Goal: Contribute content: Contribute content

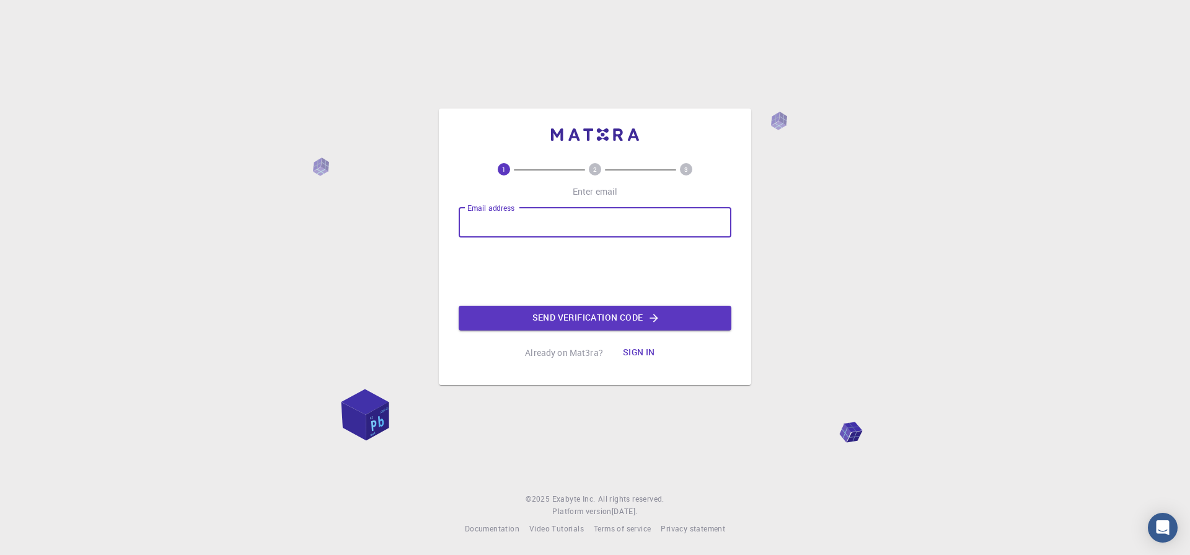
click at [485, 218] on input "Email address" at bounding box center [595, 223] width 273 height 30
type input "utsavsingh@bhu.ac.in"
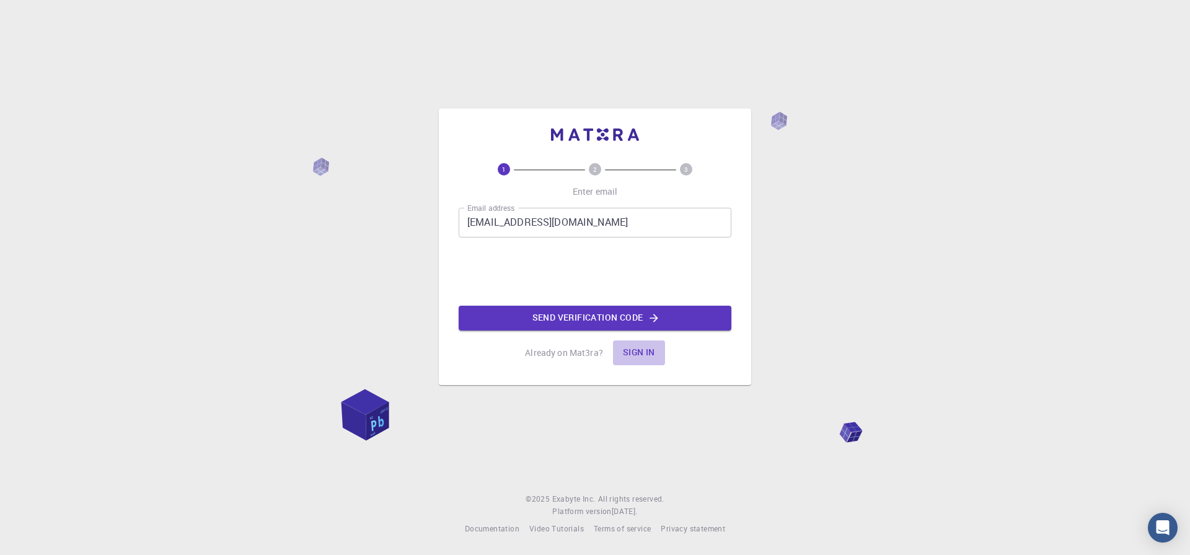
click at [623, 353] on button "Sign in" at bounding box center [639, 352] width 52 height 25
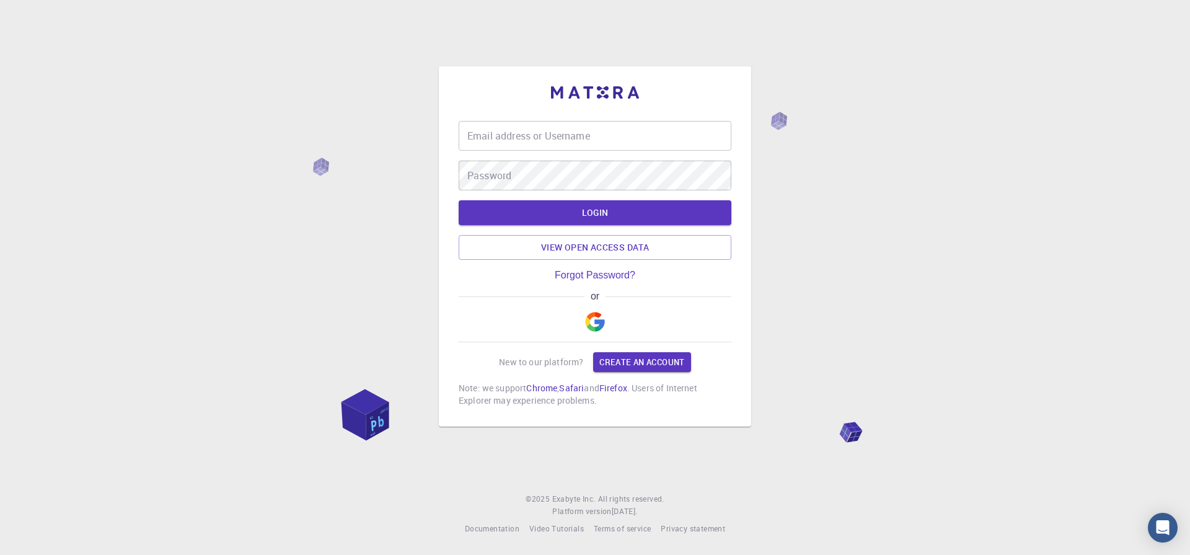
type input "utsavsingh@bhu.ac.in"
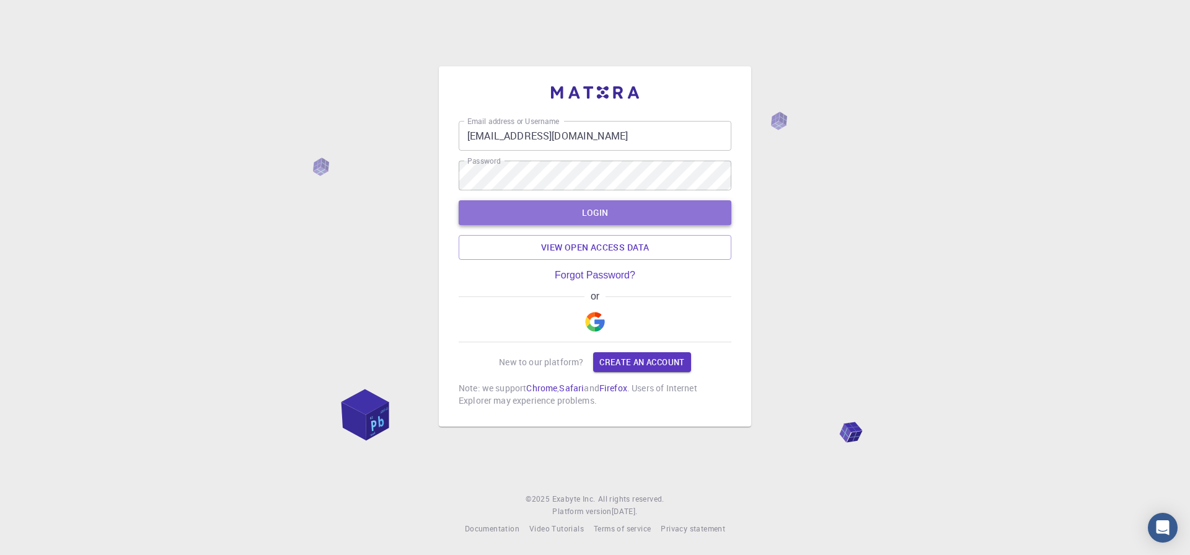
click at [564, 214] on button "LOGIN" at bounding box center [595, 212] width 273 height 25
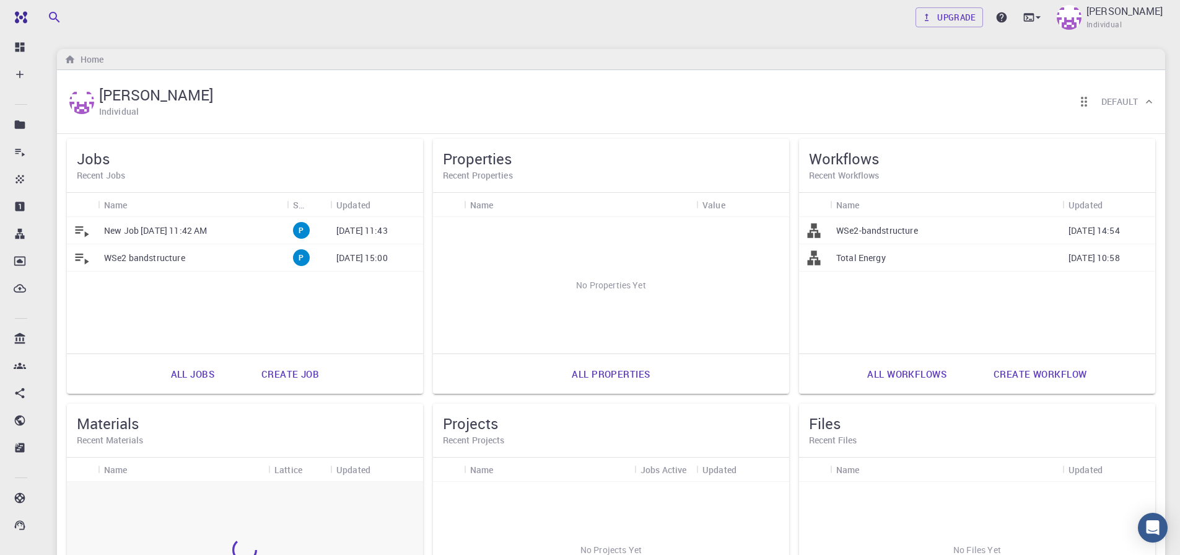
click at [1026, 381] on link "Create workflow" at bounding box center [1040, 374] width 120 height 30
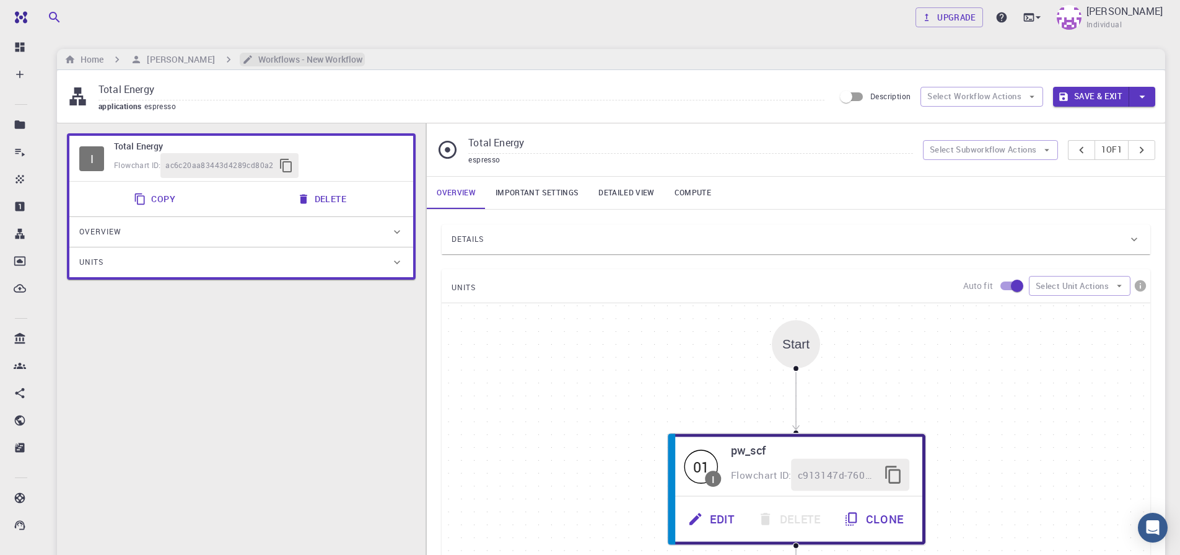
click at [277, 59] on h6 "Workflows - New Workflow" at bounding box center [307, 60] width 109 height 14
click at [185, 59] on h6 "[PERSON_NAME]" at bounding box center [178, 60] width 73 height 14
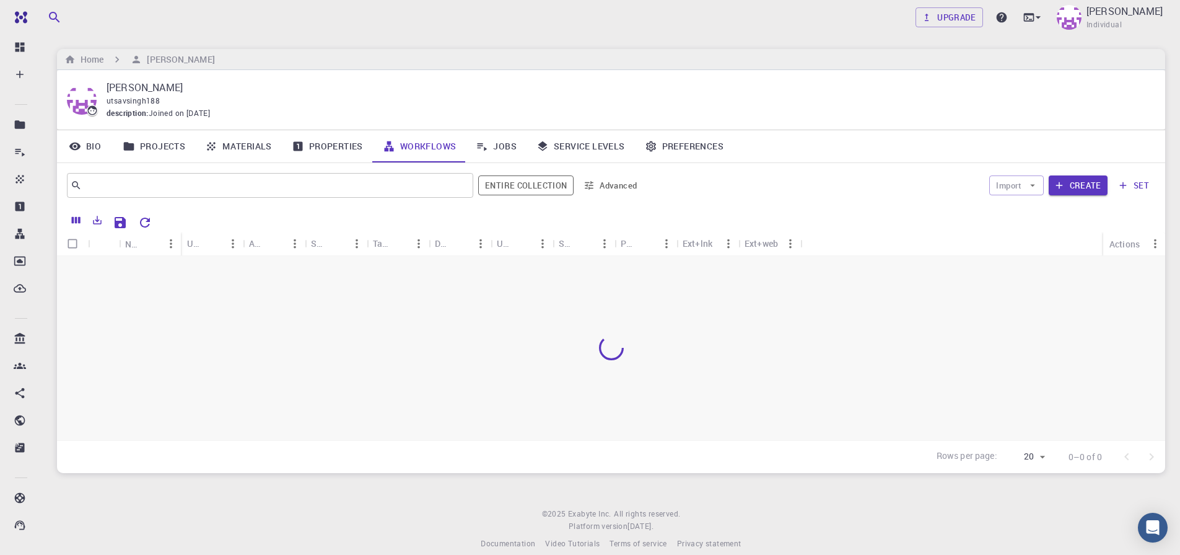
click at [288, 63] on div "Home UTSAV SINGH" at bounding box center [611, 59] width 1109 height 21
click at [245, 142] on link "Materials" at bounding box center [238, 146] width 87 height 32
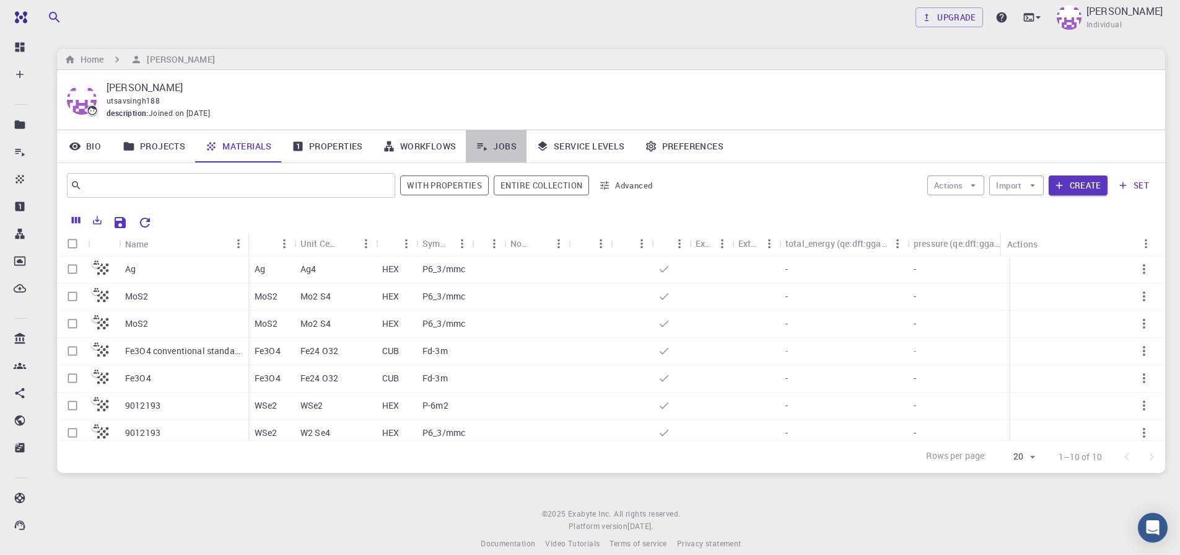
click at [510, 143] on link "Jobs" at bounding box center [496, 146] width 61 height 32
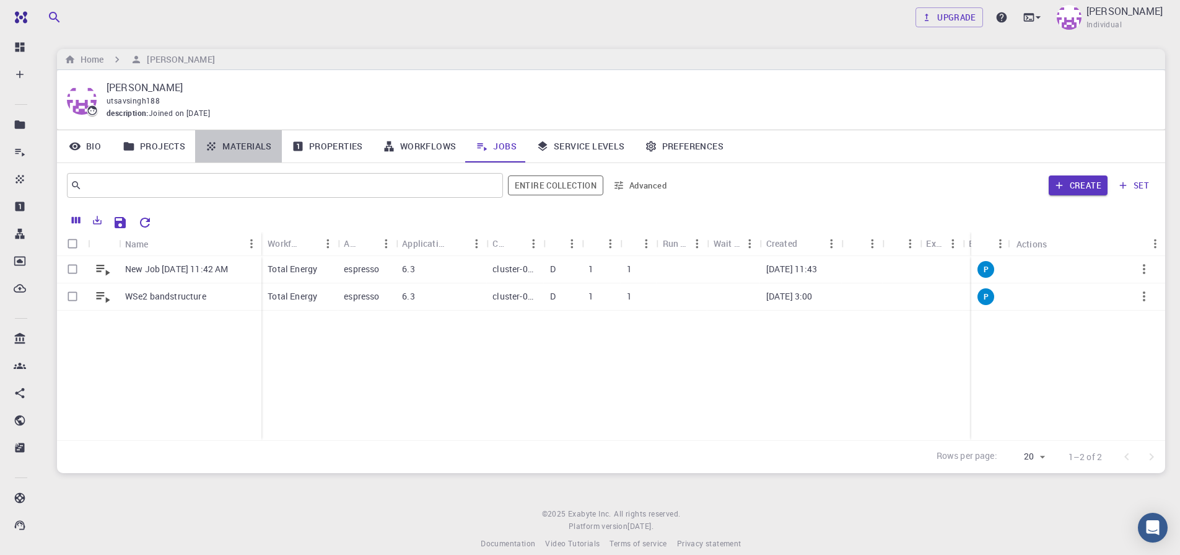
click at [234, 144] on link "Materials" at bounding box center [238, 146] width 87 height 32
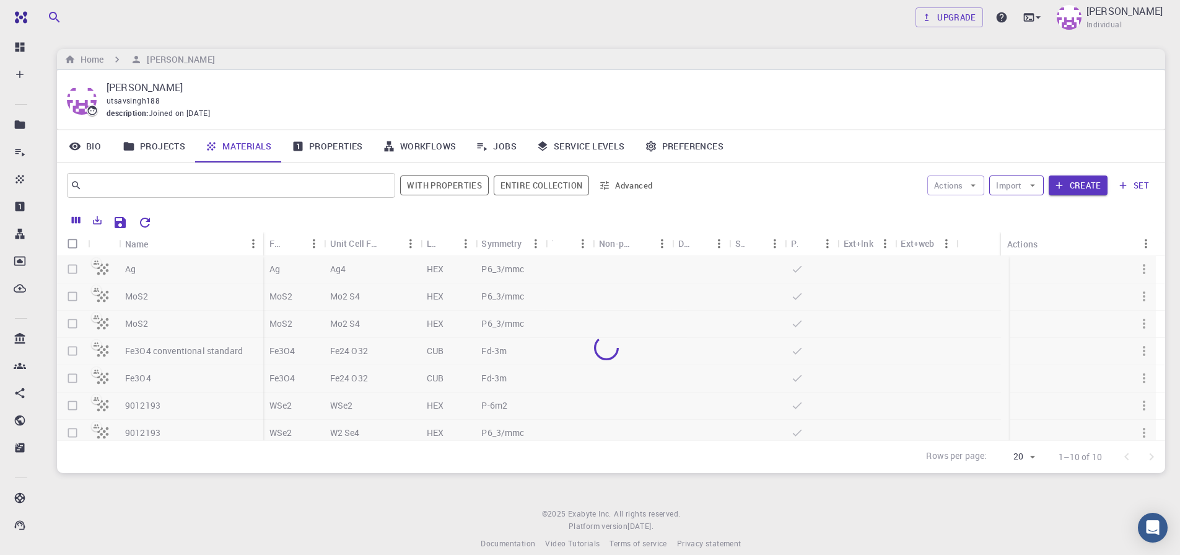
click at [1035, 189] on icon "button" at bounding box center [1032, 185] width 11 height 11
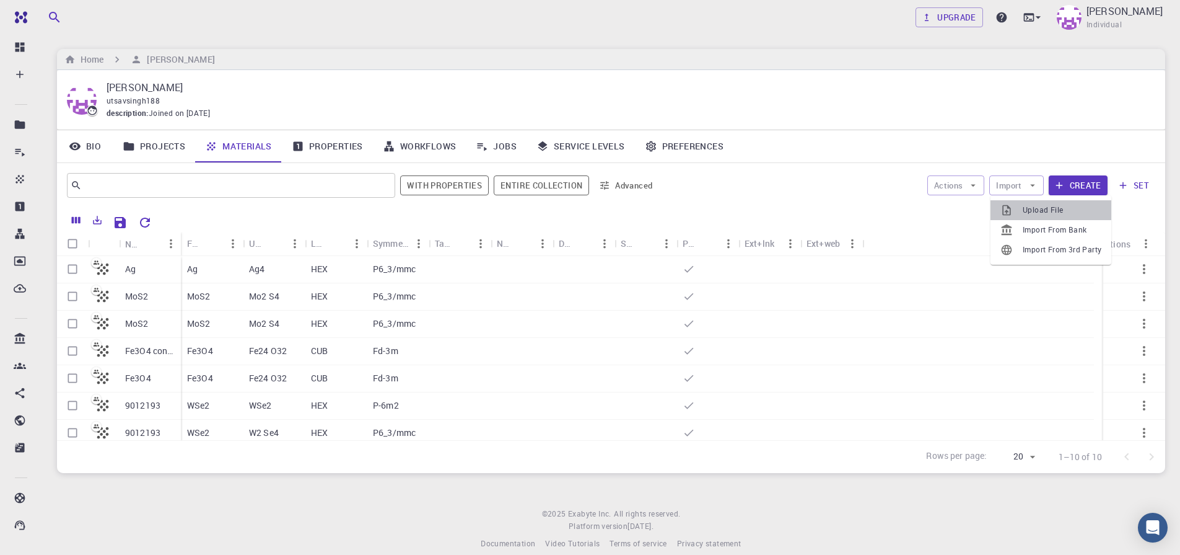
click at [1035, 219] on li "Upload File" at bounding box center [1051, 210] width 121 height 20
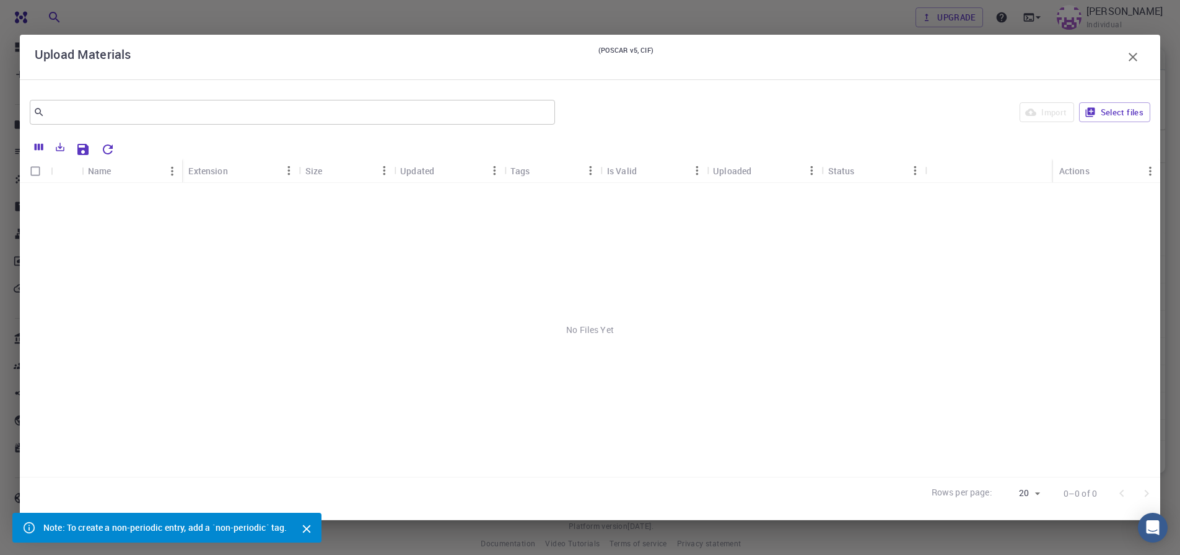
scroll to position [15, 0]
click at [1126, 115] on button "Select files" at bounding box center [1114, 112] width 71 height 20
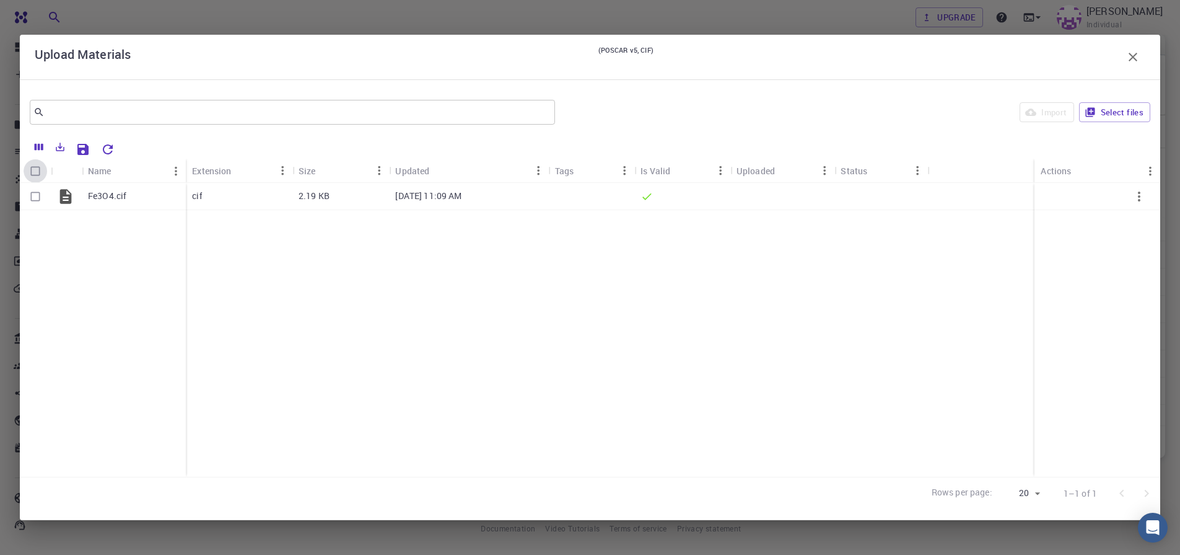
click at [35, 170] on input "Select all rows" at bounding box center [36, 171] width 24 height 24
checkbox input "true"
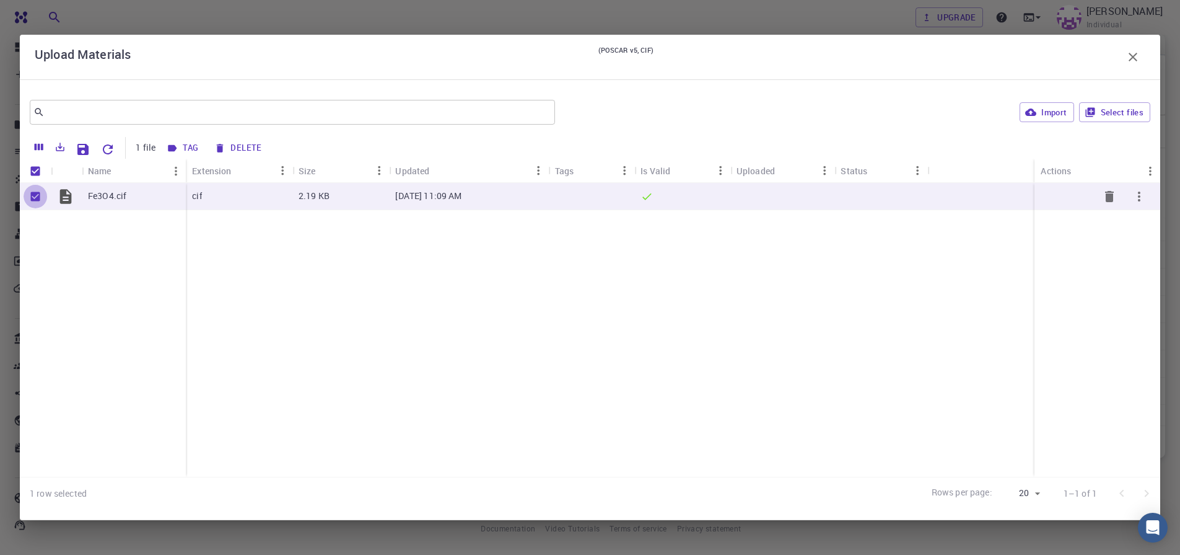
click at [38, 202] on input "Unselect row" at bounding box center [36, 197] width 24 height 24
checkbox input "false"
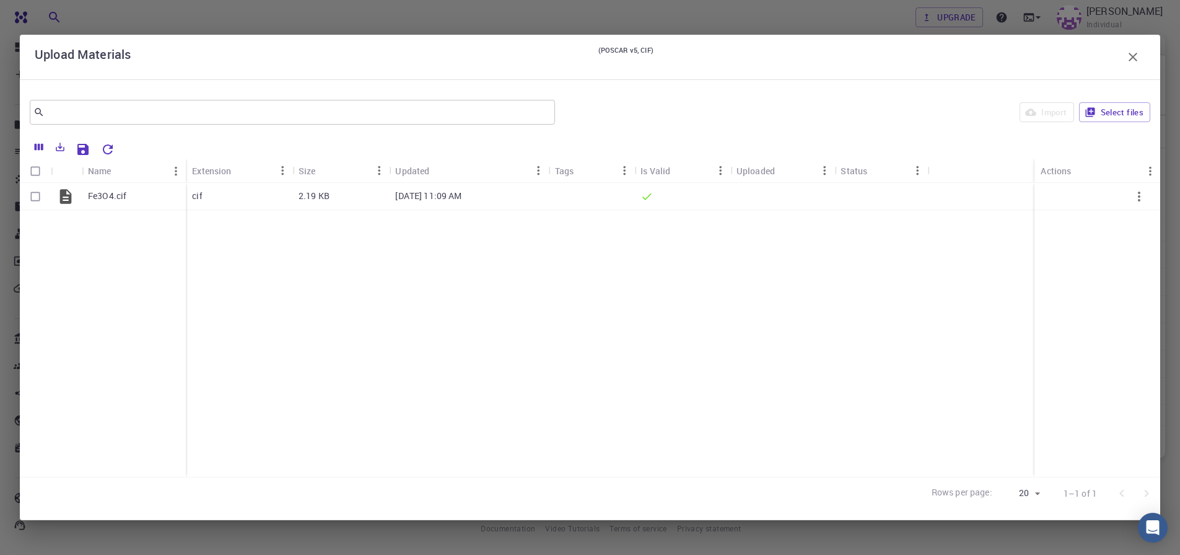
click at [35, 166] on input "Select all rows" at bounding box center [36, 171] width 24 height 24
checkbox input "true"
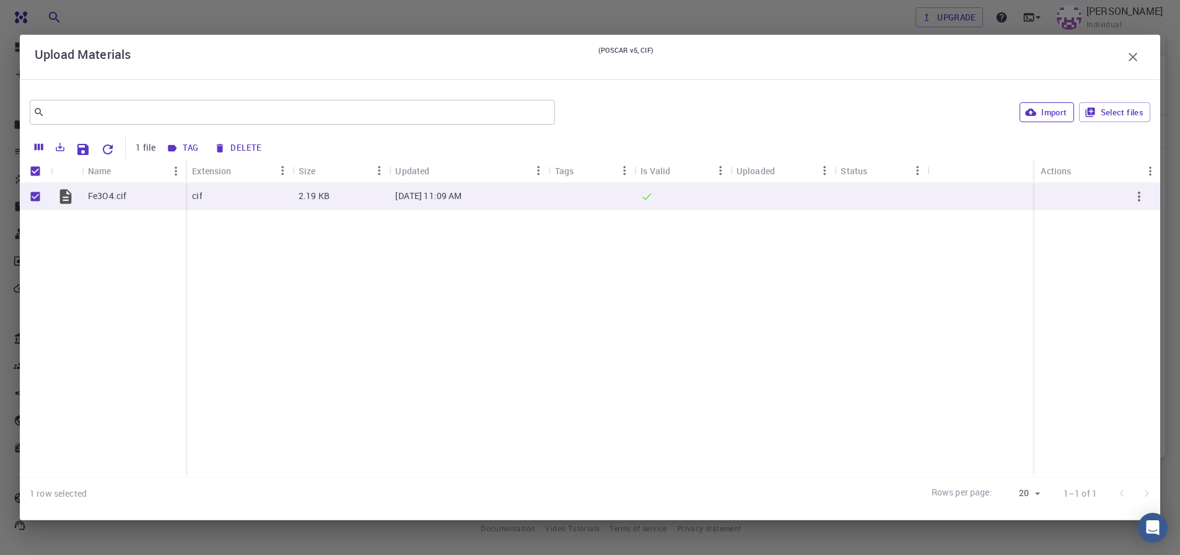
click at [1037, 112] on icon "button" at bounding box center [1031, 112] width 11 height 11
checkbox input "false"
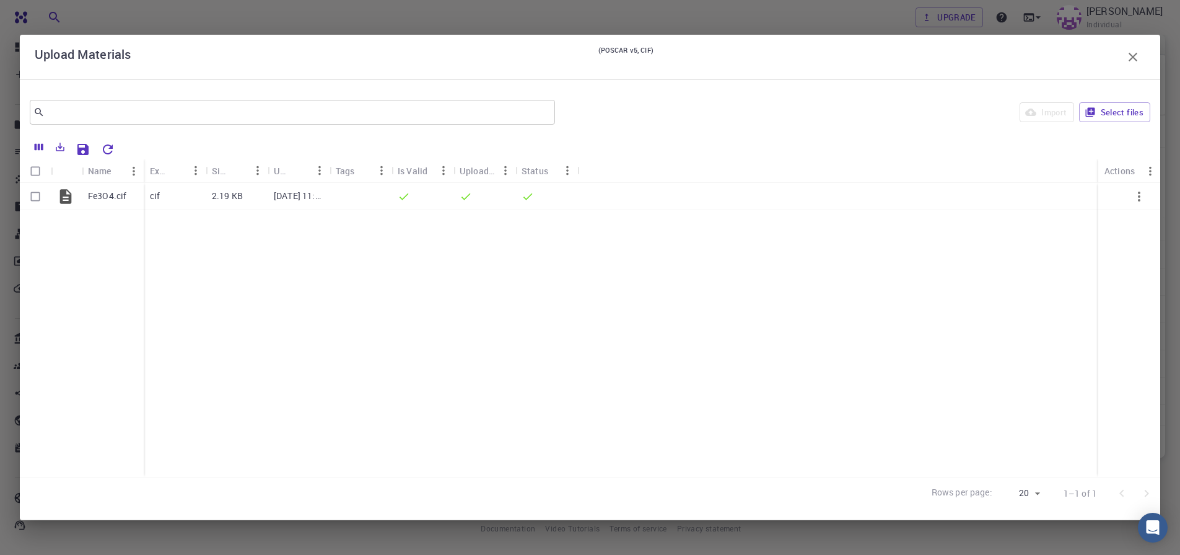
click at [1136, 56] on icon "button" at bounding box center [1133, 57] width 15 height 15
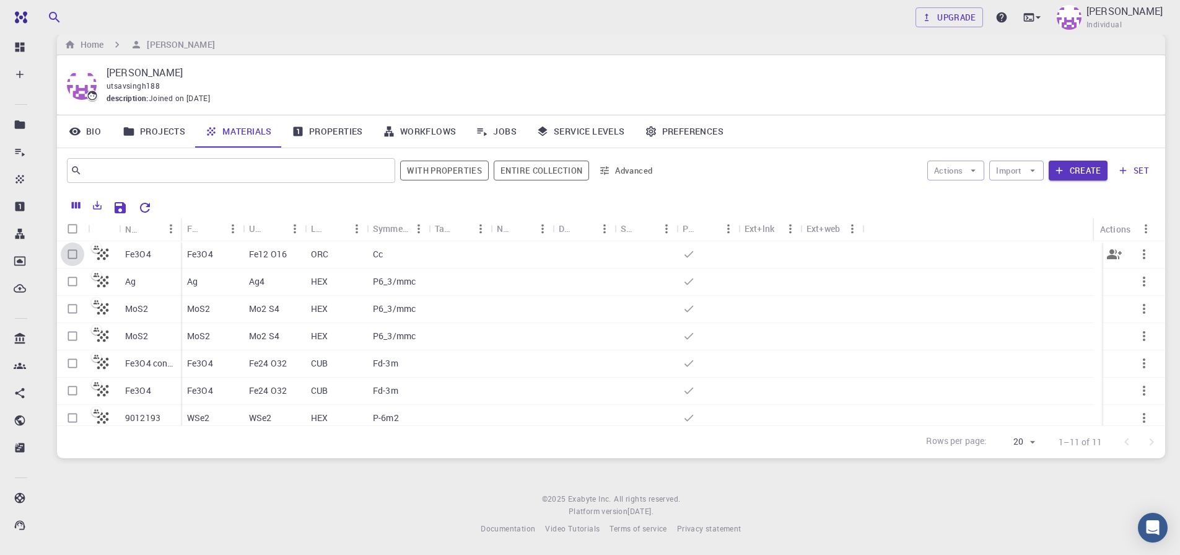
click at [71, 258] on input "Select row" at bounding box center [73, 254] width 24 height 24
checkbox input "true"
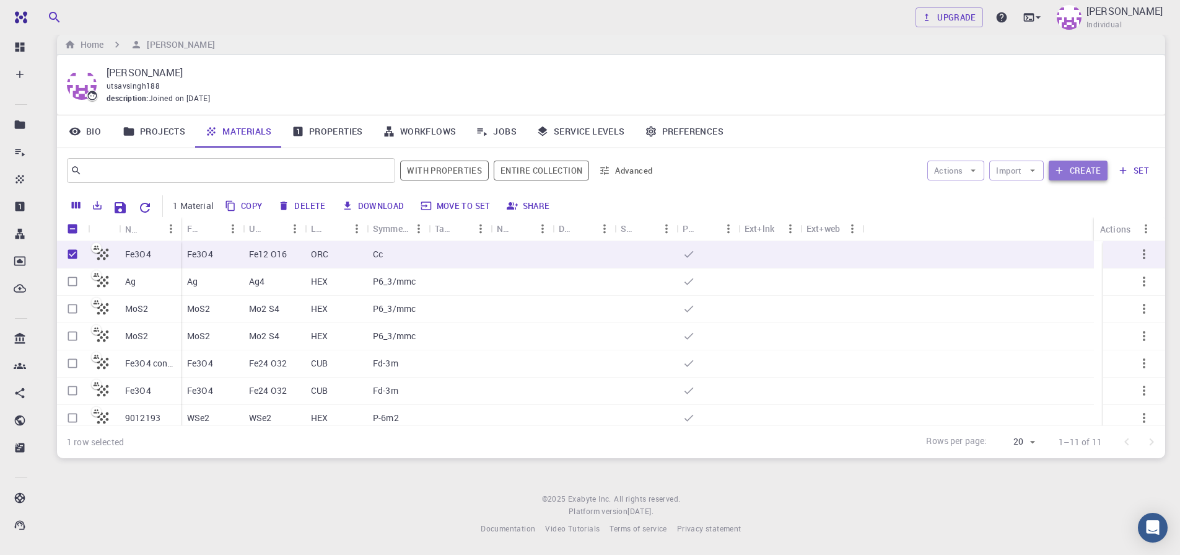
click at [1088, 174] on button "Create" at bounding box center [1078, 170] width 59 height 20
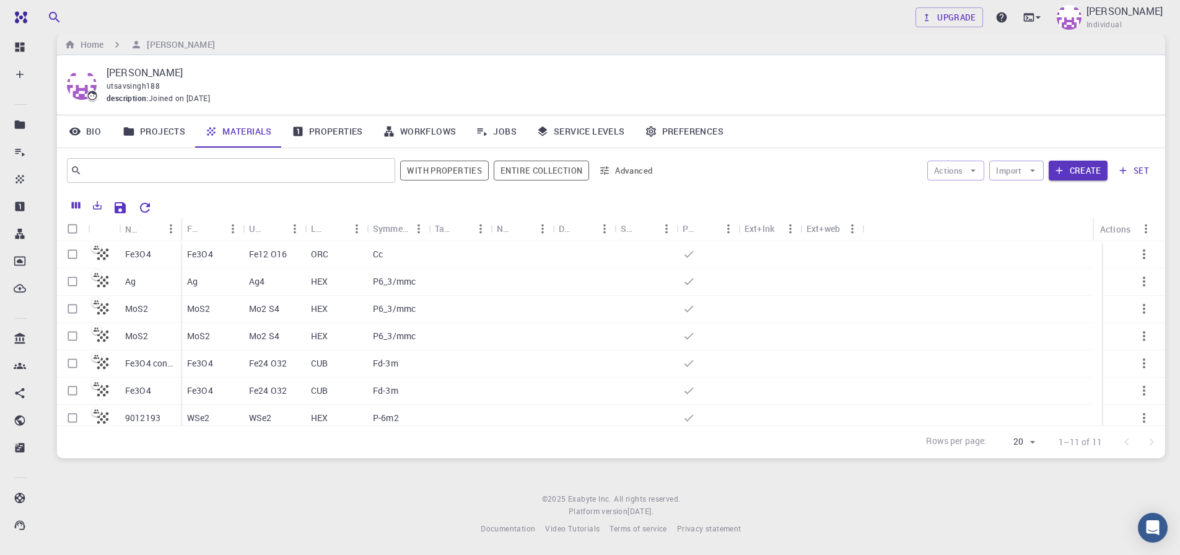
click at [407, 139] on link "Workflows" at bounding box center [420, 131] width 94 height 32
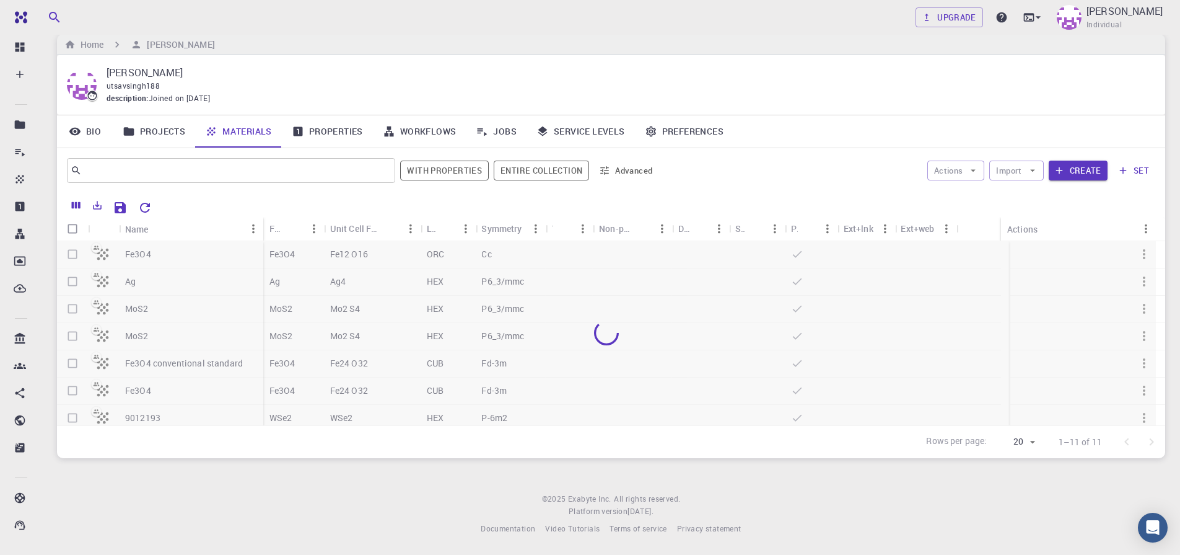
click at [70, 253] on div at bounding box center [606, 333] width 1099 height 184
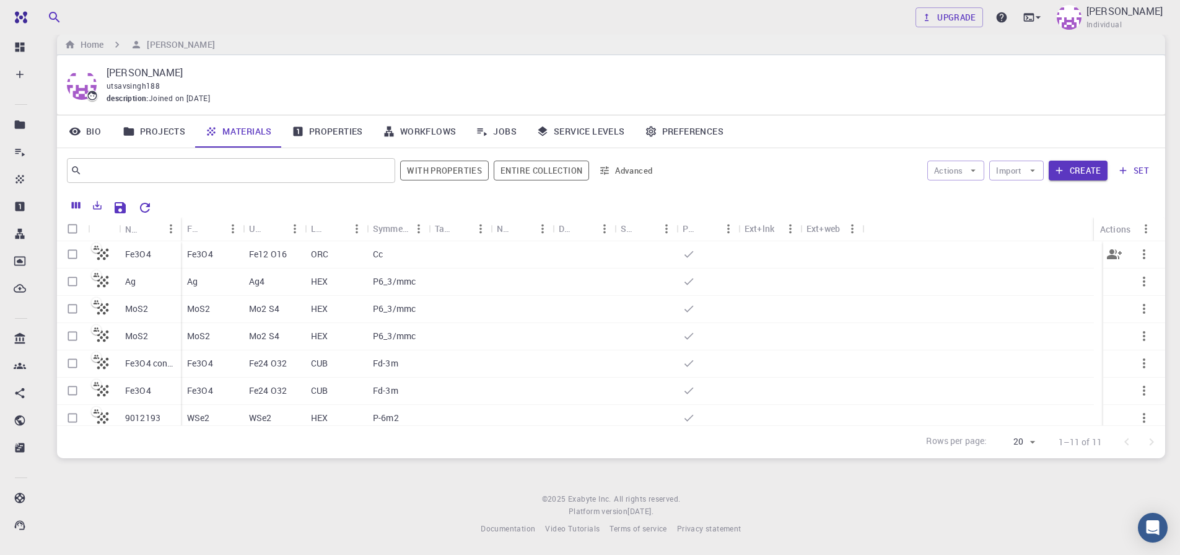
click at [72, 257] on input "Select row" at bounding box center [73, 254] width 24 height 24
checkbox input "true"
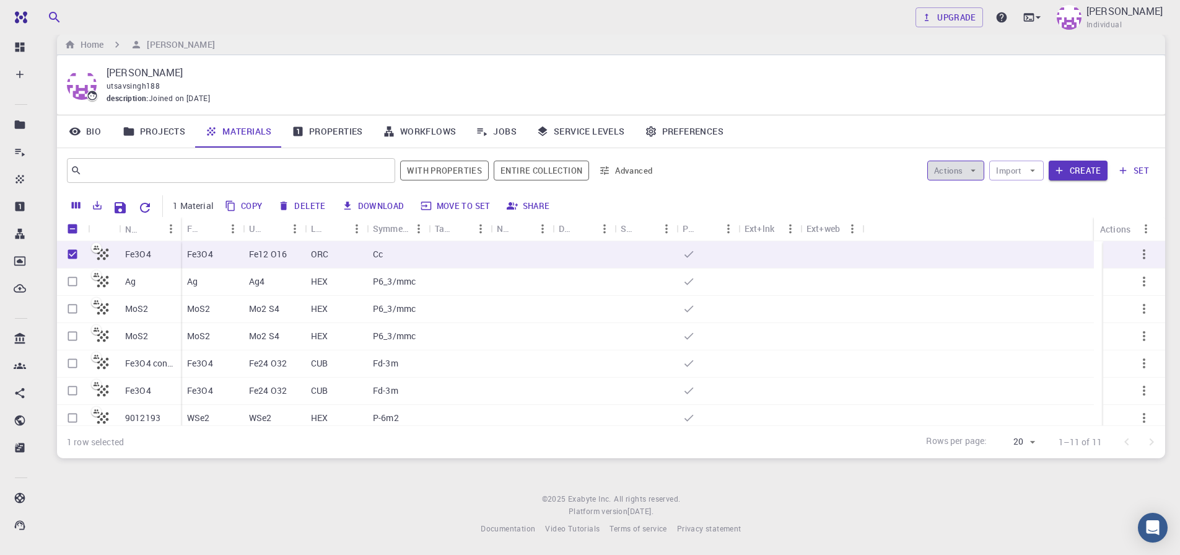
click at [961, 170] on button "Actions" at bounding box center [957, 170] width 58 height 20
click at [959, 174] on button "Actions" at bounding box center [957, 170] width 58 height 20
drag, startPoint x: 972, startPoint y: 165, endPoint x: 978, endPoint y: 161, distance: 7.1
click at [978, 161] on button "Actions" at bounding box center [957, 170] width 58 height 20
click at [962, 205] on ul "Create Job" at bounding box center [968, 195] width 81 height 30
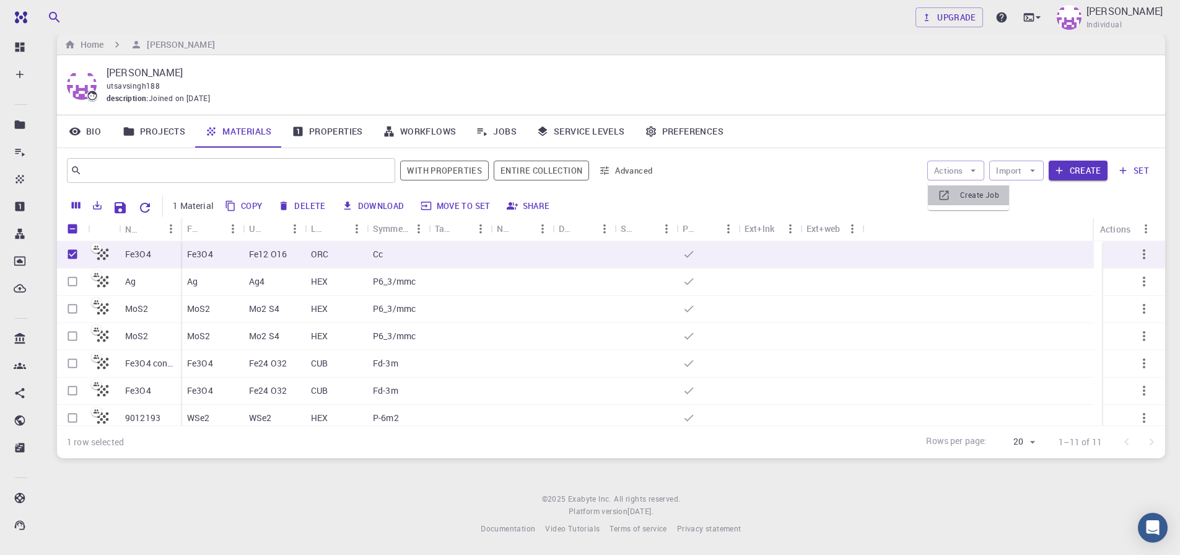
click at [956, 197] on div at bounding box center [949, 195] width 22 height 12
click at [1027, 170] on icon "button" at bounding box center [1032, 170] width 11 height 11
click at [1023, 195] on span "Upload File" at bounding box center [1062, 195] width 79 height 12
click at [1027, 174] on icon "button" at bounding box center [1032, 170] width 11 height 11
click at [1024, 196] on span "Upload File" at bounding box center [1062, 195] width 79 height 12
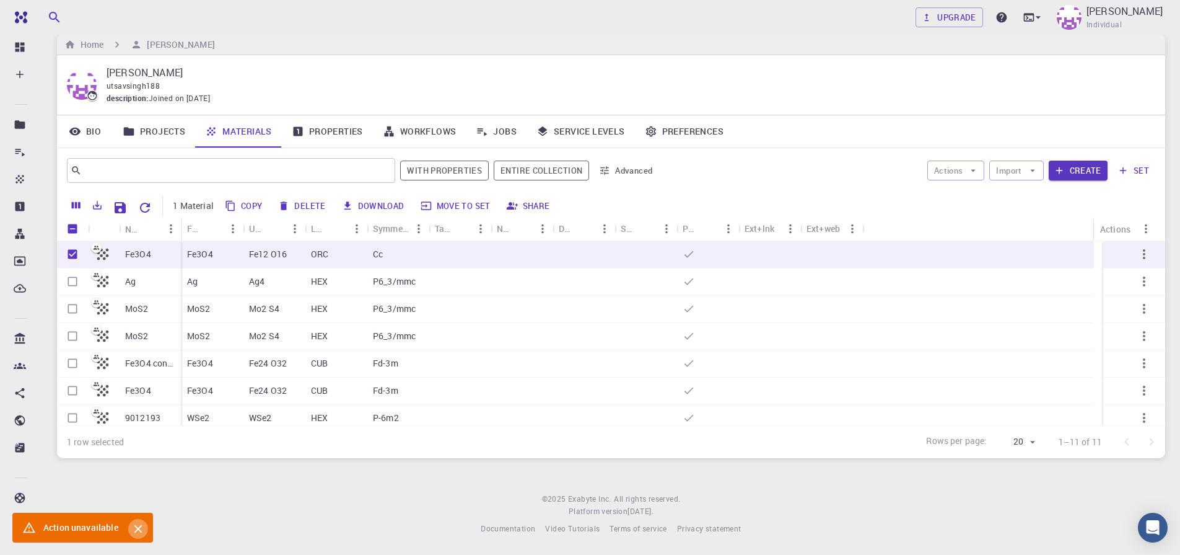
click at [144, 525] on button "Close" at bounding box center [138, 529] width 20 height 20
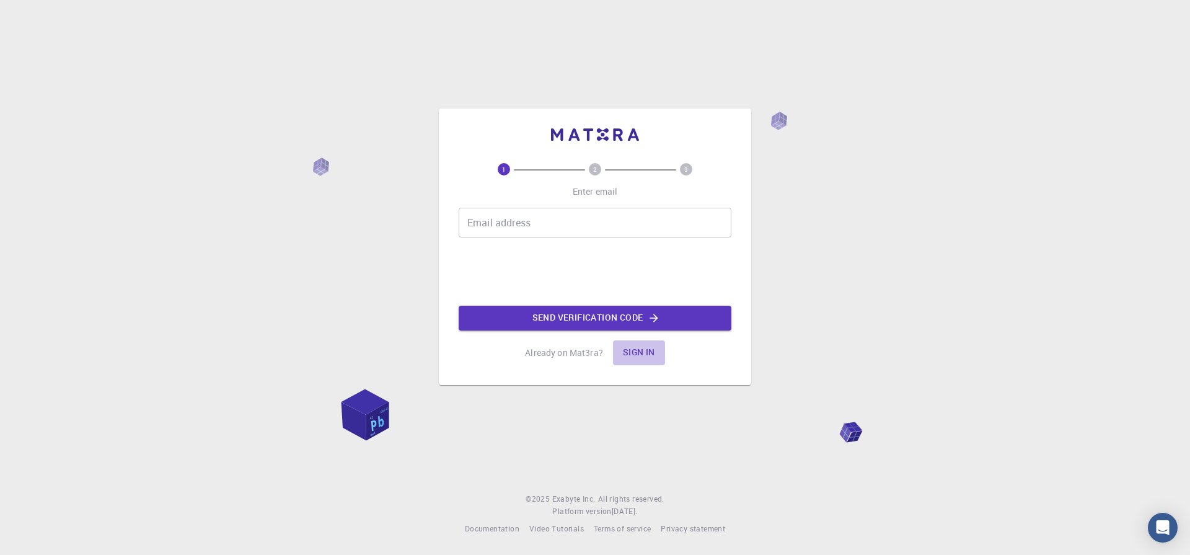
click at [646, 356] on button "Sign in" at bounding box center [639, 352] width 52 height 25
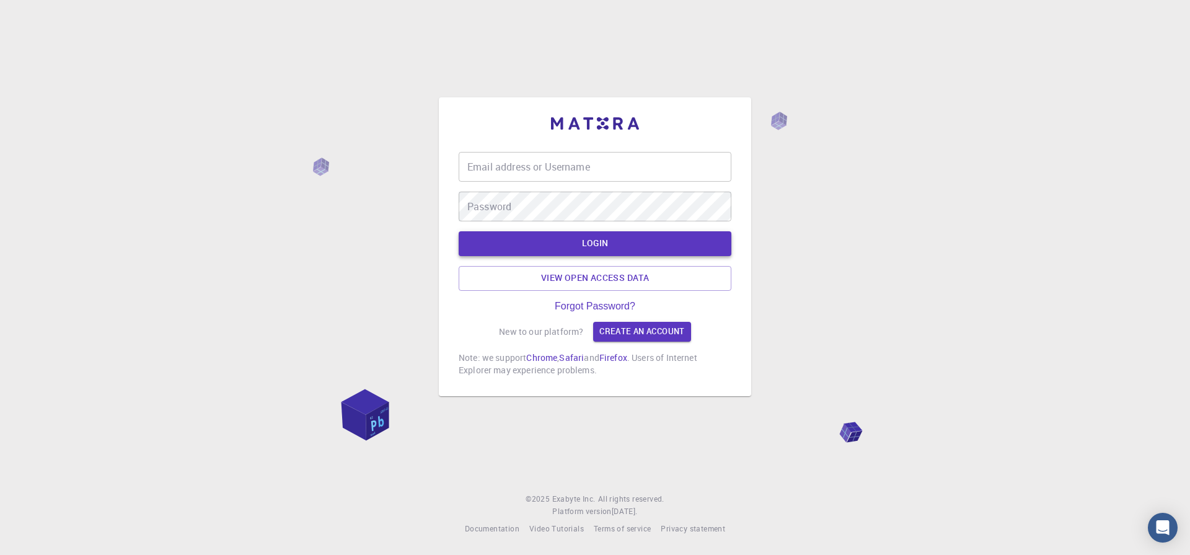
type input "utsavsingh@bhu.ac.in"
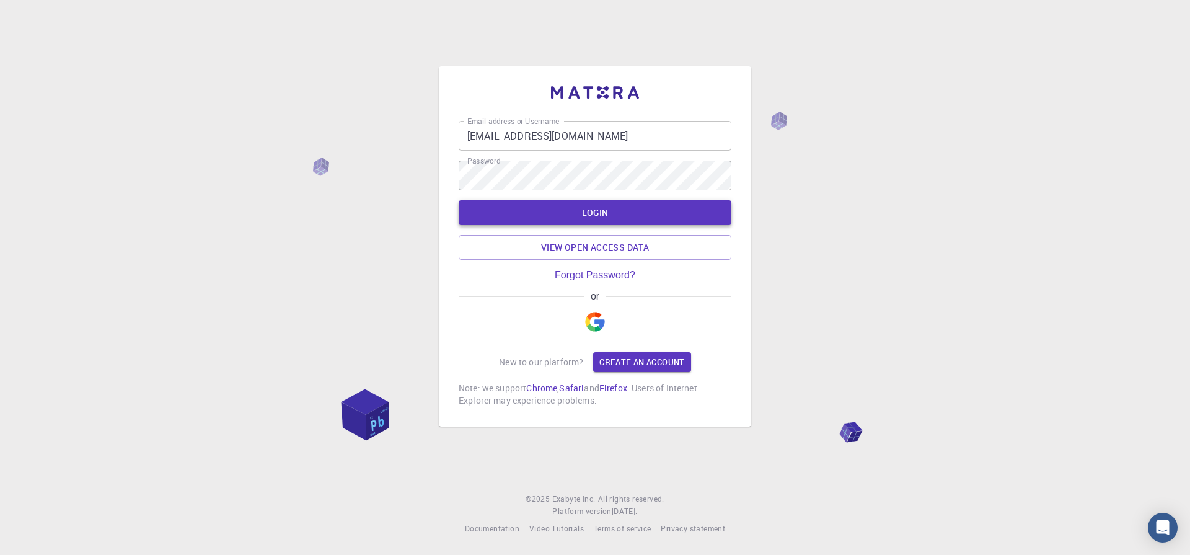
click at [584, 239] on link "View open access data" at bounding box center [595, 247] width 273 height 25
type input "utsavsingh@bhu.ac.in"
click at [615, 218] on button "LOGIN" at bounding box center [595, 212] width 273 height 25
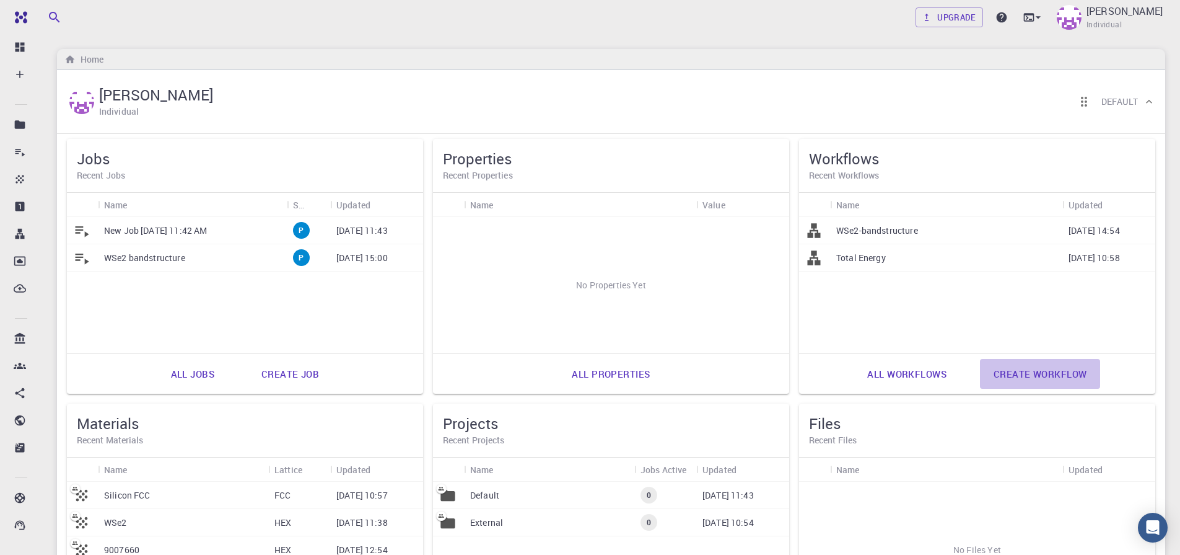
click at [1008, 376] on link "Create workflow" at bounding box center [1040, 374] width 120 height 30
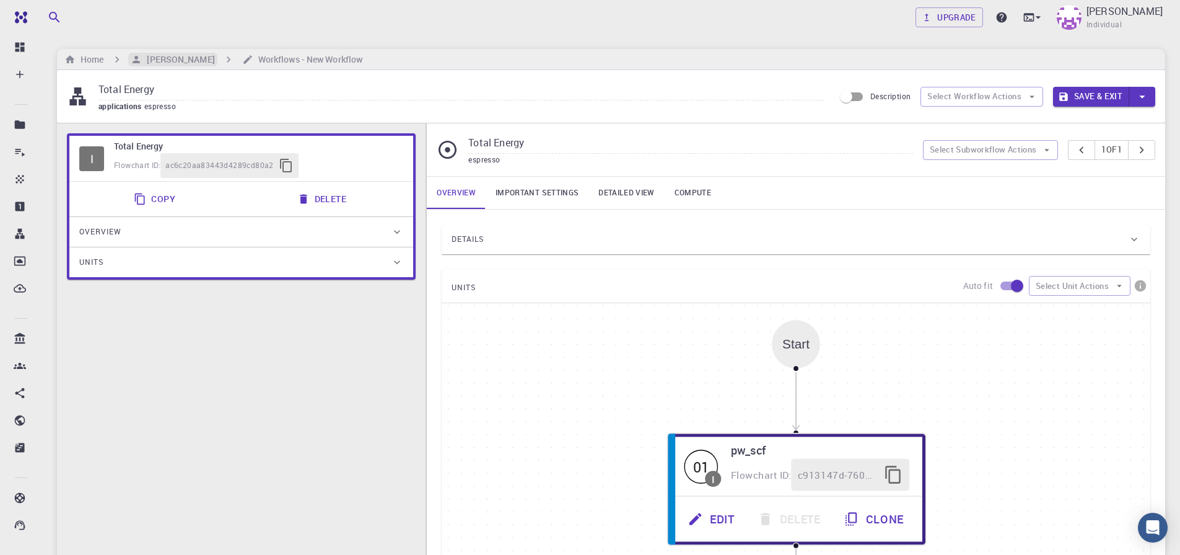
click at [182, 63] on h6 "[PERSON_NAME]" at bounding box center [178, 60] width 73 height 14
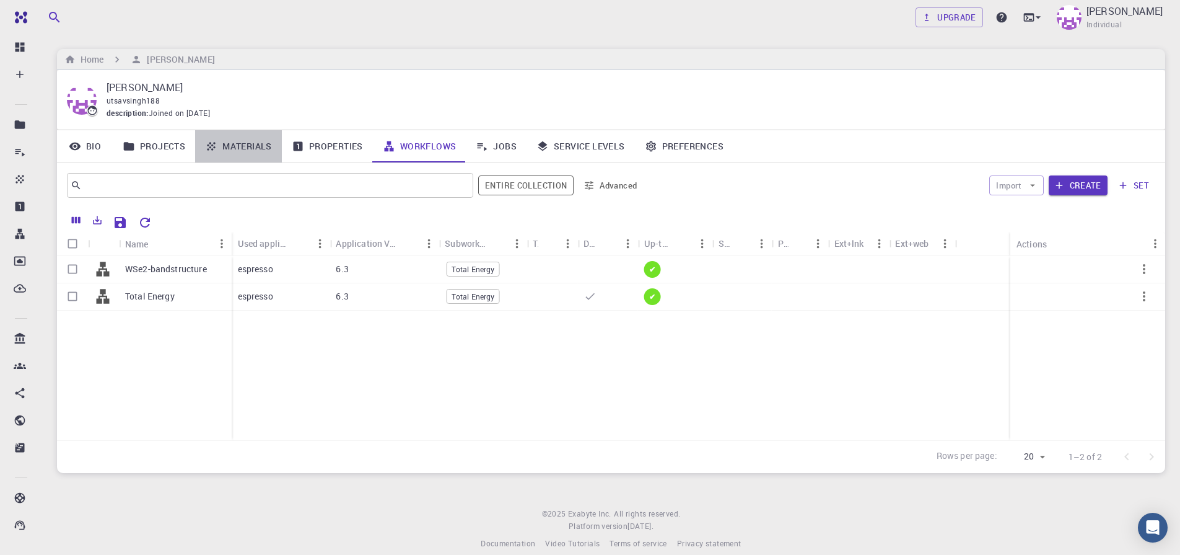
click at [248, 148] on link "Materials" at bounding box center [238, 146] width 87 height 32
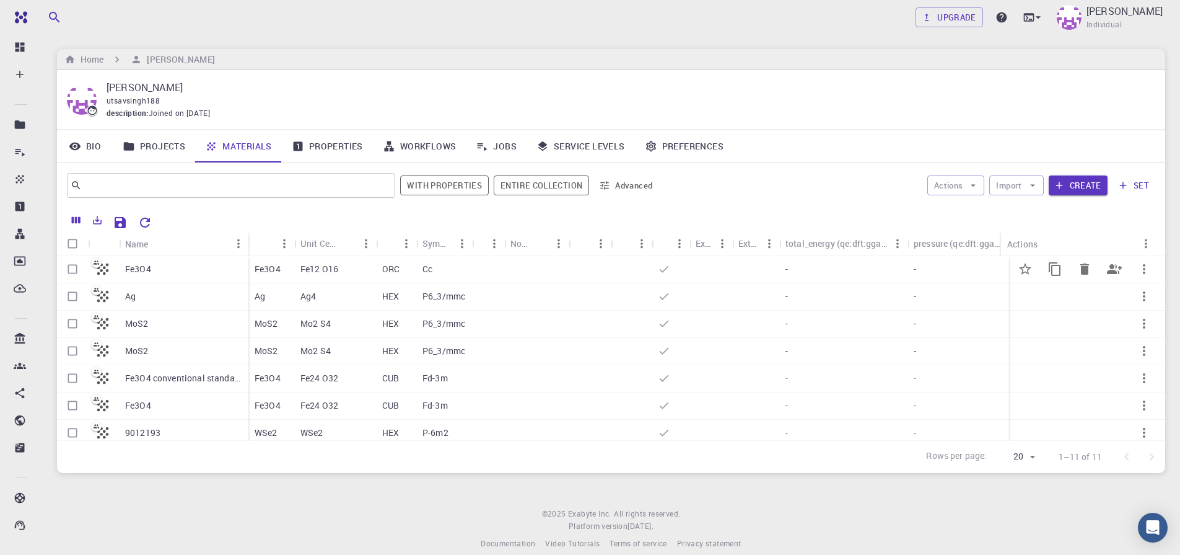
click at [73, 270] on input "Select row" at bounding box center [73, 269] width 24 height 24
checkbox input "true"
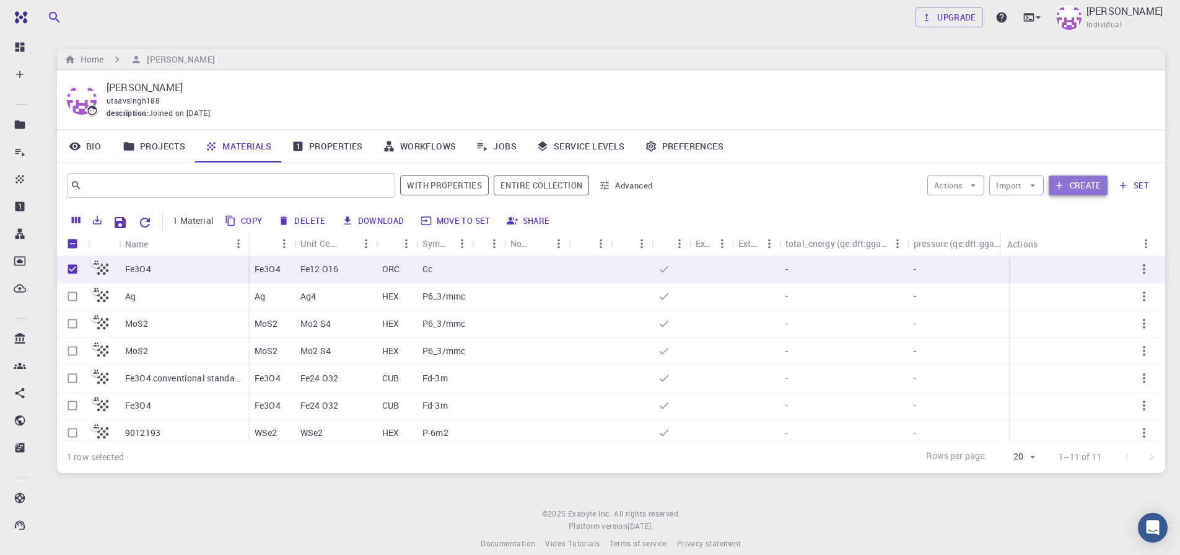
click at [1077, 183] on button "Create" at bounding box center [1078, 185] width 59 height 20
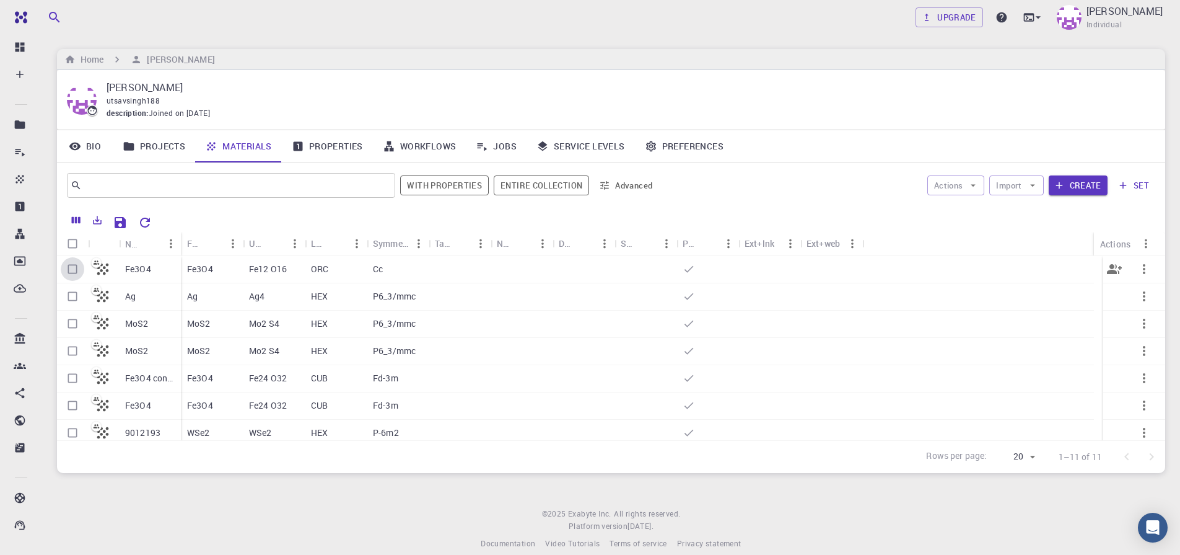
click at [69, 270] on input "Select row" at bounding box center [73, 269] width 24 height 24
checkbox input "true"
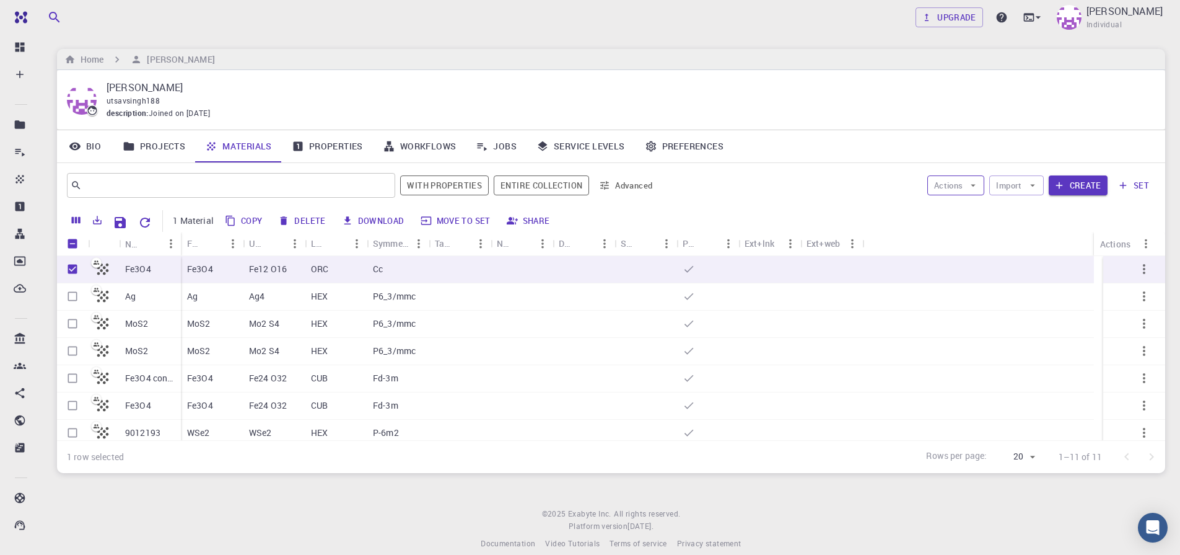
click at [952, 188] on button "Actions" at bounding box center [957, 185] width 58 height 20
click at [976, 216] on span "Create Job" at bounding box center [979, 210] width 39 height 12
click at [1075, 183] on button "Create" at bounding box center [1078, 185] width 59 height 20
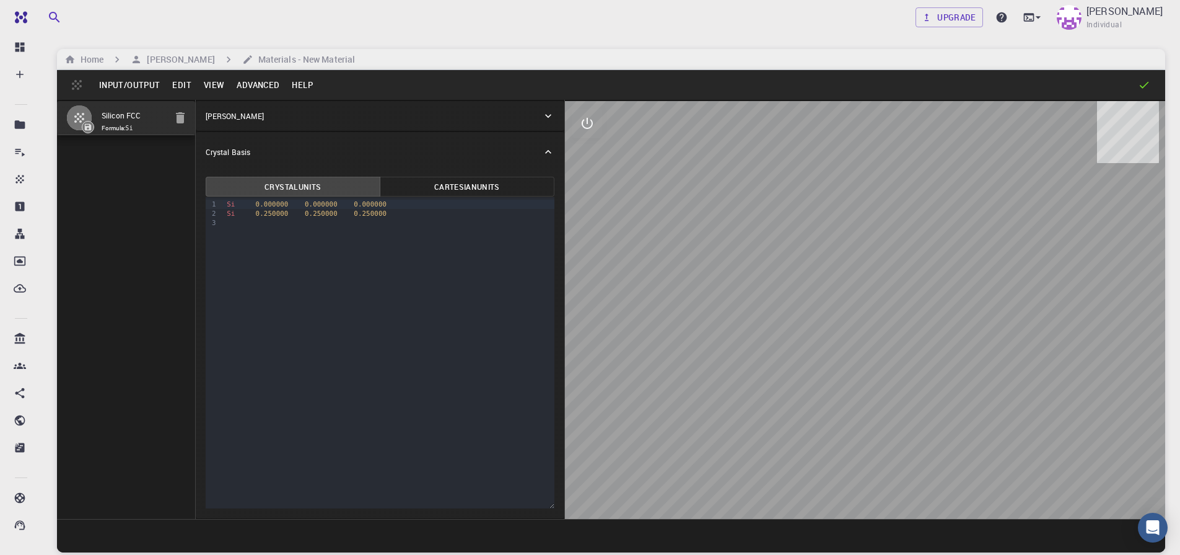
click at [126, 82] on button "Input/Output" at bounding box center [129, 85] width 73 height 20
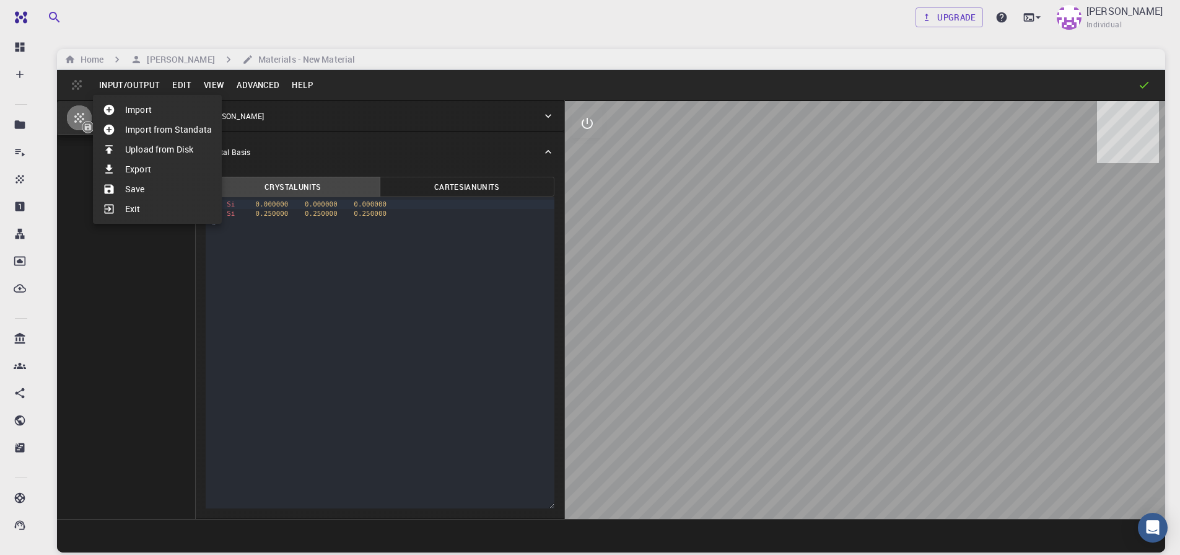
click at [138, 111] on li "Import" at bounding box center [157, 110] width 129 height 20
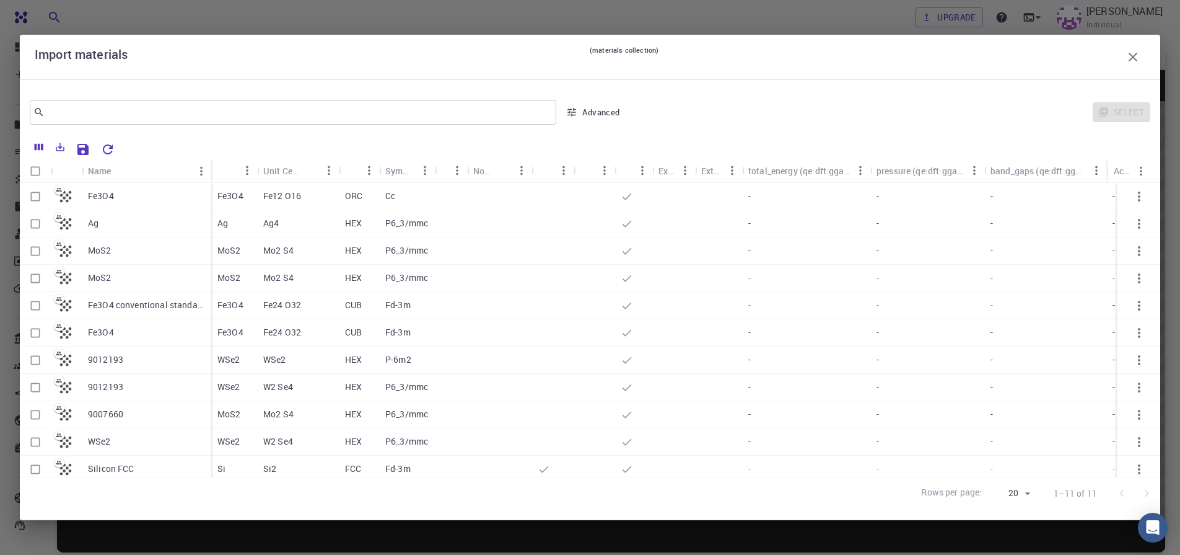
click at [32, 200] on input "Select row" at bounding box center [36, 197] width 24 height 24
checkbox input "true"
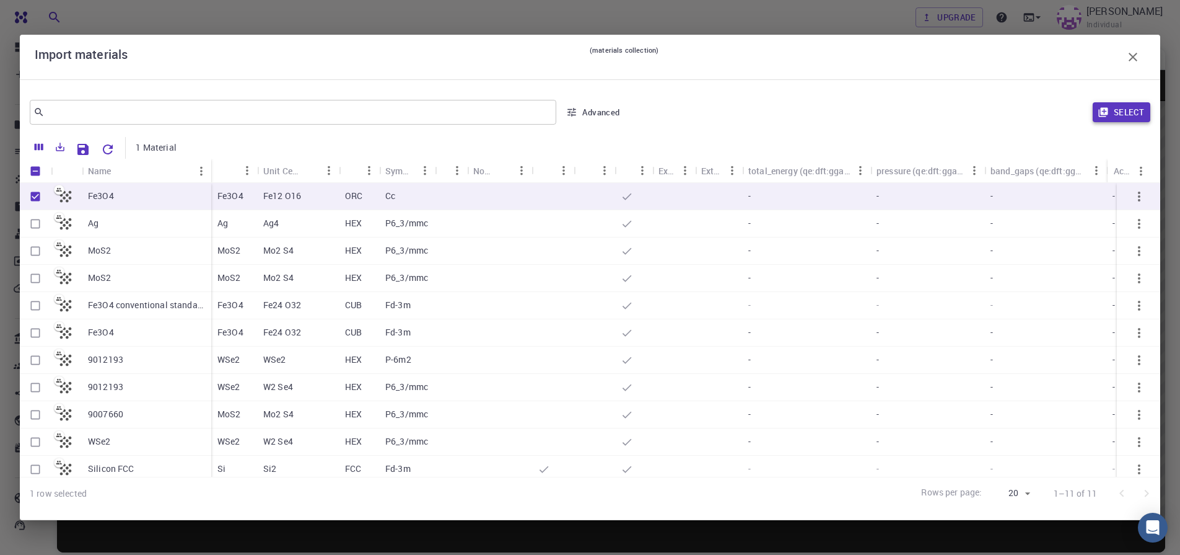
click at [1130, 114] on button "Select" at bounding box center [1122, 112] width 58 height 20
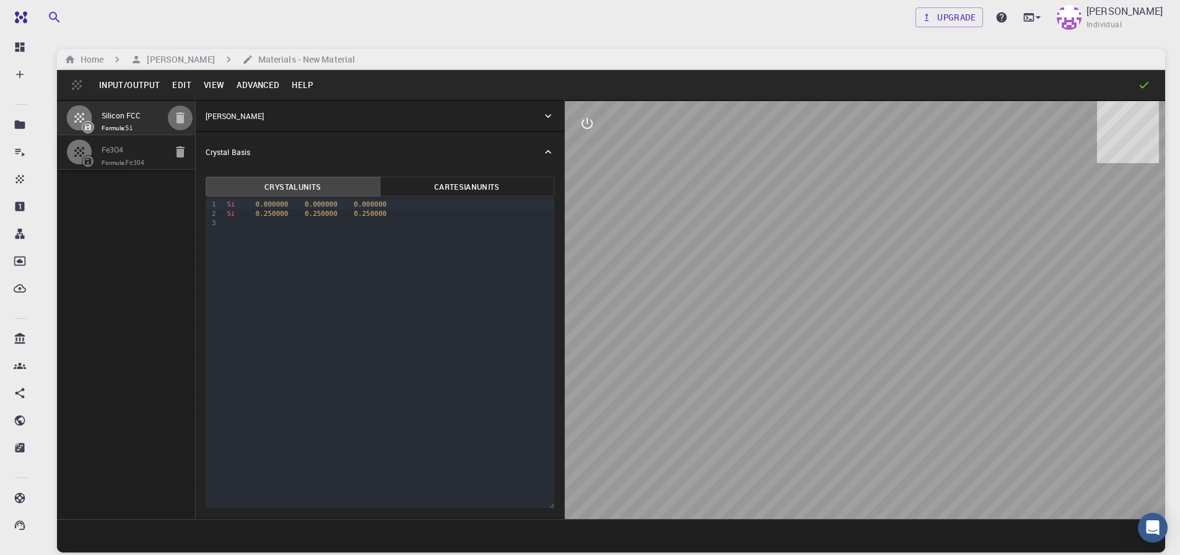
click at [175, 118] on icon "button" at bounding box center [180, 117] width 15 height 15
type input "ORC"
type input "8.50338548"
type input "8.60298261"
type input "5.99279781"
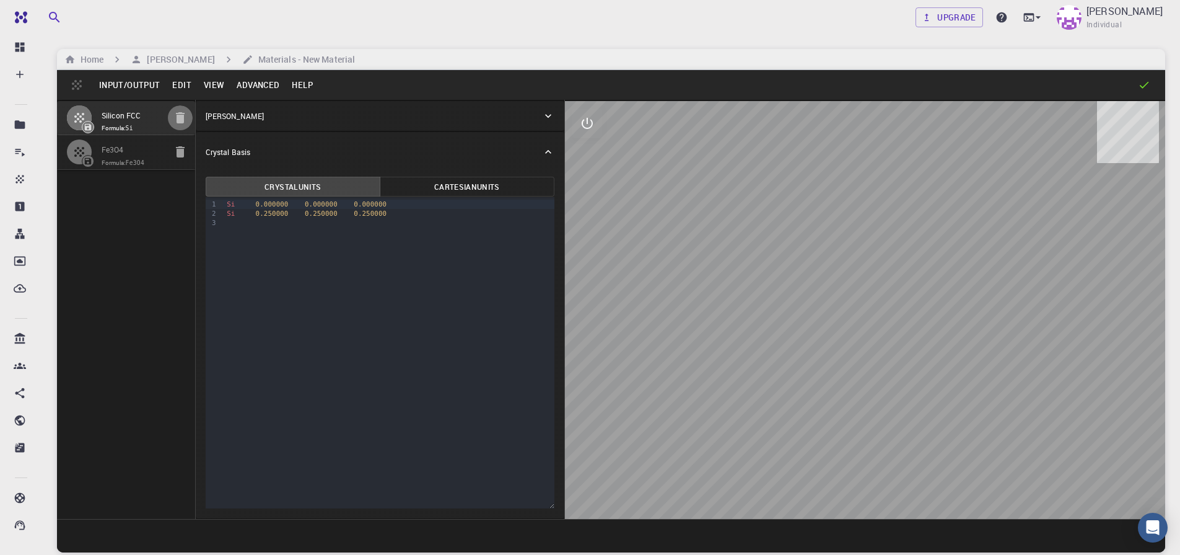
type input "90"
type input "134.31224146"
type input "90"
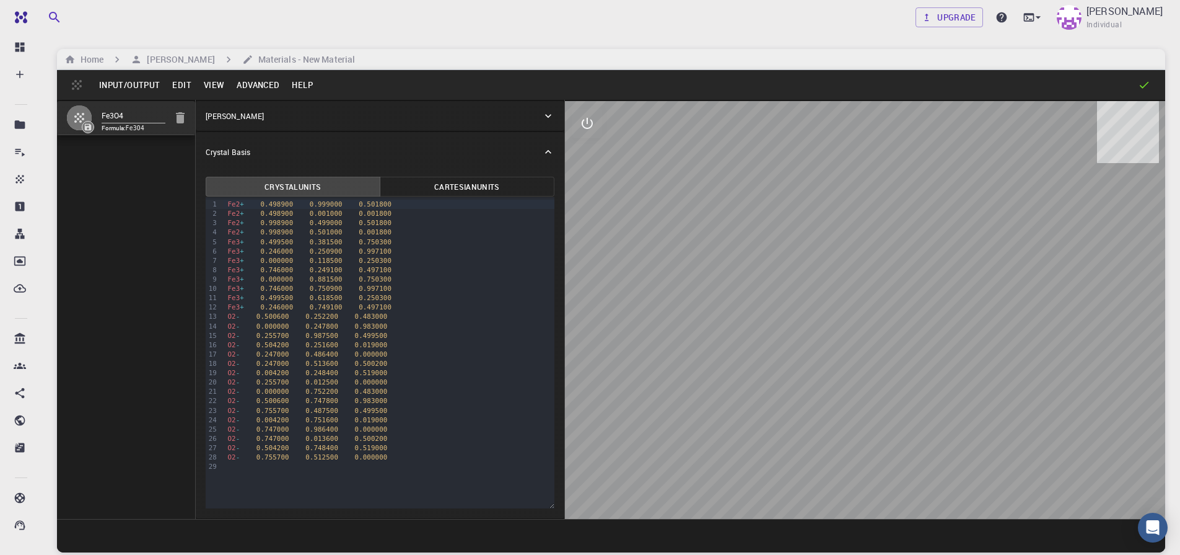
click at [247, 206] on div "Fe2 + 0.498900 0.999000 0.501800" at bounding box center [389, 204] width 330 height 9
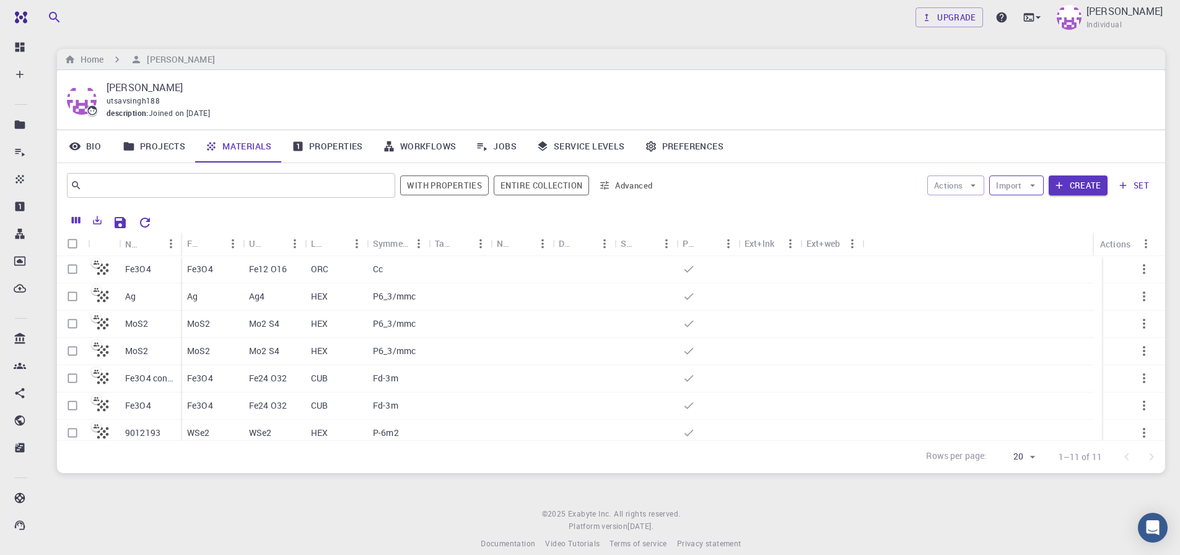
click at [1006, 186] on button "Import" at bounding box center [1017, 185] width 54 height 20
click at [1024, 208] on span "Upload File" at bounding box center [1062, 210] width 79 height 12
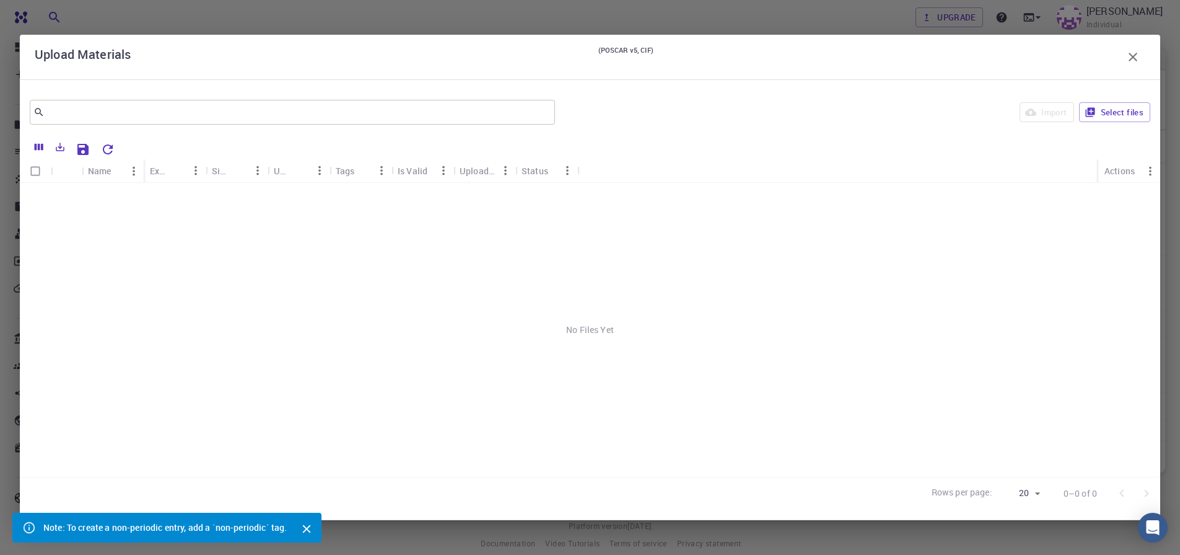
scroll to position [15, 0]
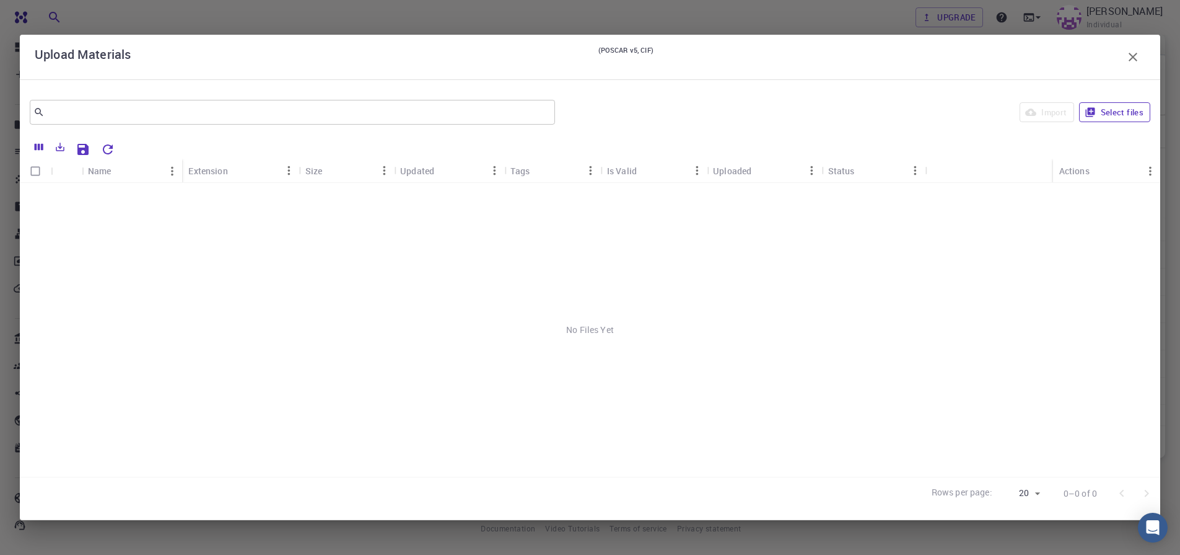
click at [1112, 115] on button "Select files" at bounding box center [1114, 112] width 71 height 20
click at [1102, 113] on button "Select files" at bounding box center [1114, 112] width 71 height 20
click at [77, 534] on div "Upload Materials (POSCAR v5, CIF) ​ Import Select files Name Extension Size Upd…" at bounding box center [590, 277] width 1180 height 555
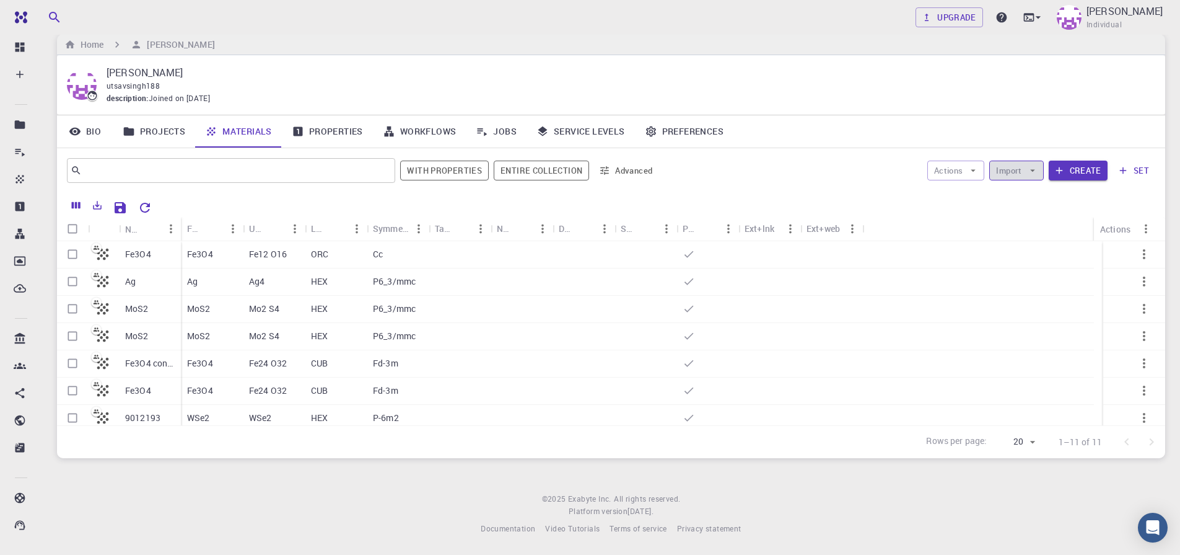
click at [1024, 173] on button "Import" at bounding box center [1017, 170] width 54 height 20
click at [1034, 200] on span "Upload File" at bounding box center [1062, 195] width 79 height 12
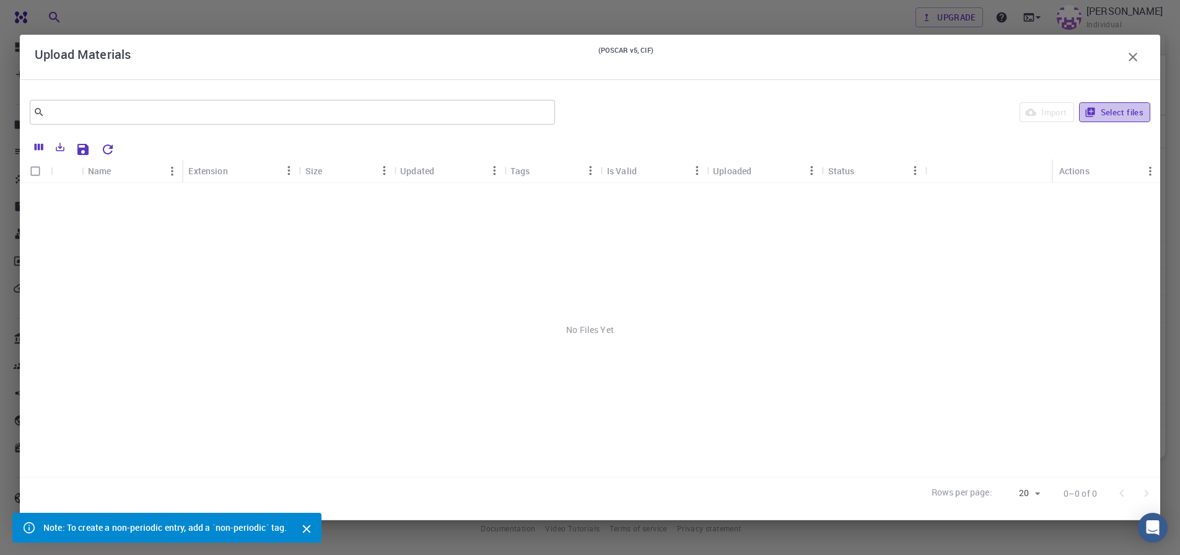
click at [1107, 113] on button "Select files" at bounding box center [1114, 112] width 71 height 20
click at [1094, 111] on icon "button" at bounding box center [1090, 112] width 9 height 9
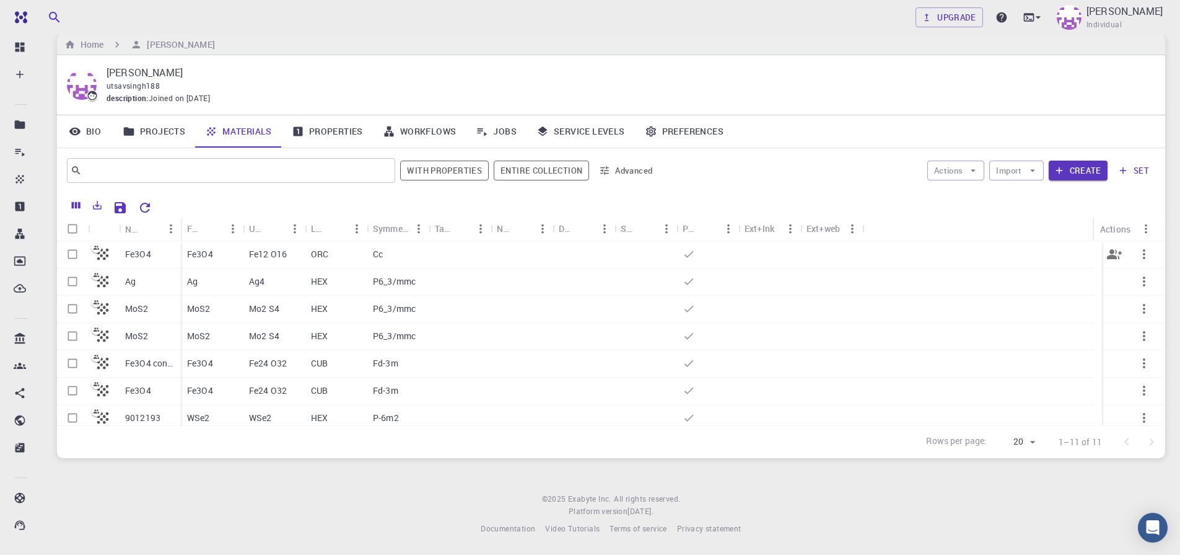
click at [189, 252] on p "Fe3O4" at bounding box center [200, 254] width 26 height 12
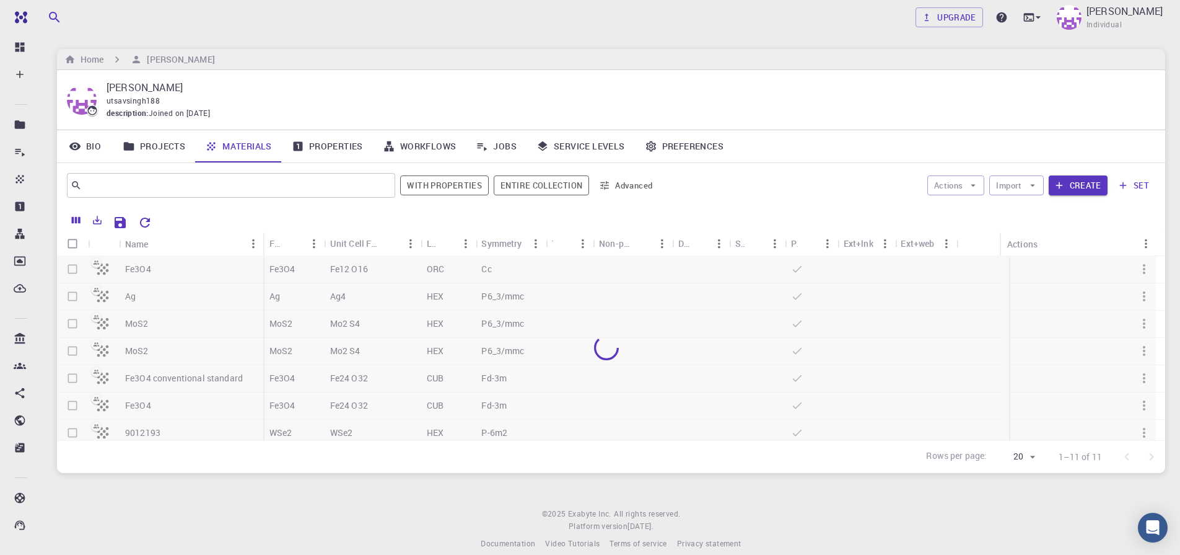
scroll to position [15, 0]
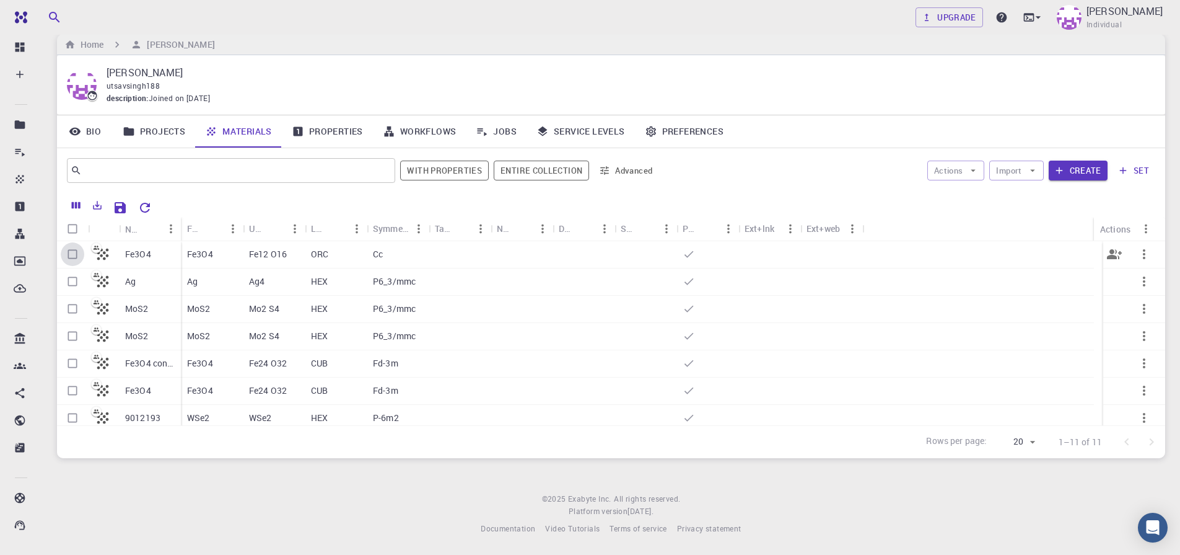
click at [76, 260] on input "Select row" at bounding box center [73, 254] width 24 height 24
checkbox input "true"
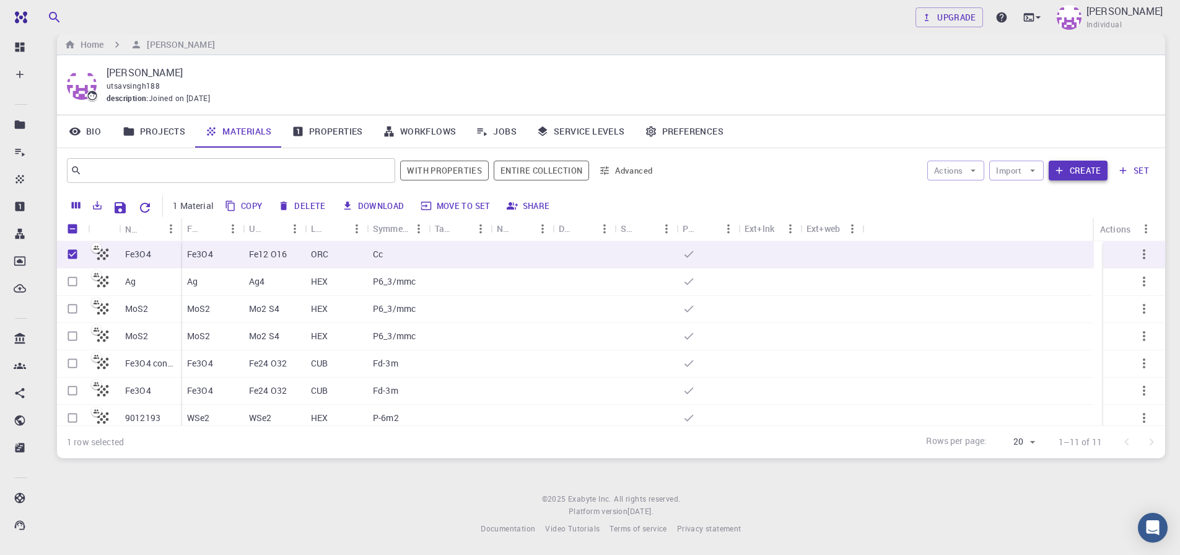
click at [1080, 169] on button "Create" at bounding box center [1078, 170] width 59 height 20
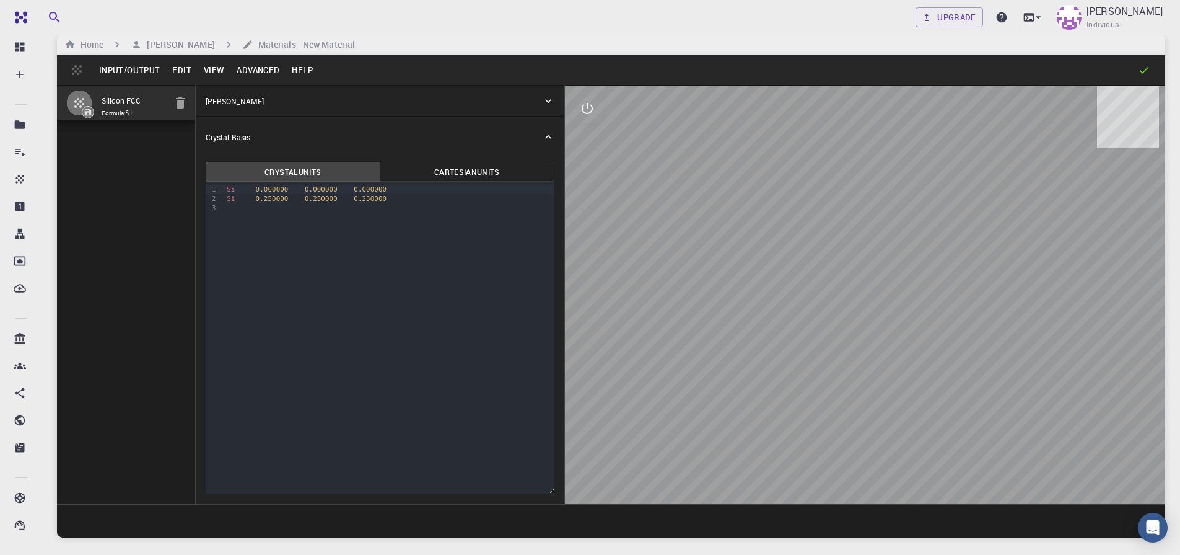
click at [140, 82] on div "Input/Output Edit View Advanced Help" at bounding box center [611, 70] width 1109 height 30
click at [138, 74] on button "Input/Output" at bounding box center [129, 70] width 73 height 20
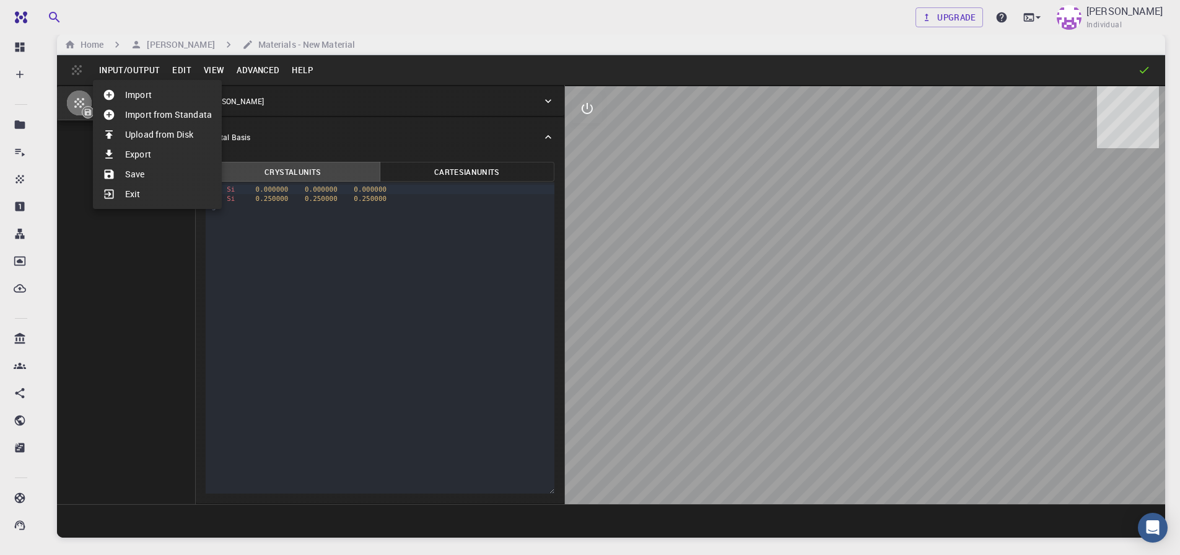
click at [138, 95] on li "Import" at bounding box center [157, 95] width 129 height 20
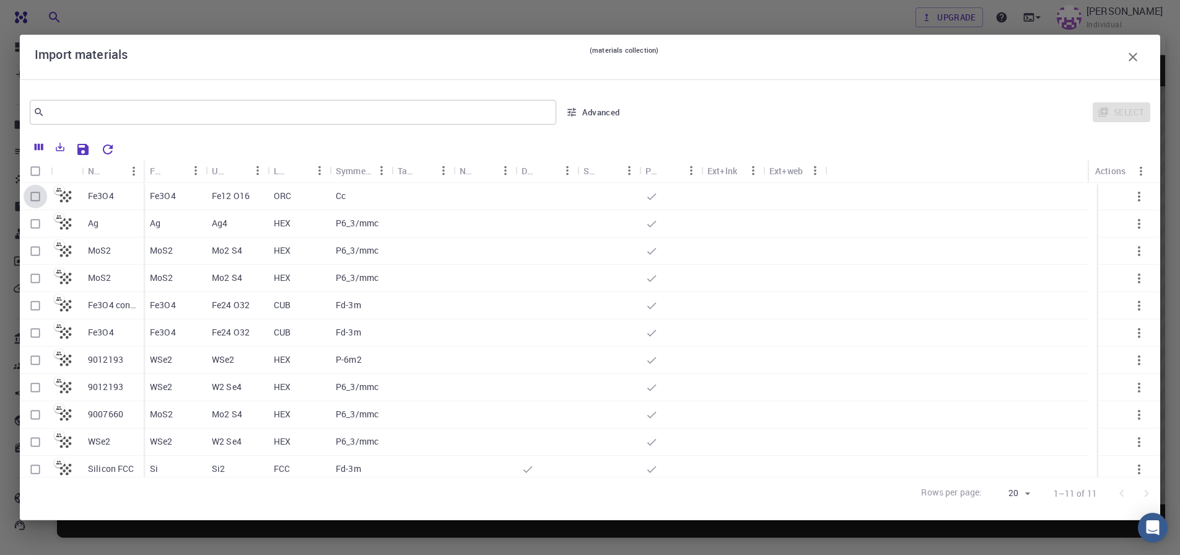
click at [33, 200] on input "Select row" at bounding box center [36, 197] width 24 height 24
checkbox input "true"
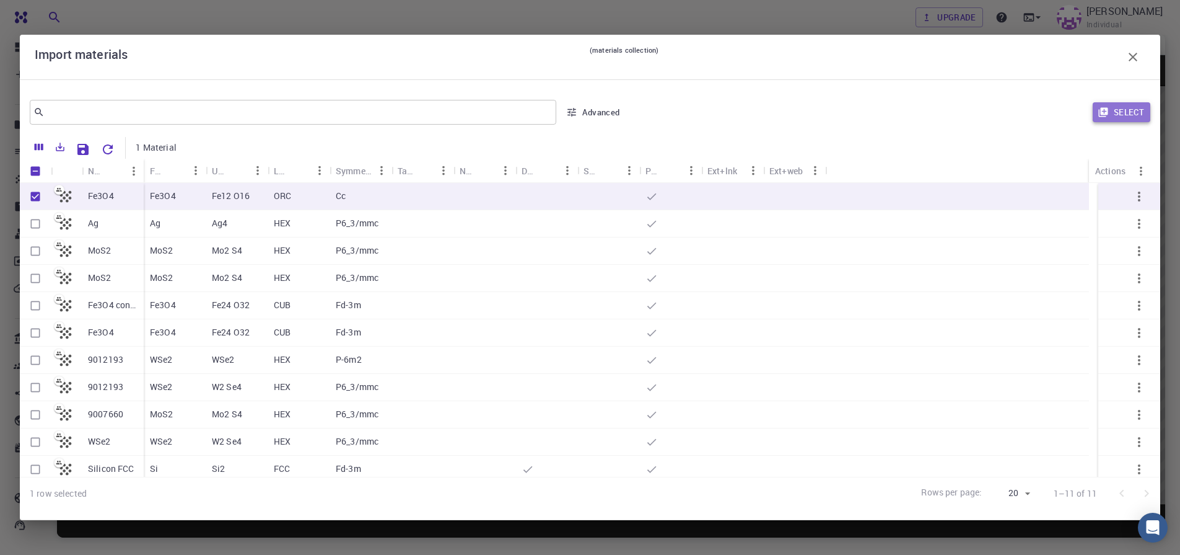
click at [1101, 110] on icon "button" at bounding box center [1103, 112] width 11 height 11
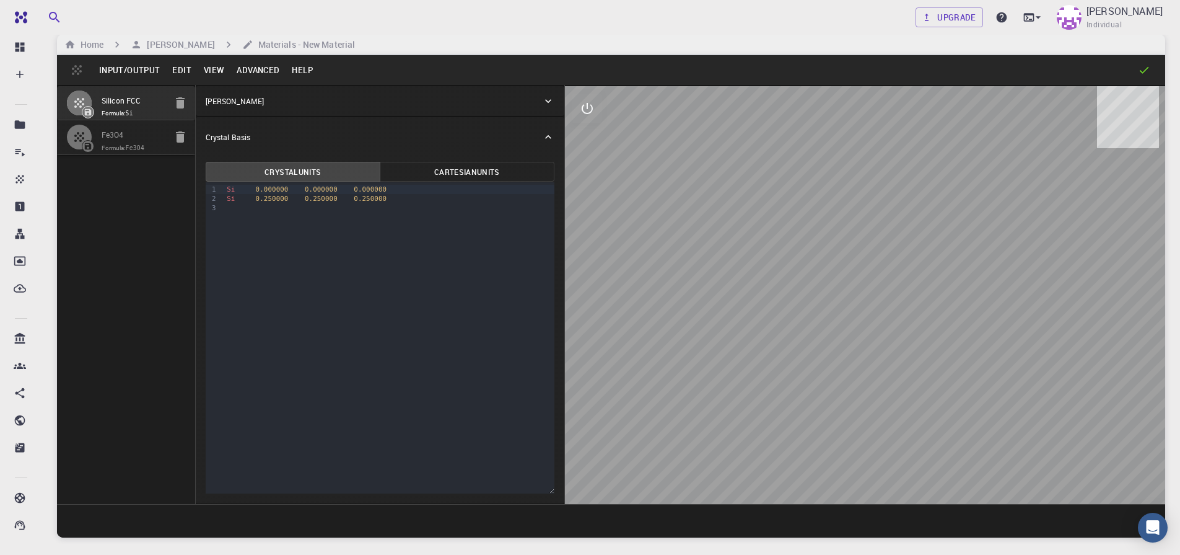
click at [178, 105] on icon "button" at bounding box center [180, 102] width 9 height 11
type input "ORC"
type input "8.50338548"
type input "8.60298261"
type input "5.99279781"
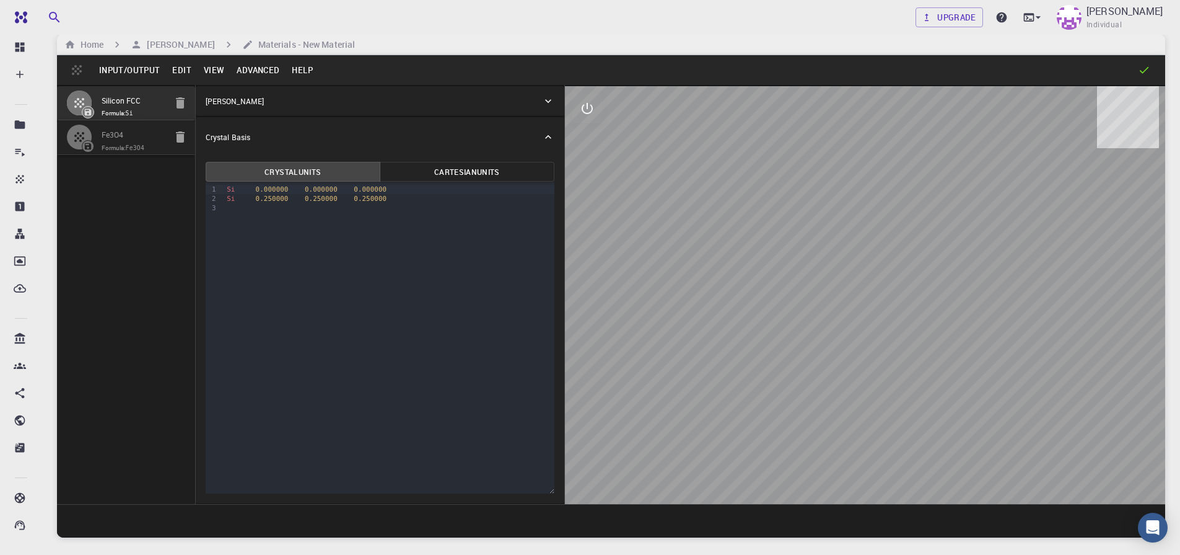
type input "90"
type input "134.31224146"
type input "90"
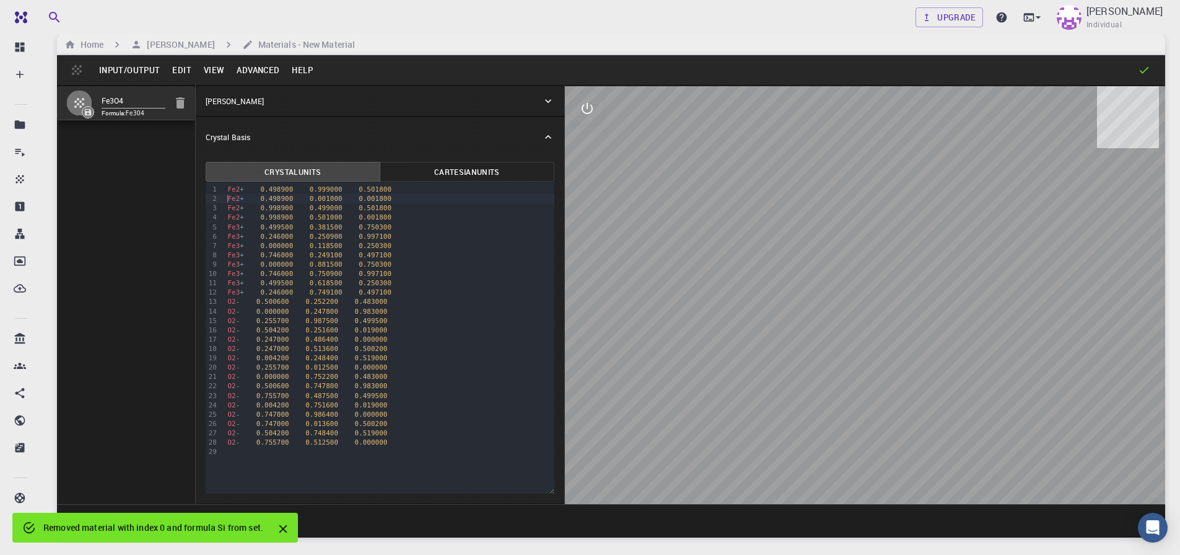
click at [253, 194] on div "Fe2 + 0.498900 0.001000 0.001800" at bounding box center [389, 198] width 330 height 9
click at [260, 447] on div at bounding box center [389, 451] width 330 height 9
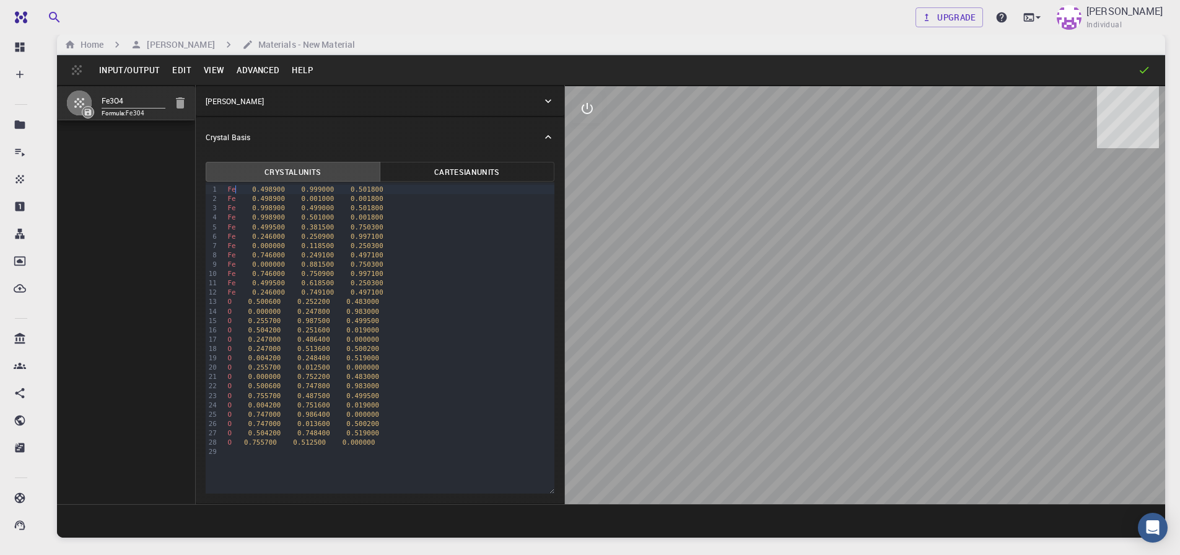
click at [139, 69] on button "Input/Output" at bounding box center [129, 70] width 73 height 20
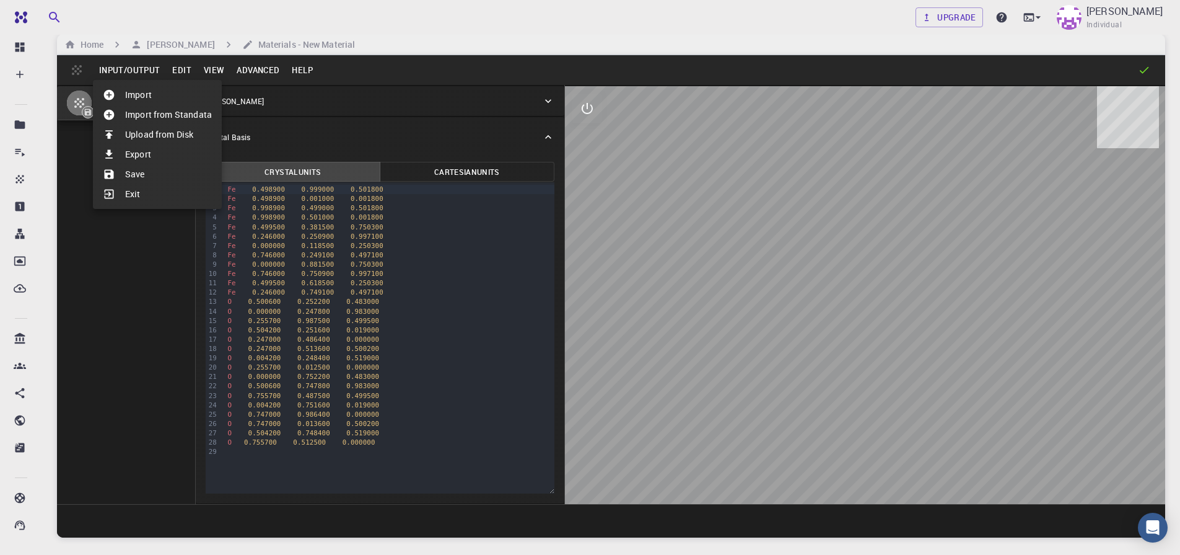
click at [170, 165] on li "Save" at bounding box center [157, 174] width 129 height 20
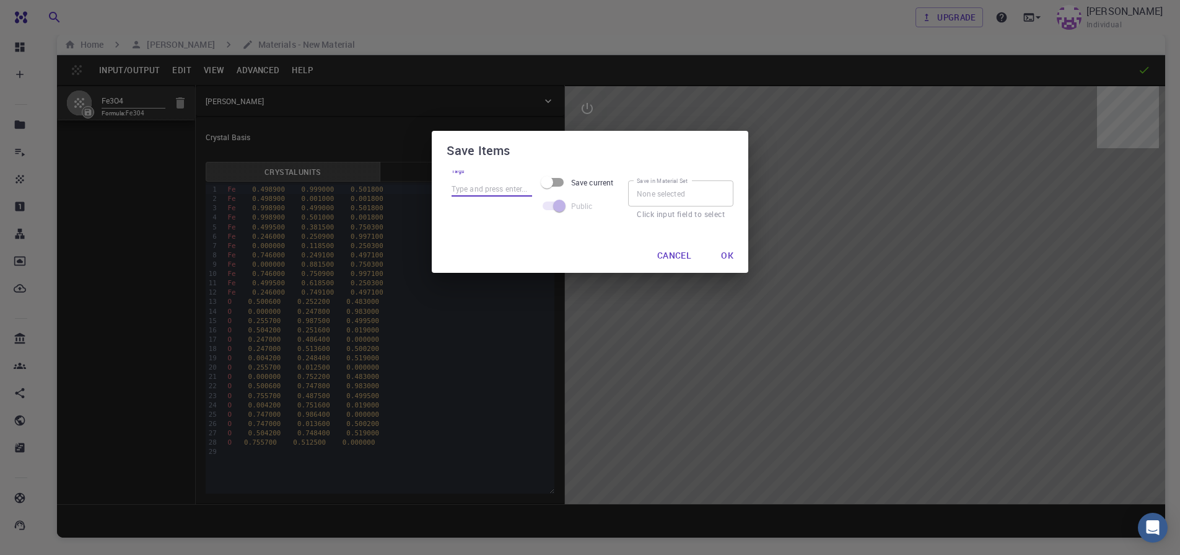
click at [515, 191] on input "Tags" at bounding box center [492, 188] width 81 height 16
type input "fe2o3"
click at [486, 218] on icon at bounding box center [488, 212] width 11 height 11
click at [478, 187] on input "Tags" at bounding box center [492, 188] width 81 height 16
type input "fe2o3"
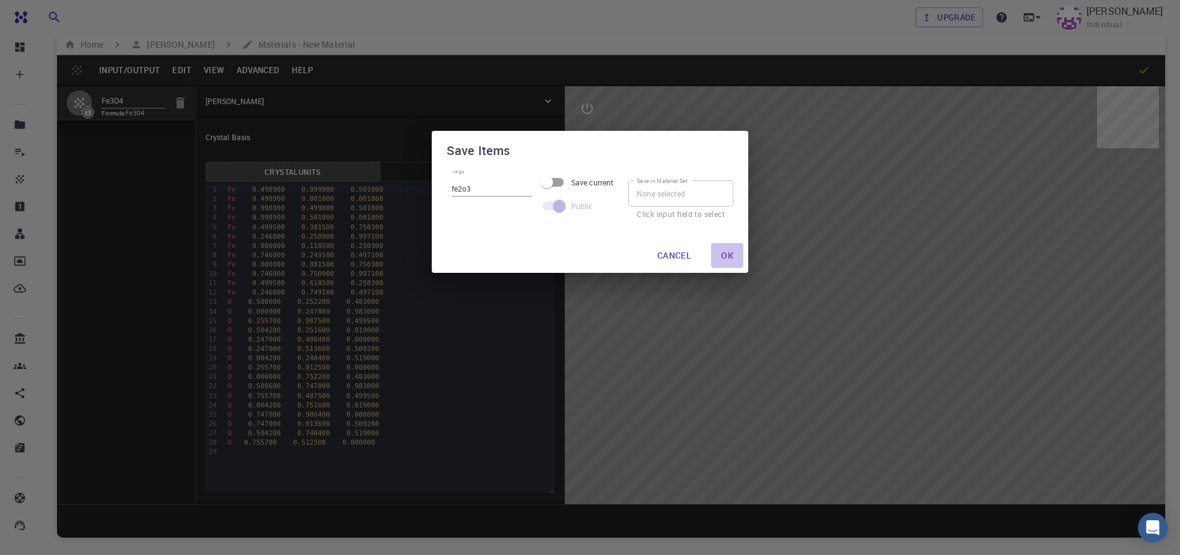
click at [726, 257] on button "Ok" at bounding box center [727, 255] width 32 height 25
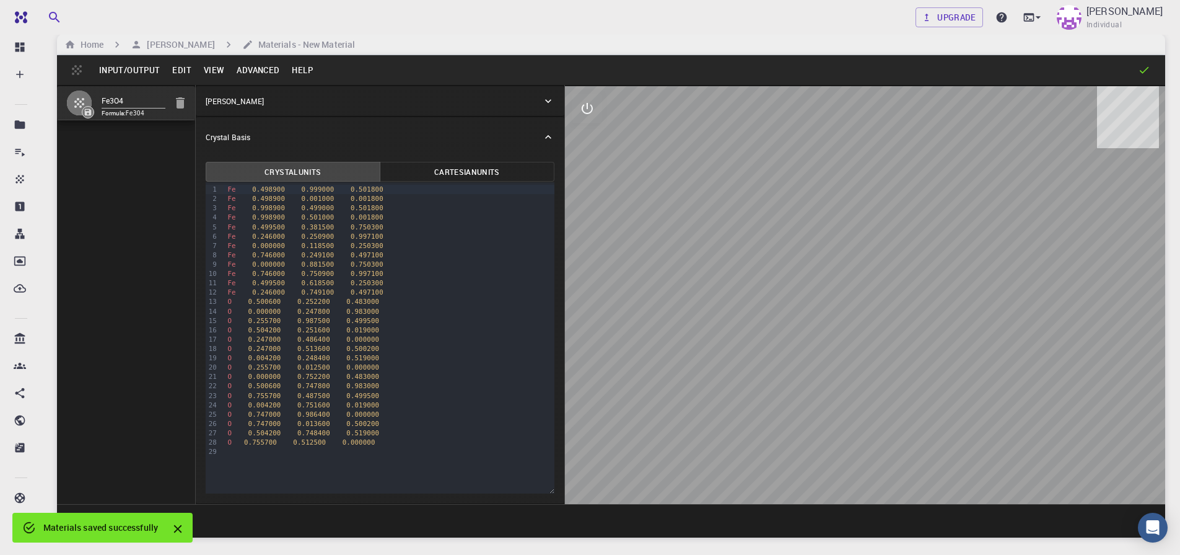
click at [236, 72] on button "Advanced" at bounding box center [258, 70] width 55 height 20
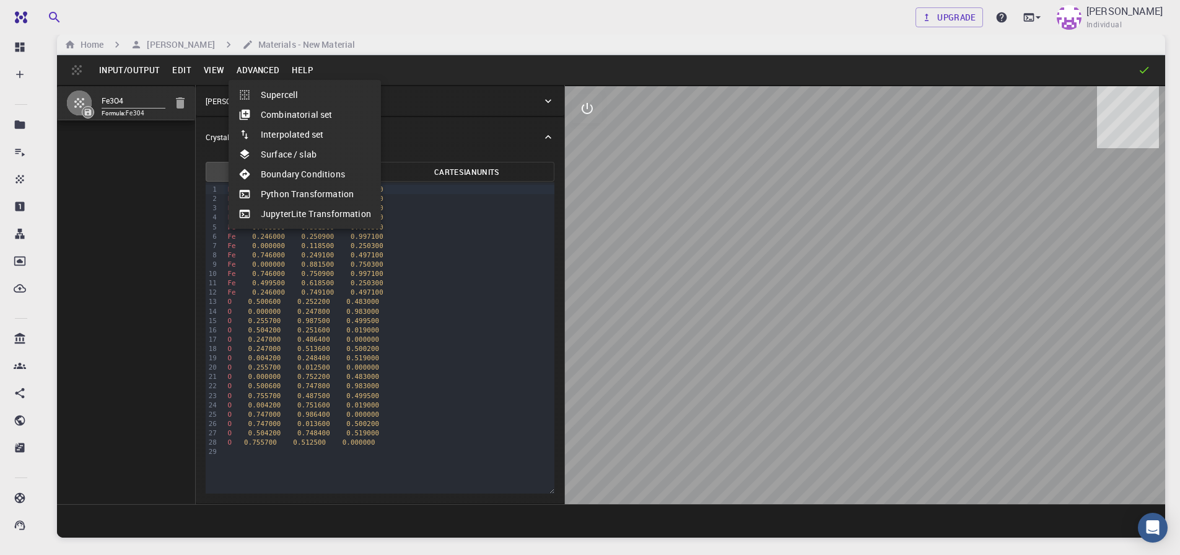
click at [129, 71] on div at bounding box center [590, 277] width 1180 height 555
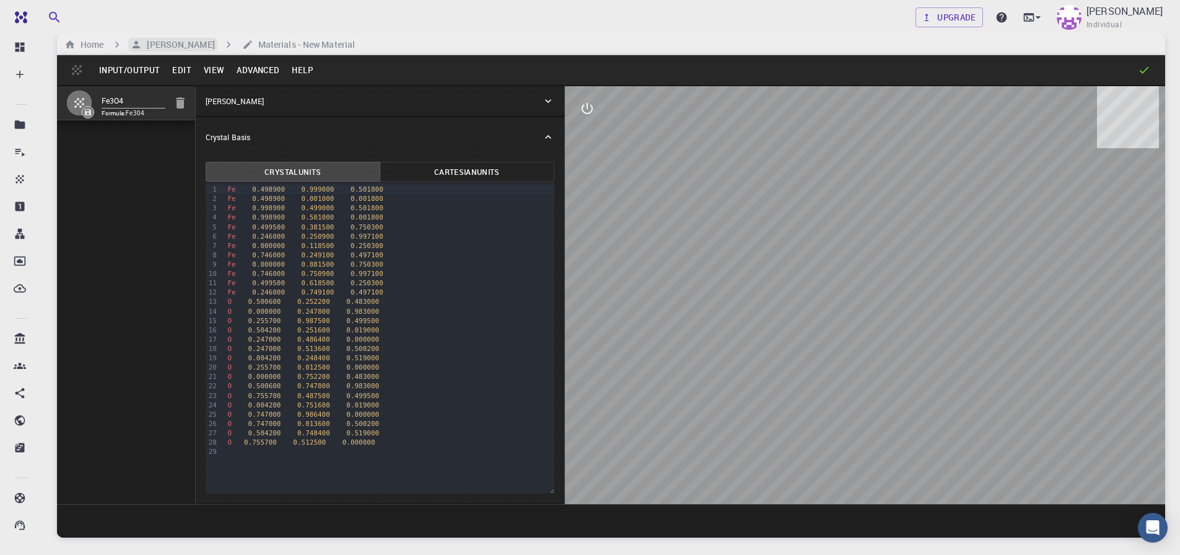
click at [163, 50] on h6 "[PERSON_NAME]" at bounding box center [178, 45] width 73 height 14
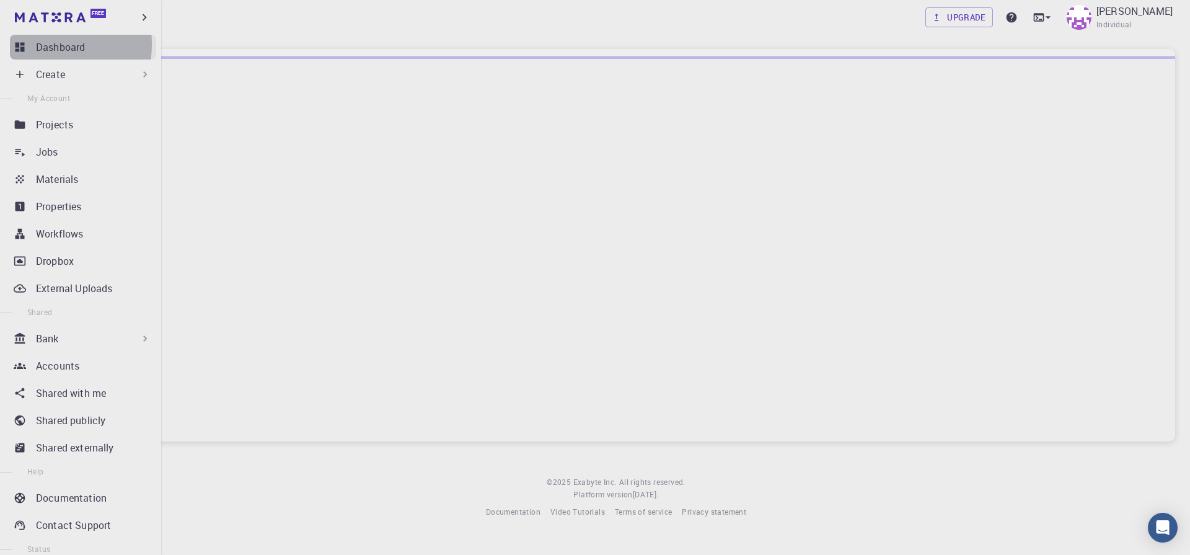
click at [33, 44] on link "Dashboard" at bounding box center [83, 47] width 146 height 25
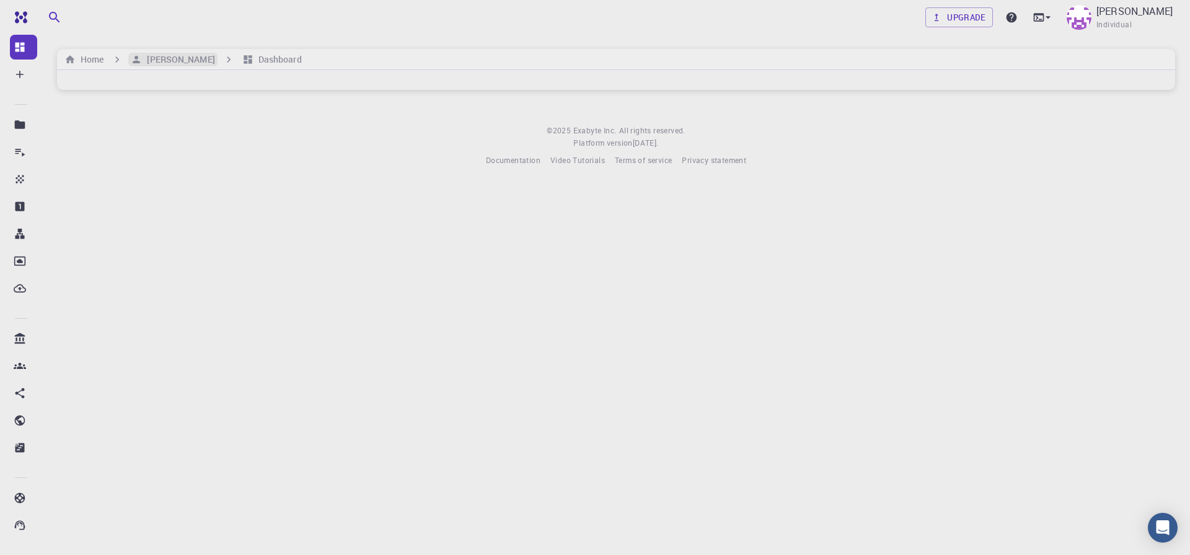
click at [182, 64] on h6 "[PERSON_NAME]" at bounding box center [178, 60] width 73 height 14
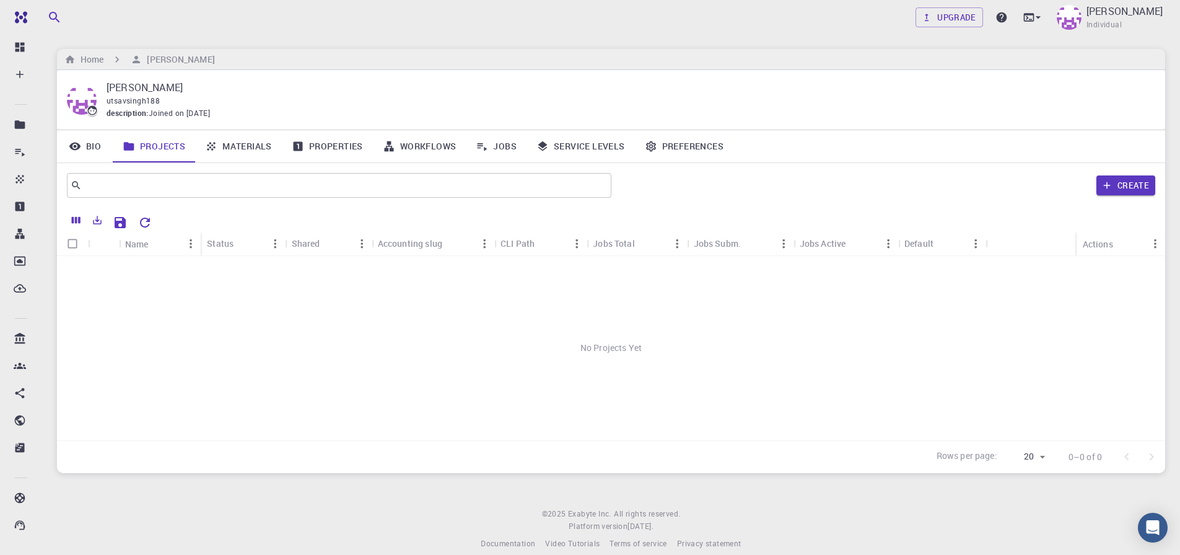
click at [220, 150] on link "Materials" at bounding box center [238, 146] width 87 height 32
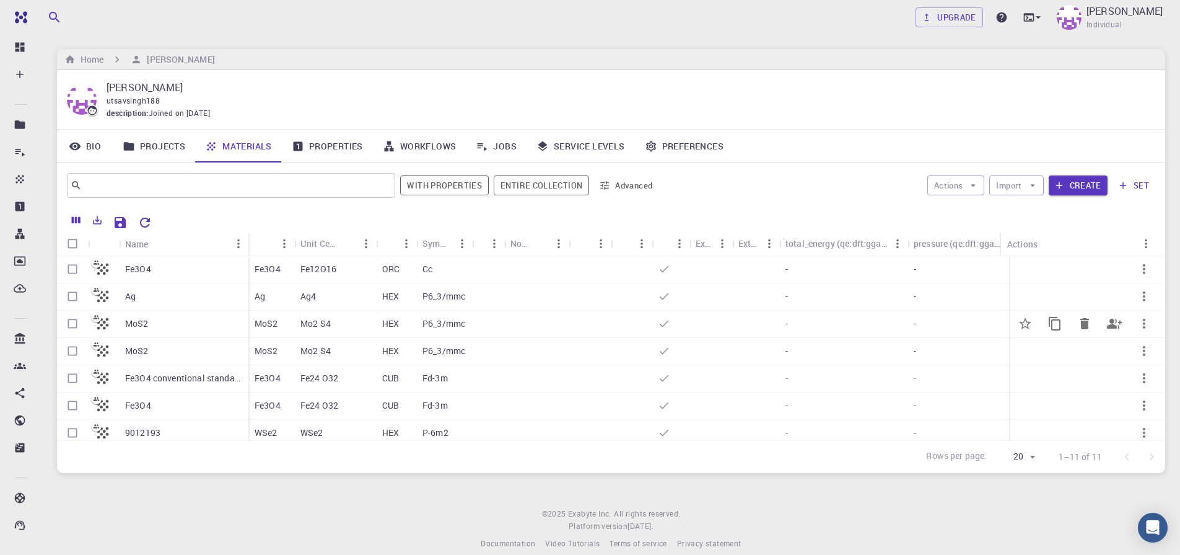
click at [76, 322] on input "Select row" at bounding box center [73, 324] width 24 height 24
checkbox input "true"
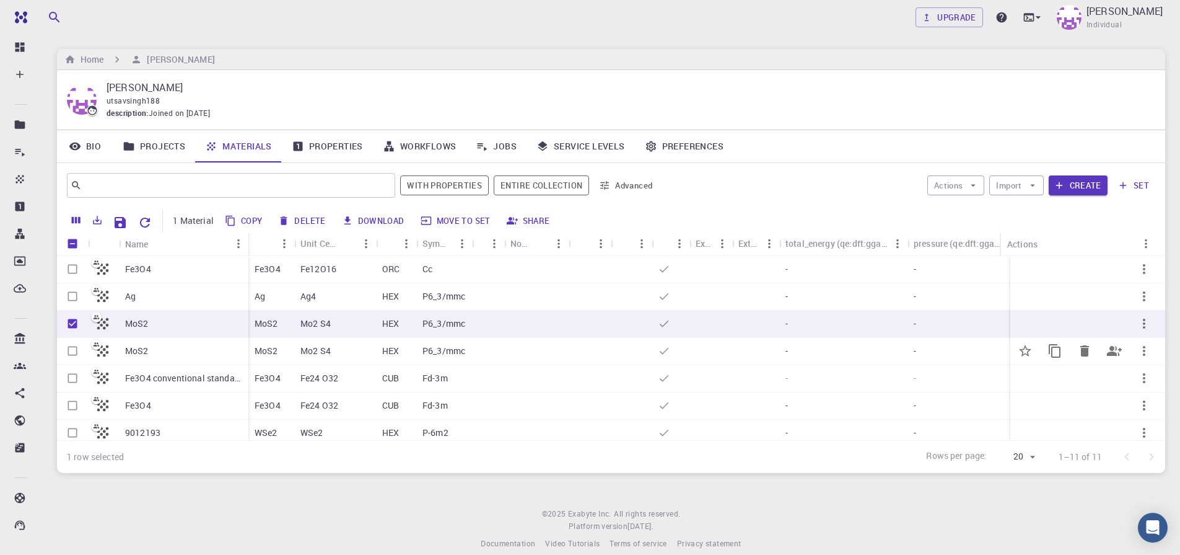
click at [72, 348] on input "Select row" at bounding box center [73, 351] width 24 height 24
checkbox input "true"
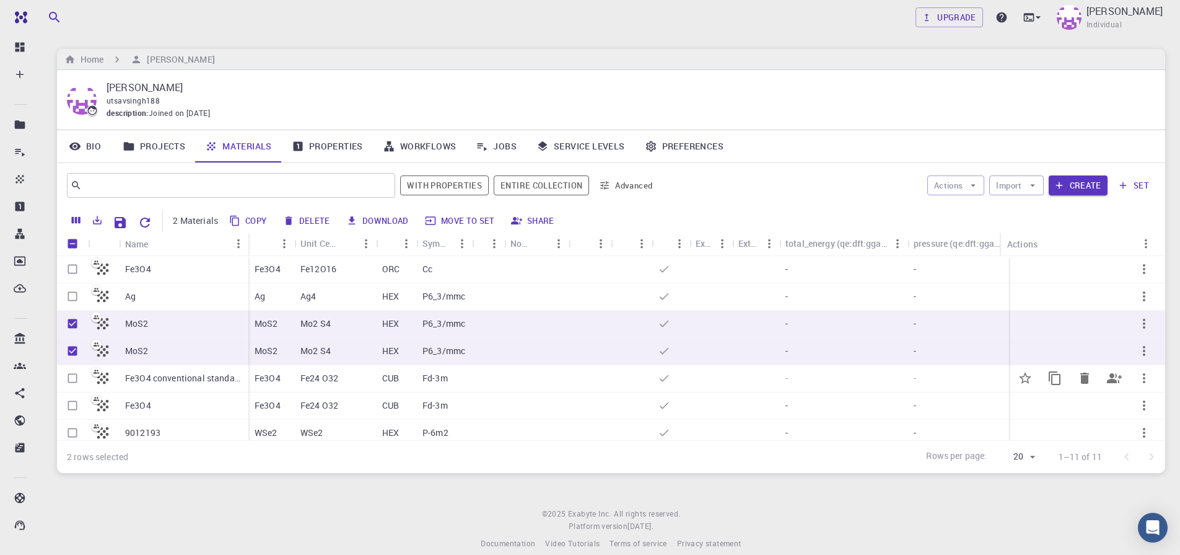
click at [73, 380] on input "Select row" at bounding box center [73, 378] width 24 height 24
checkbox input "true"
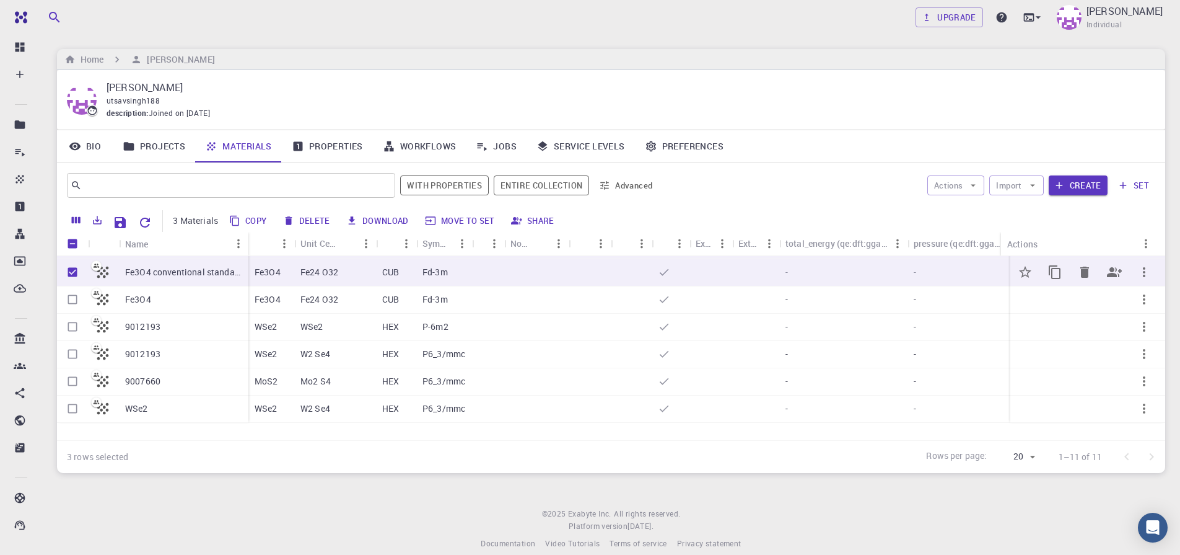
scroll to position [125, 0]
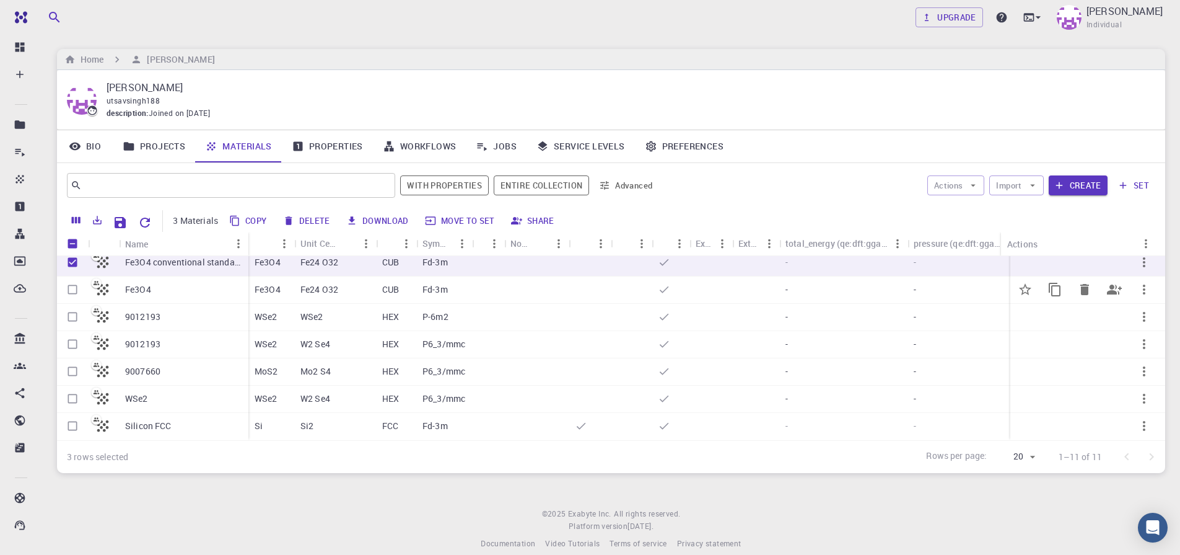
click at [73, 283] on input "Select row" at bounding box center [73, 290] width 24 height 24
checkbox input "true"
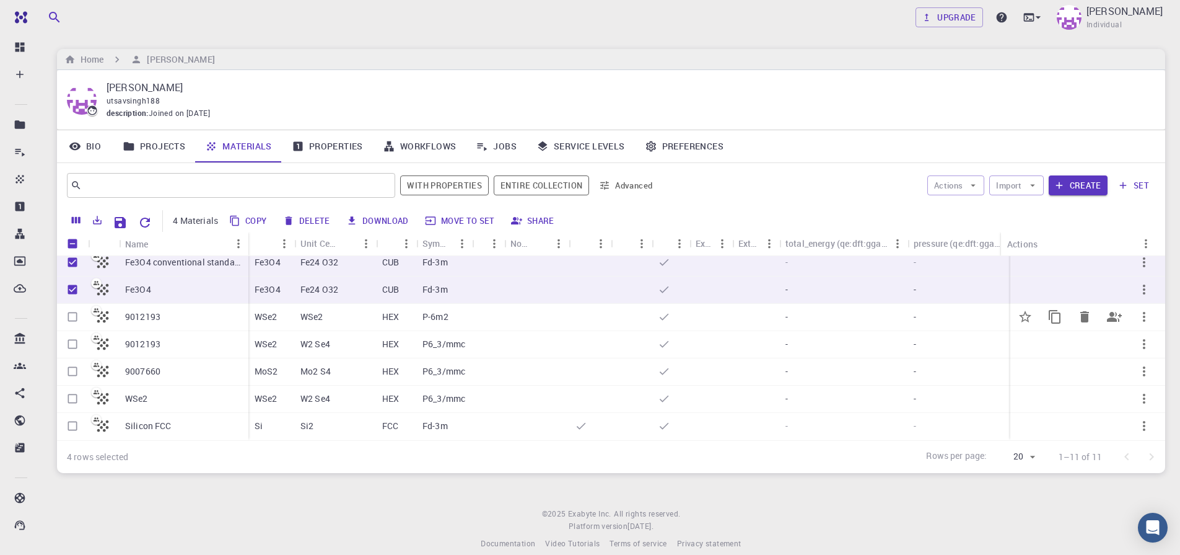
click at [74, 309] on input "Select row" at bounding box center [73, 317] width 24 height 24
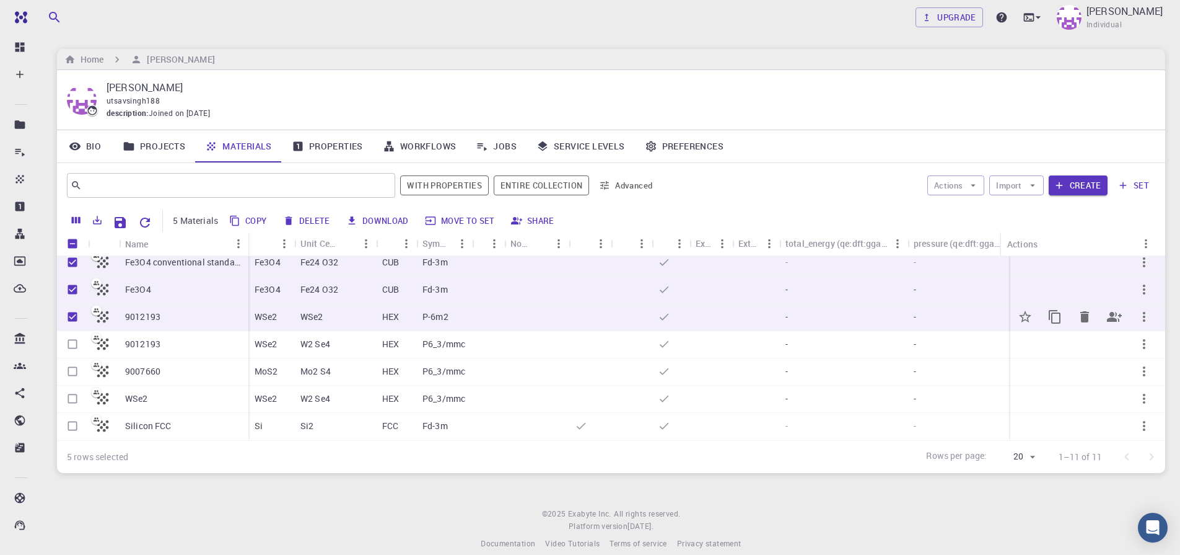
click at [71, 310] on input "Unselect row" at bounding box center [73, 317] width 24 height 24
checkbox input "false"
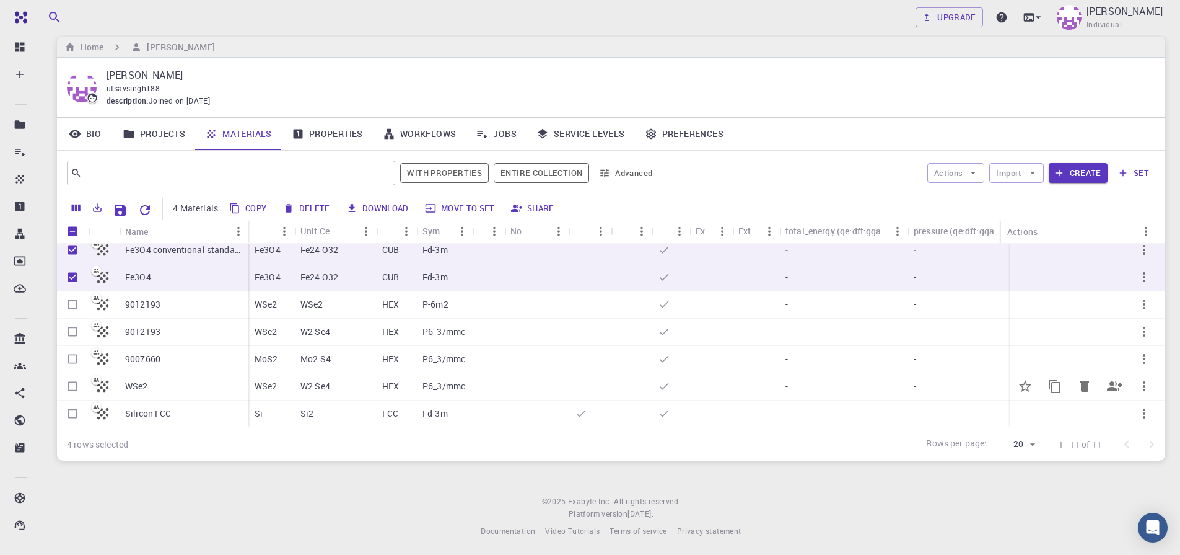
scroll to position [15, 0]
click at [66, 372] on input "Select row" at bounding box center [73, 384] width 24 height 24
checkbox input "true"
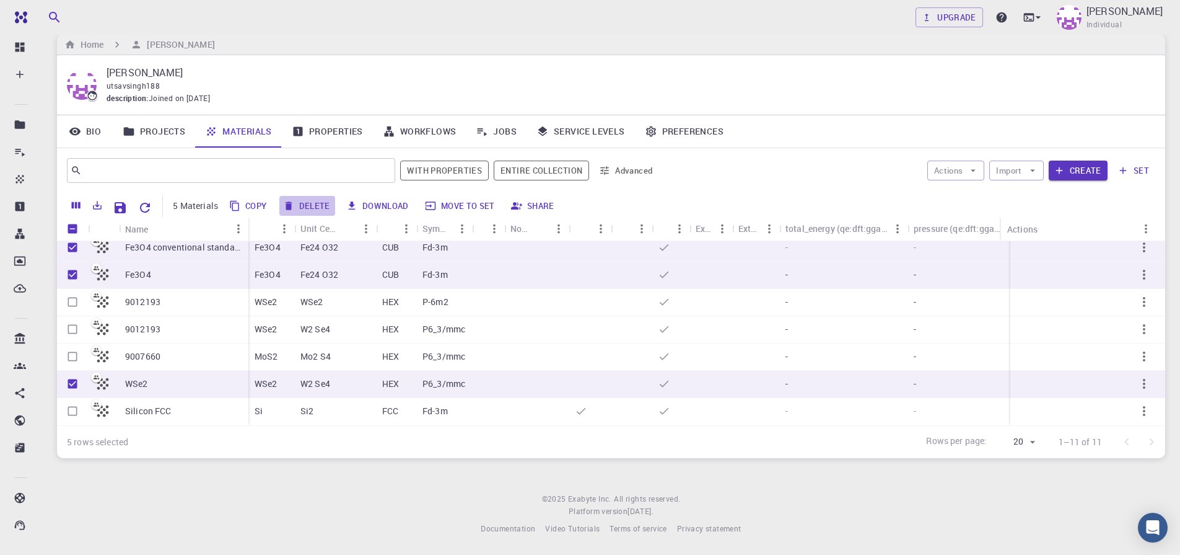
click at [297, 211] on button "Delete" at bounding box center [307, 206] width 56 height 20
checkbox input "false"
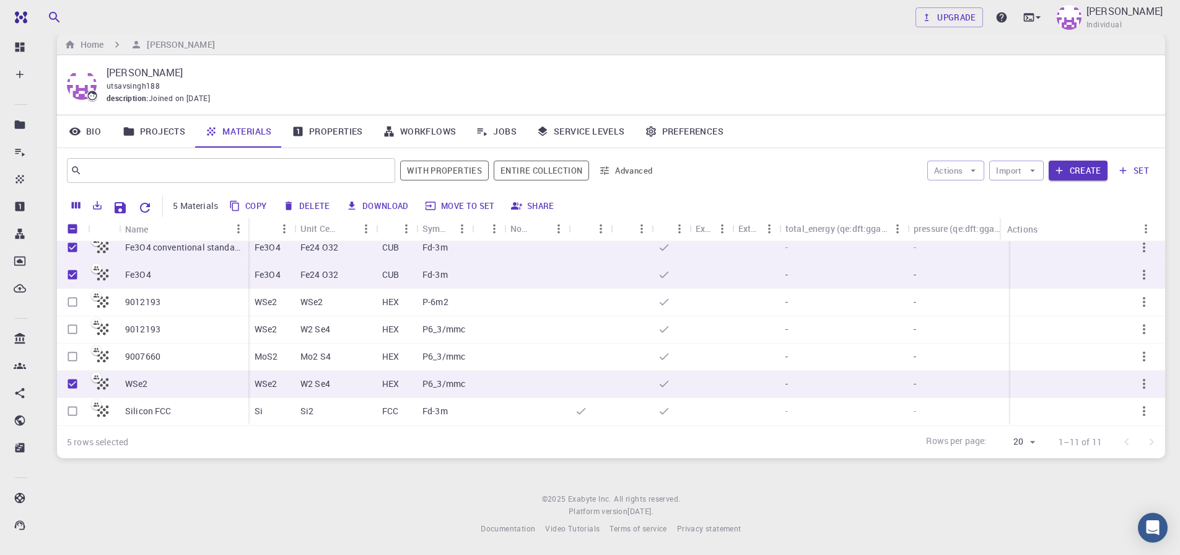
checkbox input "false"
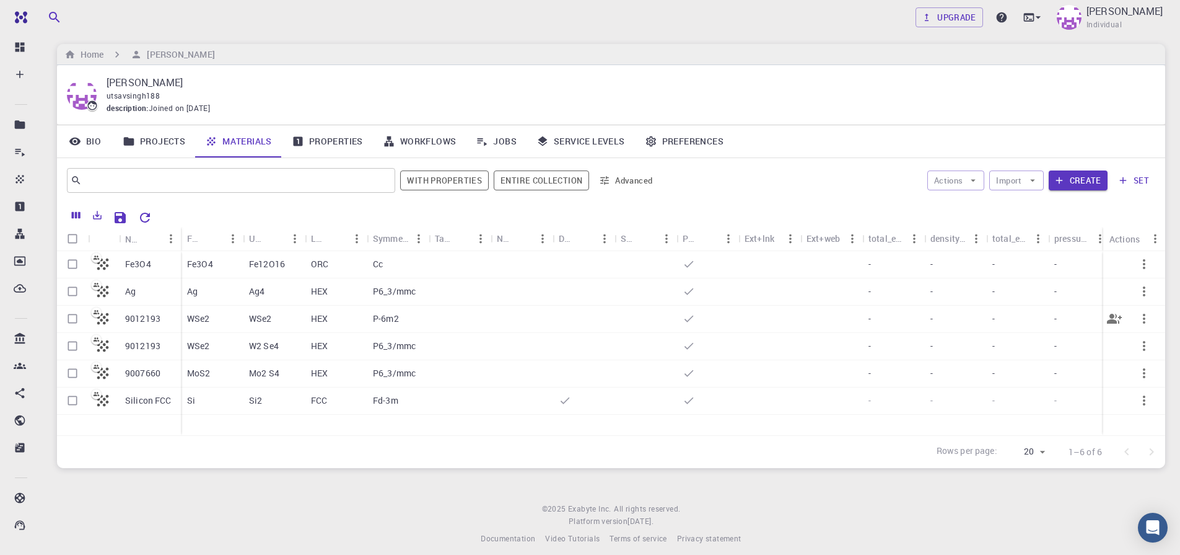
scroll to position [0, 0]
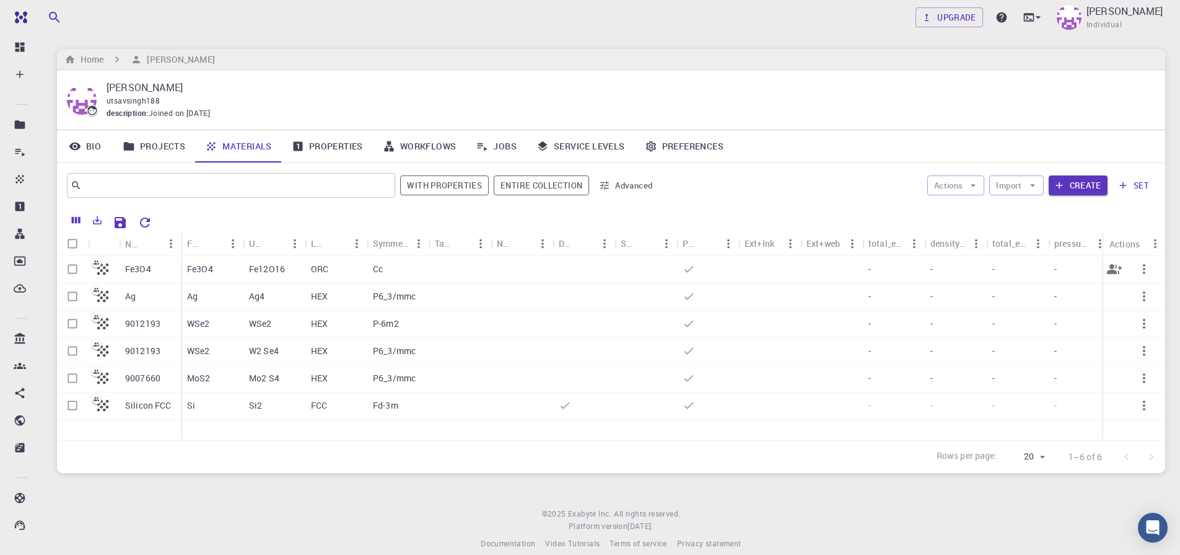
click at [71, 270] on input "Select row" at bounding box center [73, 269] width 24 height 24
checkbox input "true"
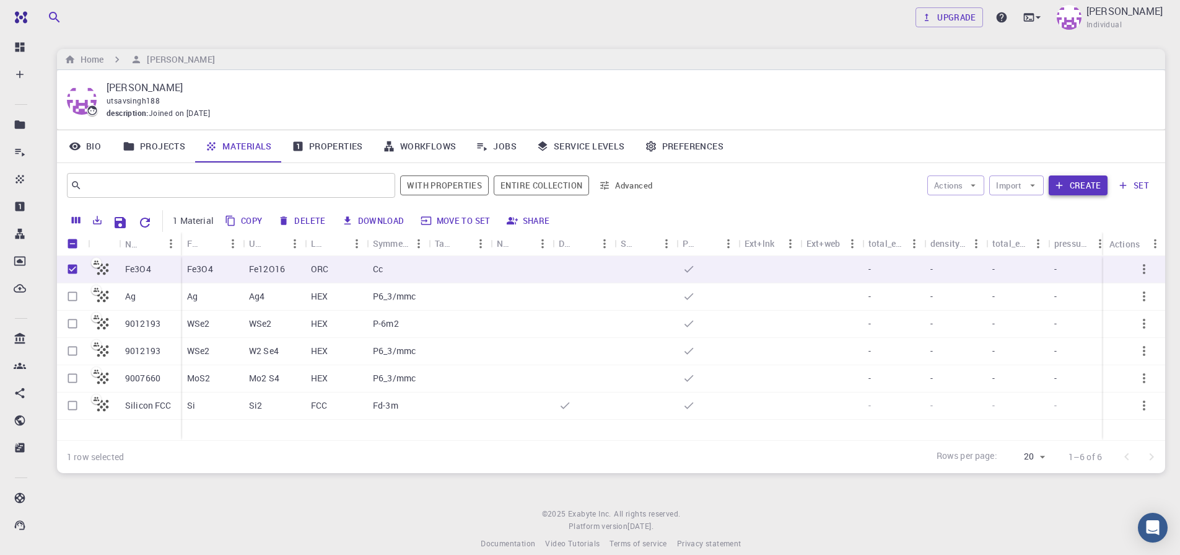
click at [1105, 187] on button "Create" at bounding box center [1078, 185] width 59 height 20
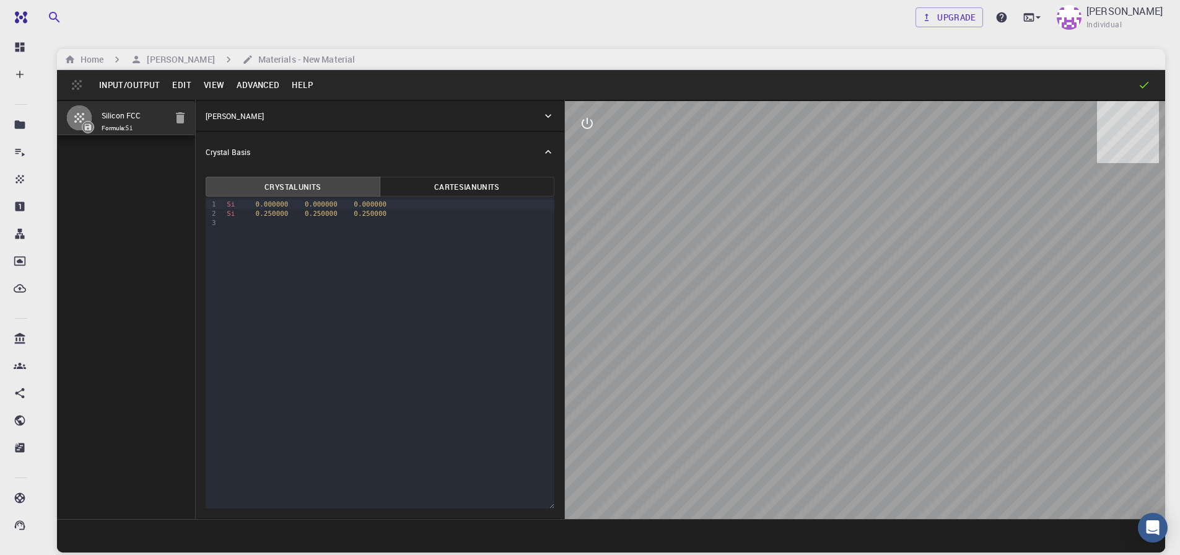
click at [146, 83] on button "Input/Output" at bounding box center [129, 85] width 73 height 20
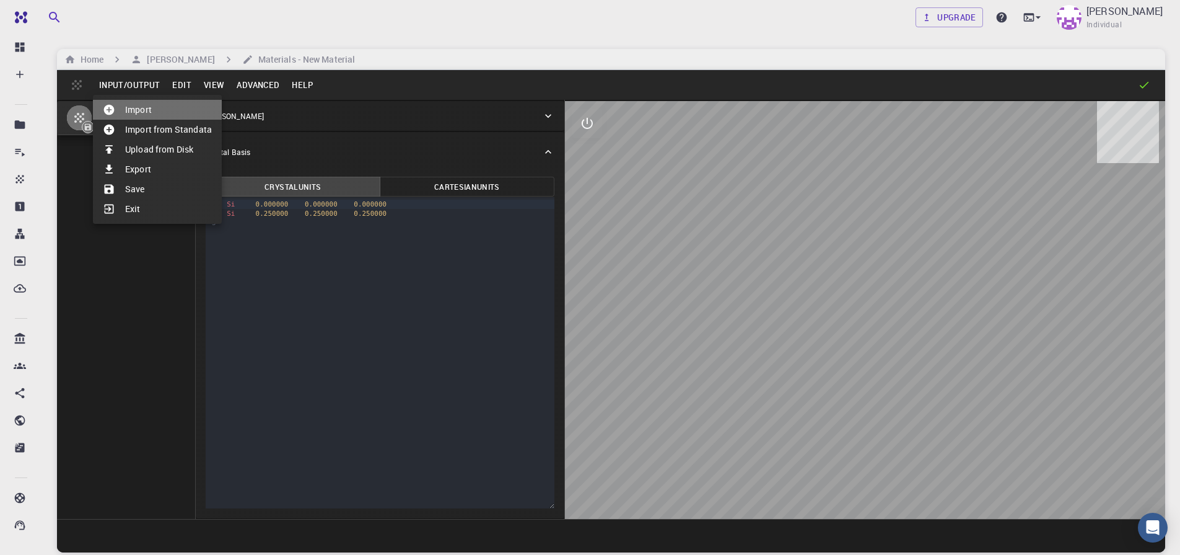
click at [146, 106] on li "Import" at bounding box center [157, 110] width 129 height 20
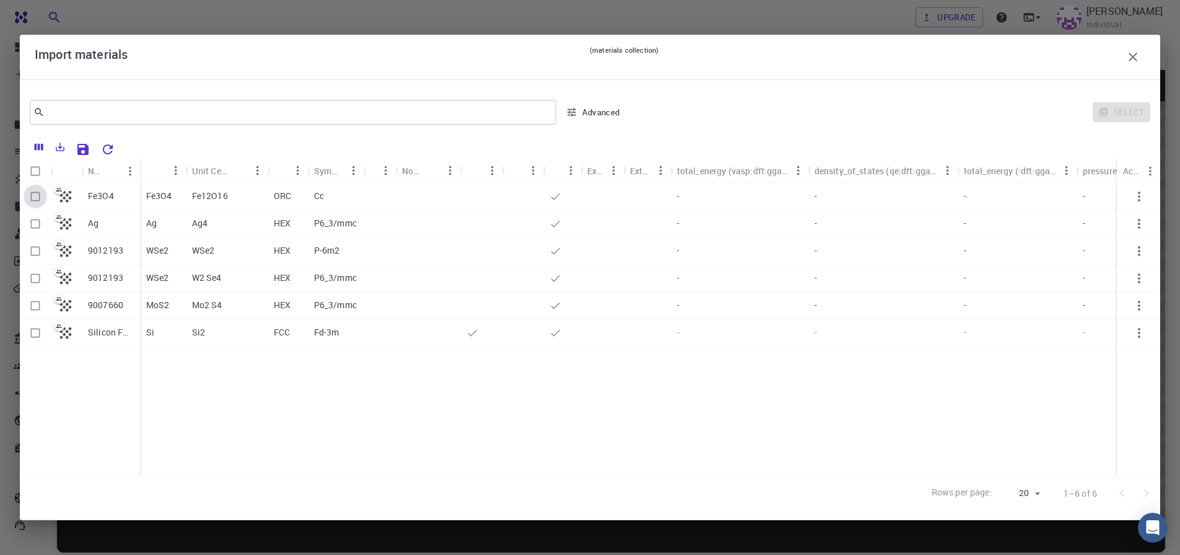
click at [34, 200] on input "Select row" at bounding box center [36, 197] width 24 height 24
checkbox input "true"
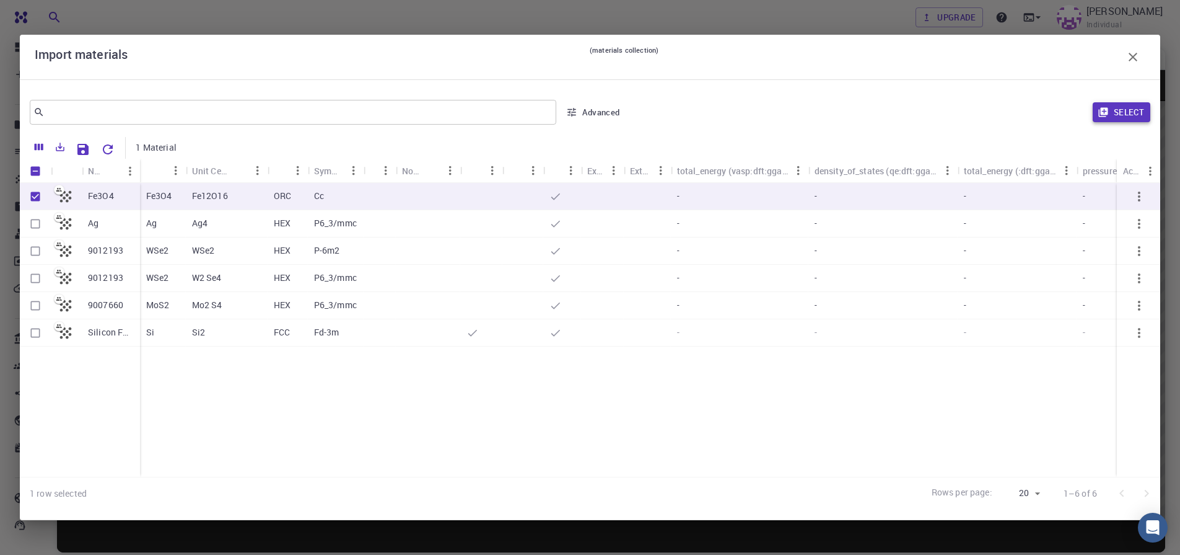
click at [1130, 108] on button "Select" at bounding box center [1122, 112] width 58 height 20
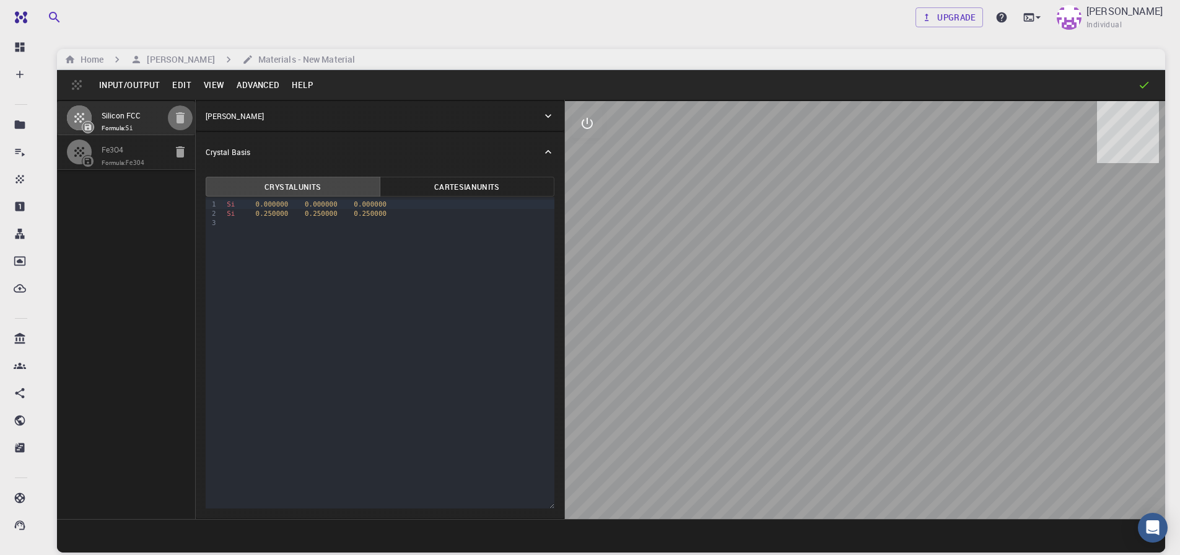
click at [179, 120] on icon "button" at bounding box center [180, 117] width 9 height 11
type input "ORC"
type input "8.50338567793964"
type input "8.602983"
type input "5.992798"
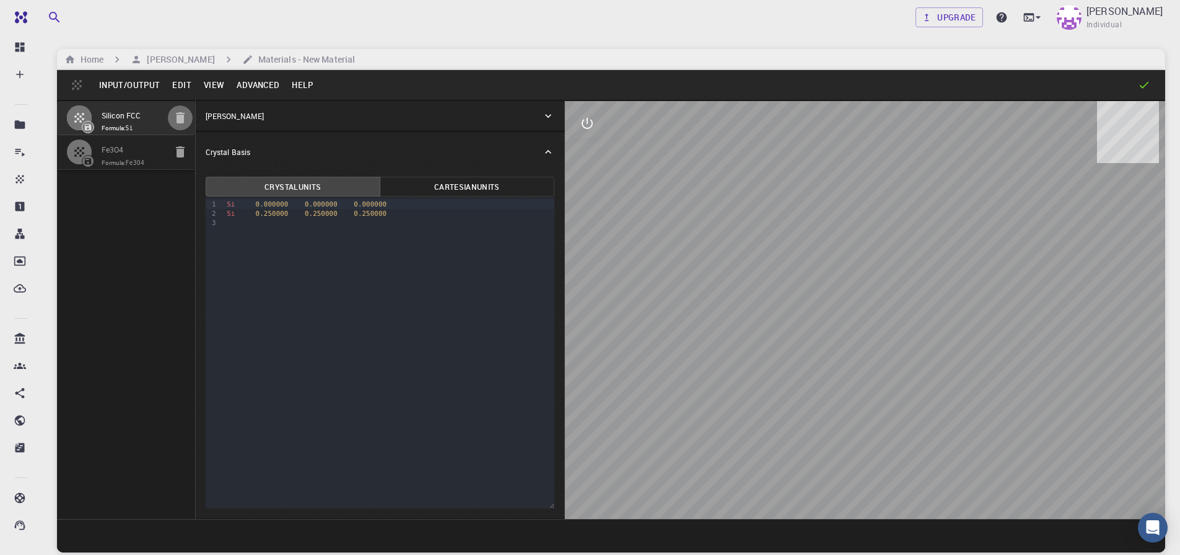
type input "90"
type input "134.3122446951688"
type input "90"
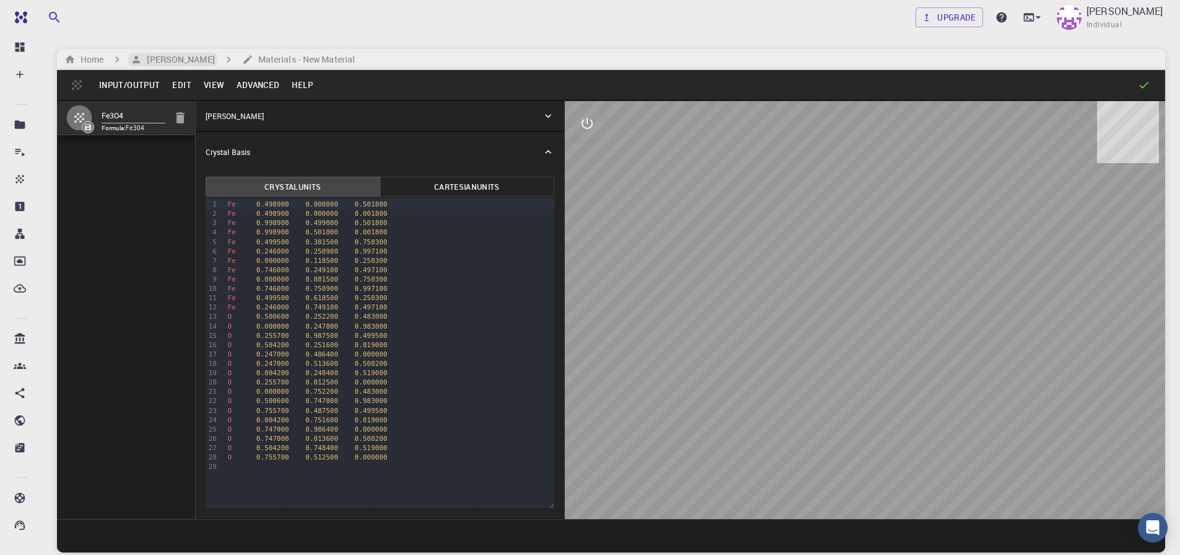
click at [176, 63] on h6 "[PERSON_NAME]" at bounding box center [178, 60] width 73 height 14
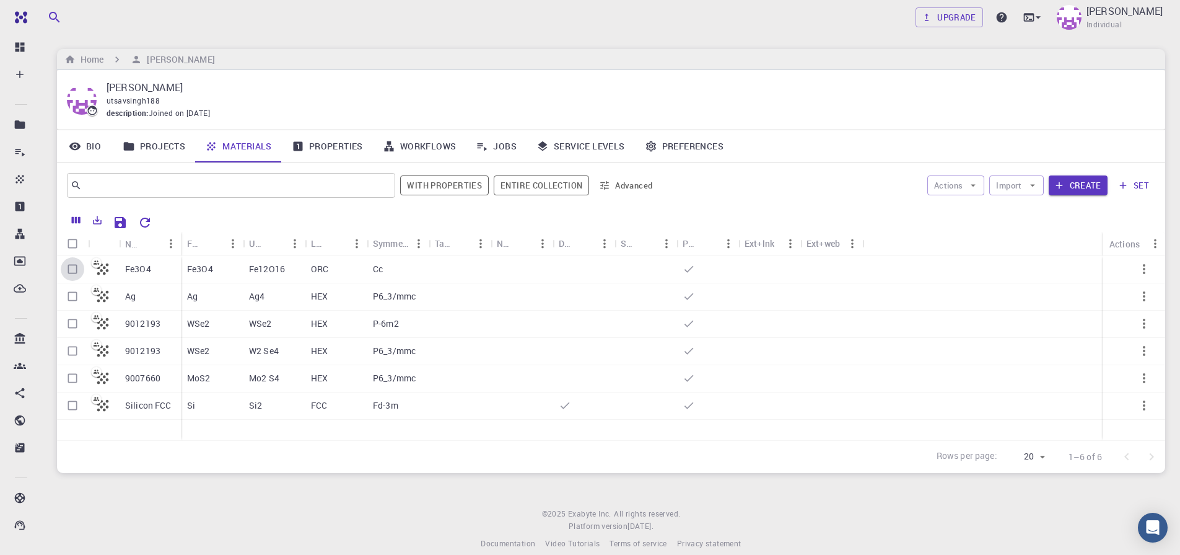
click at [75, 275] on input "Select row" at bounding box center [73, 269] width 24 height 24
checkbox input "true"
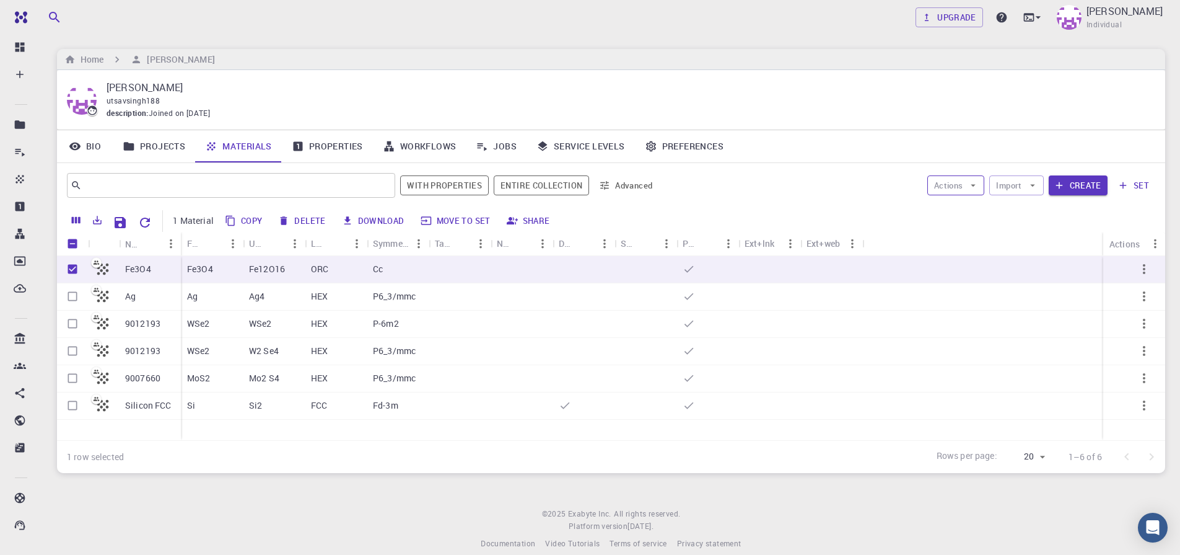
click at [972, 183] on icon "button" at bounding box center [973, 185] width 11 height 11
click at [965, 204] on span "Create Job" at bounding box center [979, 210] width 39 height 12
click at [947, 177] on button "Actions" at bounding box center [957, 185] width 58 height 20
click at [943, 209] on icon at bounding box center [944, 210] width 12 height 12
click at [348, 144] on link "Properties" at bounding box center [327, 146] width 91 height 32
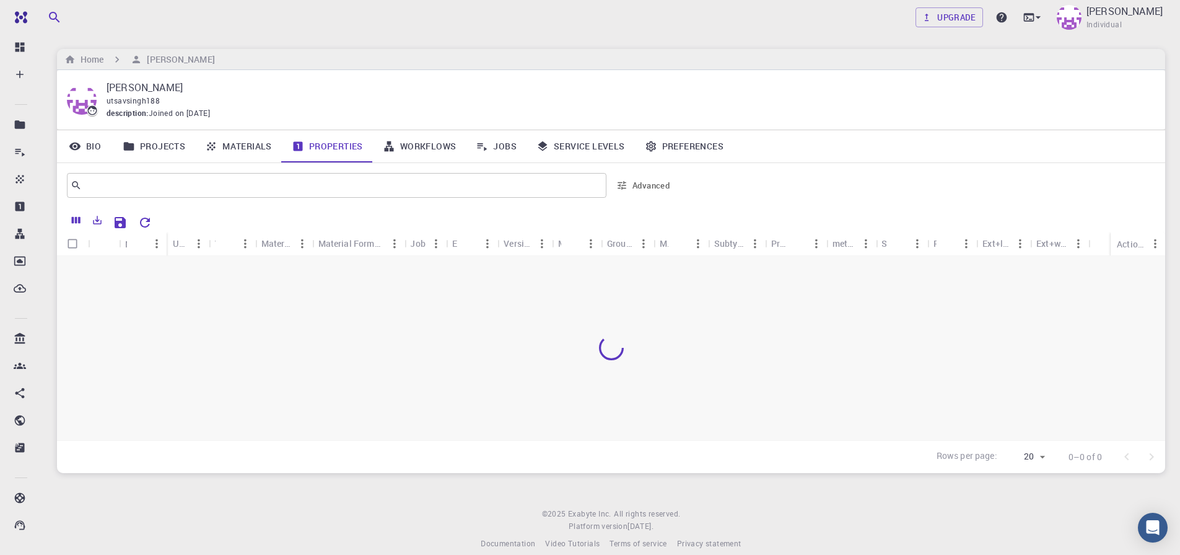
click at [247, 150] on link "Materials" at bounding box center [238, 146] width 87 height 32
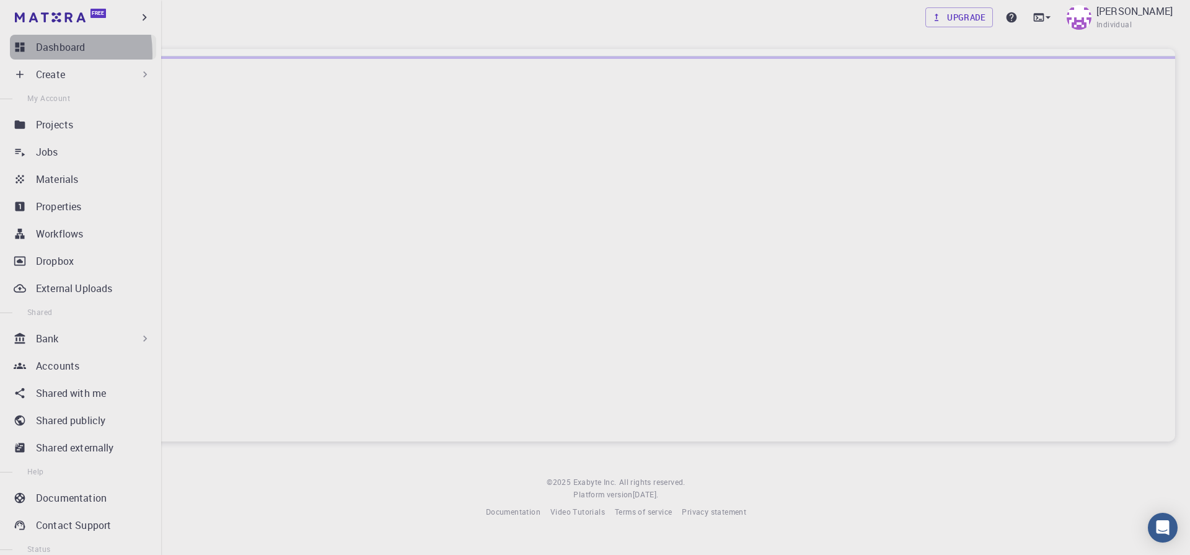
click at [27, 54] on link "Dashboard" at bounding box center [83, 47] width 146 height 25
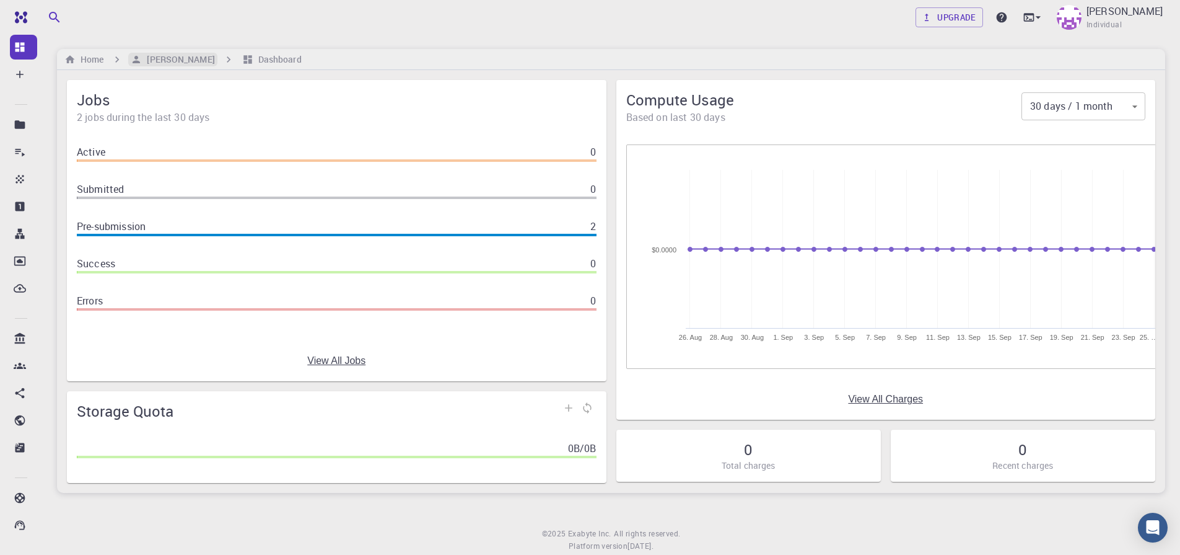
click at [162, 59] on h6 "[PERSON_NAME]" at bounding box center [178, 60] width 73 height 14
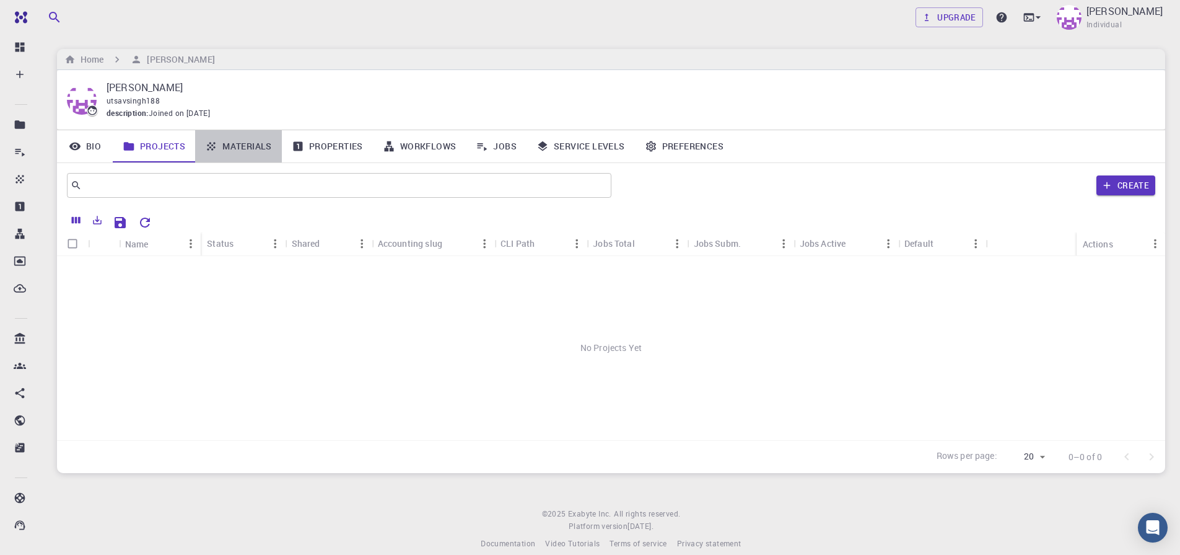
click at [269, 153] on link "Materials" at bounding box center [238, 146] width 87 height 32
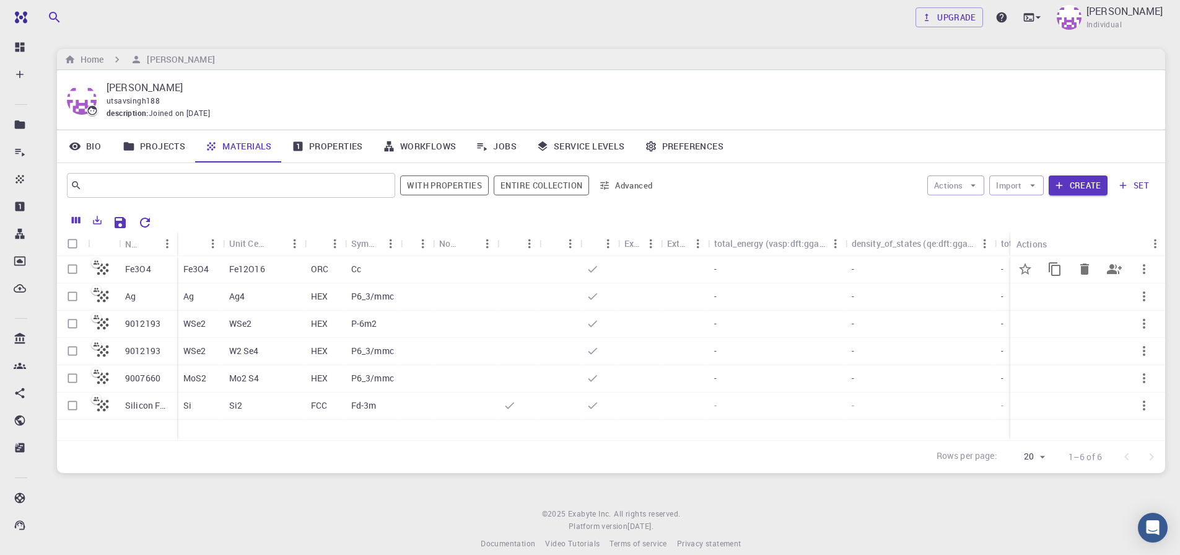
click at [69, 272] on input "Select row" at bounding box center [73, 269] width 24 height 24
checkbox input "true"
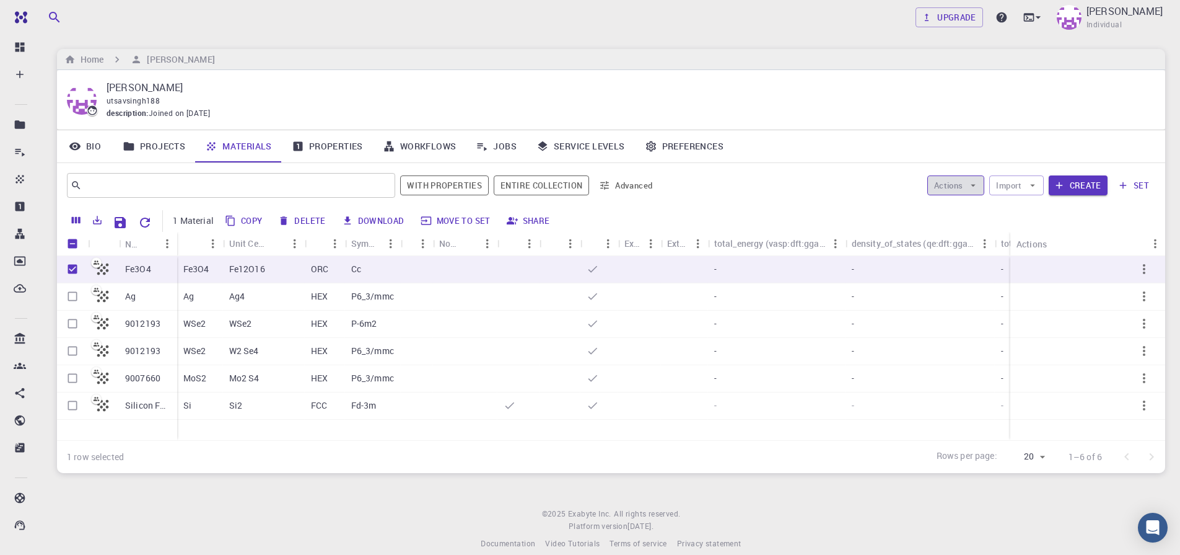
click at [979, 183] on icon "button" at bounding box center [973, 185] width 11 height 11
click at [977, 206] on span "Create Job" at bounding box center [979, 210] width 39 height 12
click at [1084, 182] on button "Create" at bounding box center [1078, 185] width 59 height 20
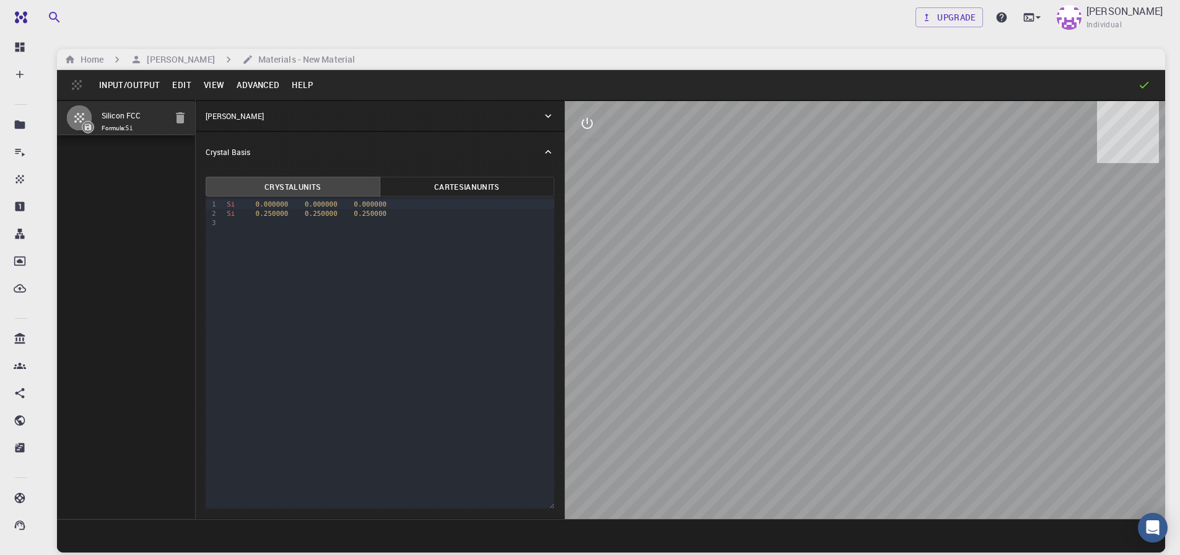
click at [121, 76] on button "Input/Output" at bounding box center [129, 85] width 73 height 20
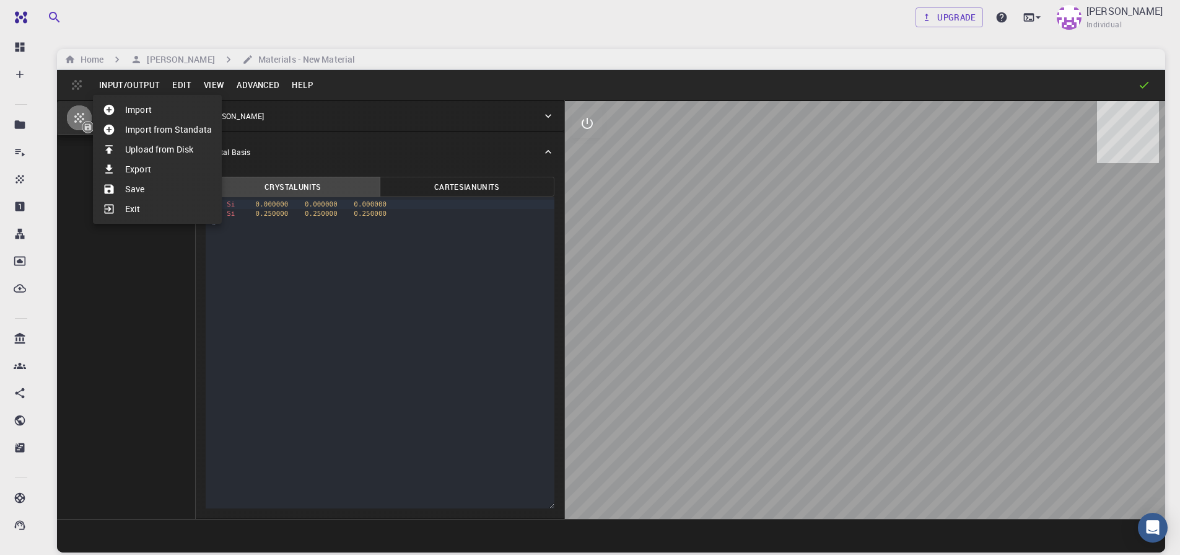
click at [144, 103] on li "Import" at bounding box center [157, 110] width 129 height 20
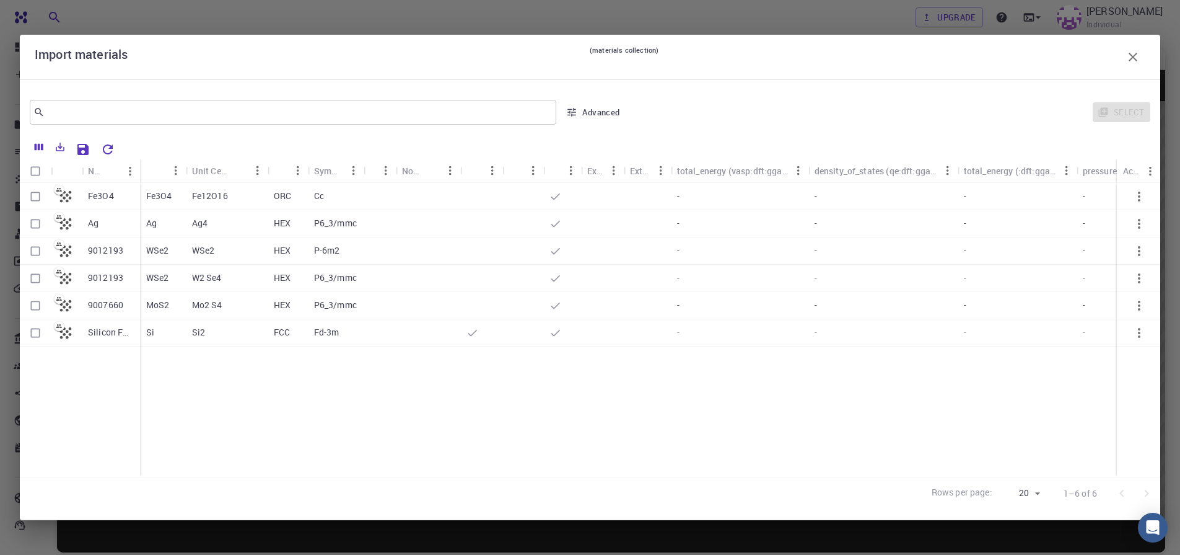
click at [86, 193] on div "Fe3O4" at bounding box center [111, 196] width 58 height 27
checkbox input "true"
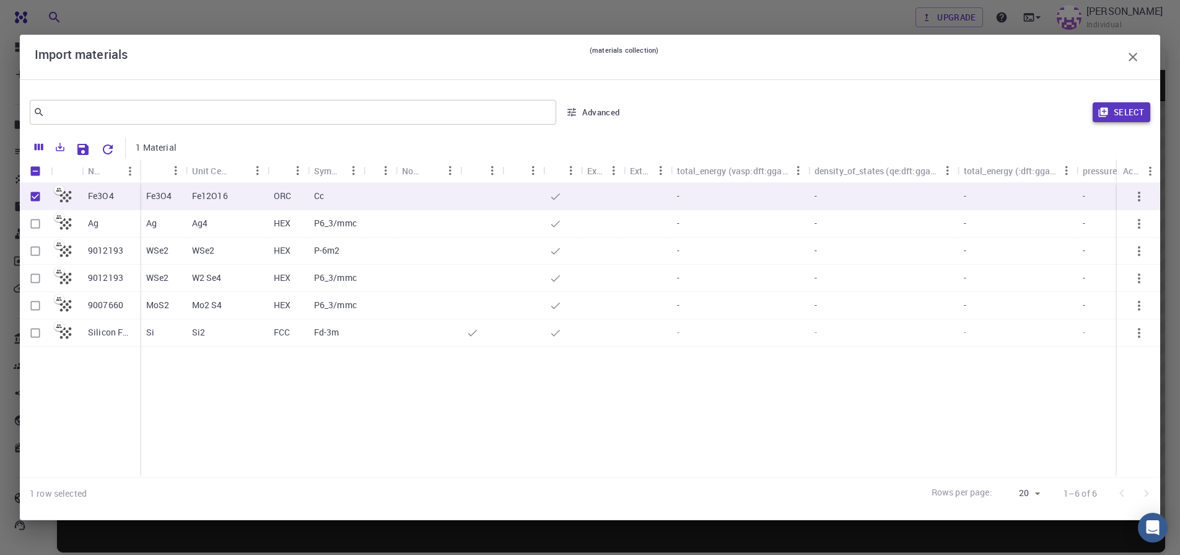
click at [1117, 109] on button "Select" at bounding box center [1122, 112] width 58 height 20
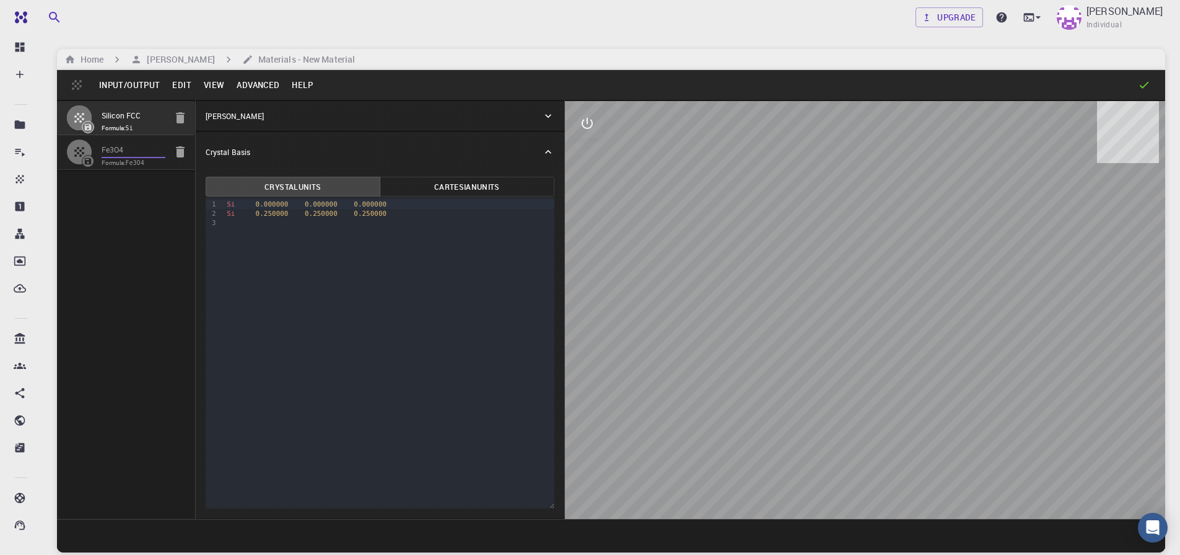
click at [127, 154] on input "Fe3O4" at bounding box center [134, 150] width 64 height 14
type input "ORC"
type input "8.50338567793964"
type input "8.602983"
type input "5.992798"
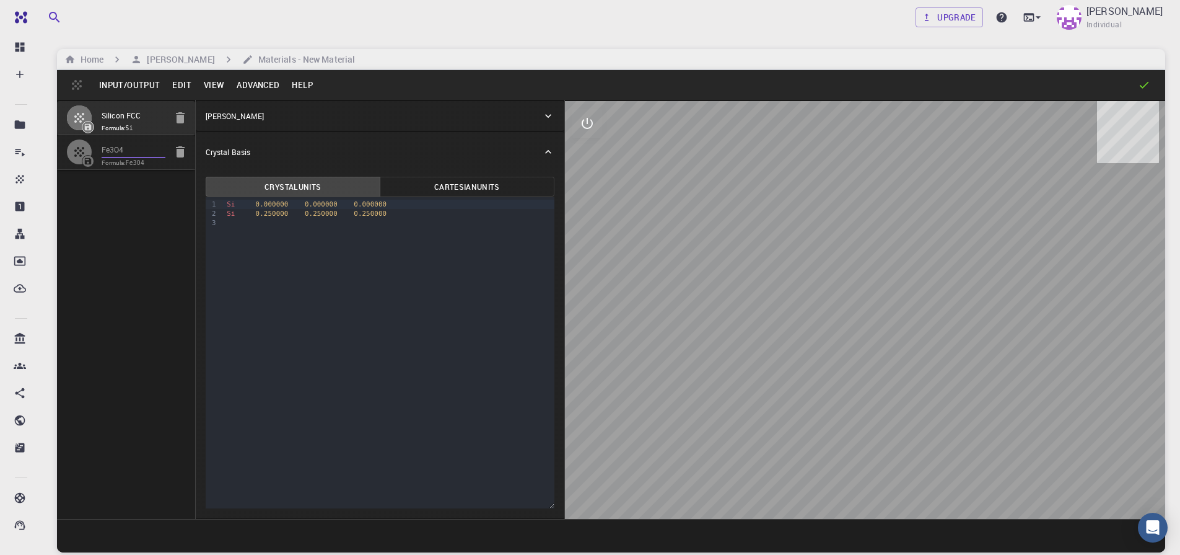
type input "90"
type input "134.3122446951688"
type input "90"
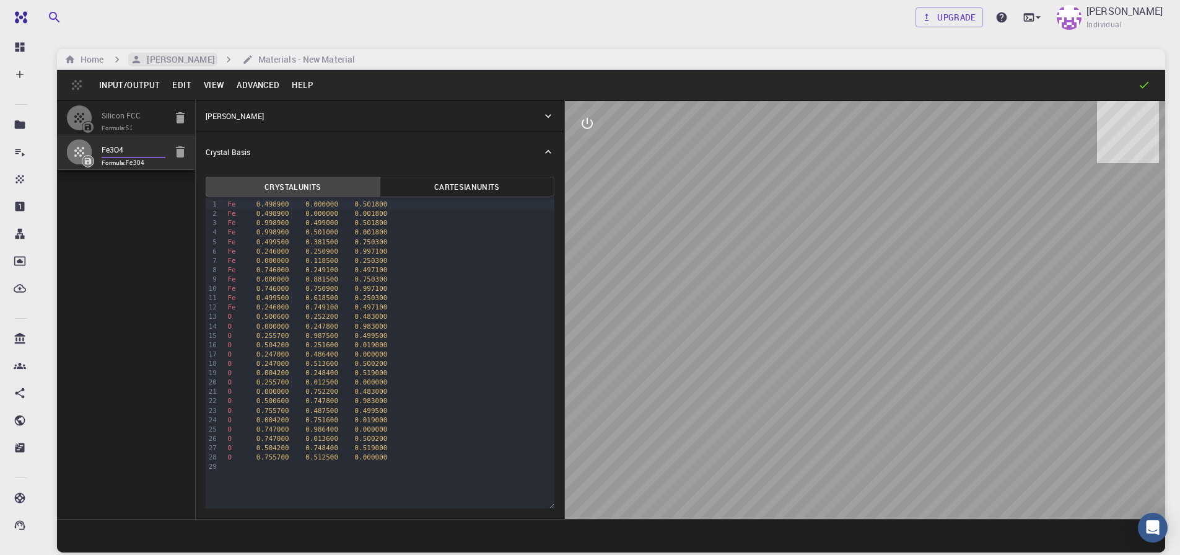
click at [195, 65] on h6 "[PERSON_NAME]" at bounding box center [178, 60] width 73 height 14
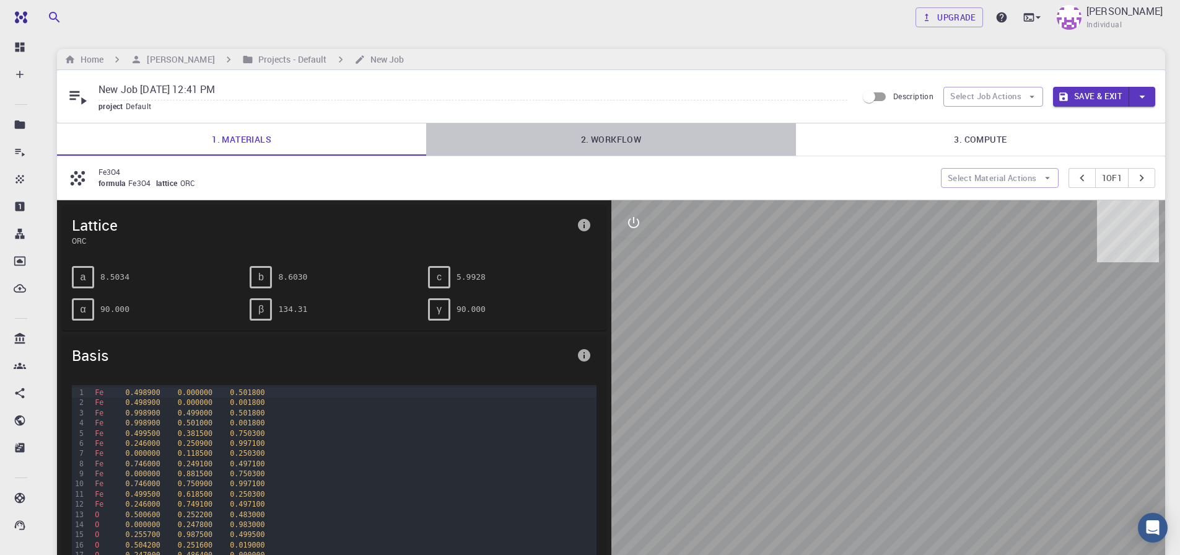
click at [616, 137] on link "2. Workflow" at bounding box center [610, 139] width 369 height 32
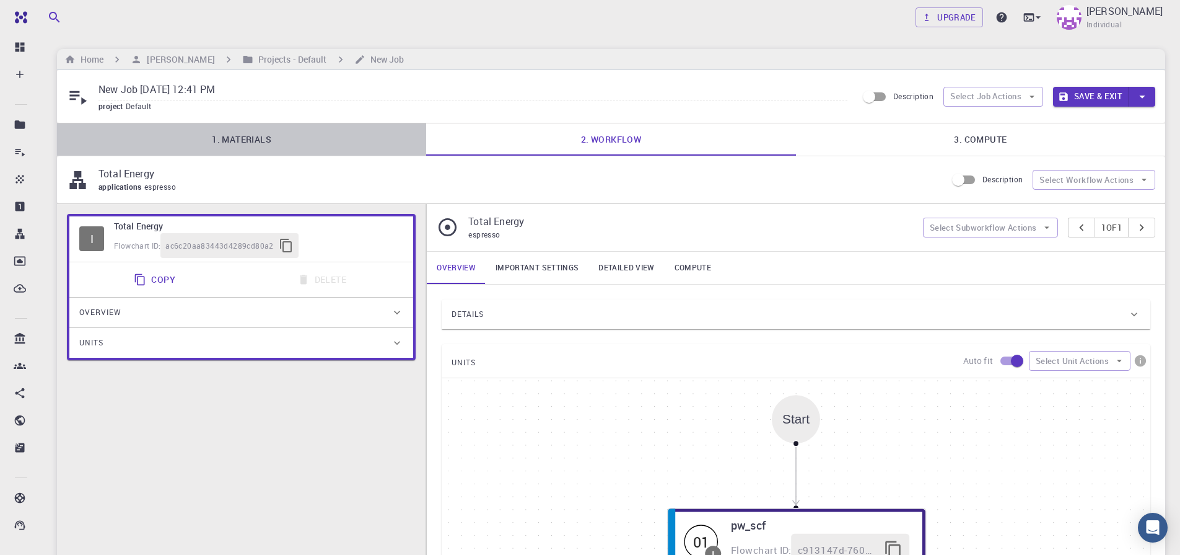
click at [250, 141] on link "1. Materials" at bounding box center [241, 139] width 369 height 32
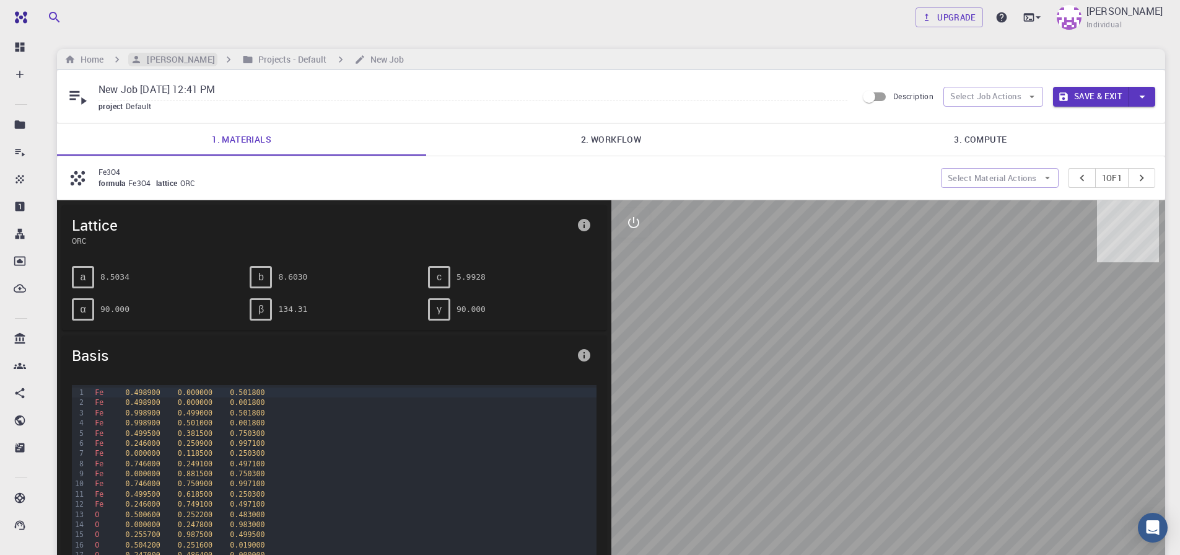
click at [167, 63] on h6 "[PERSON_NAME]" at bounding box center [178, 60] width 73 height 14
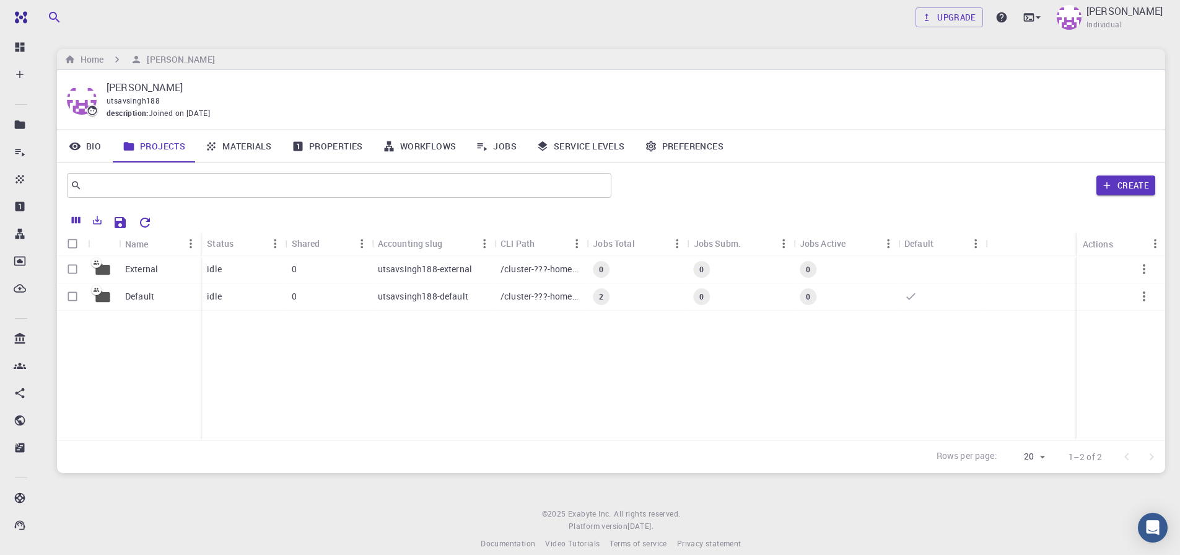
click at [242, 149] on link "Materials" at bounding box center [238, 146] width 87 height 32
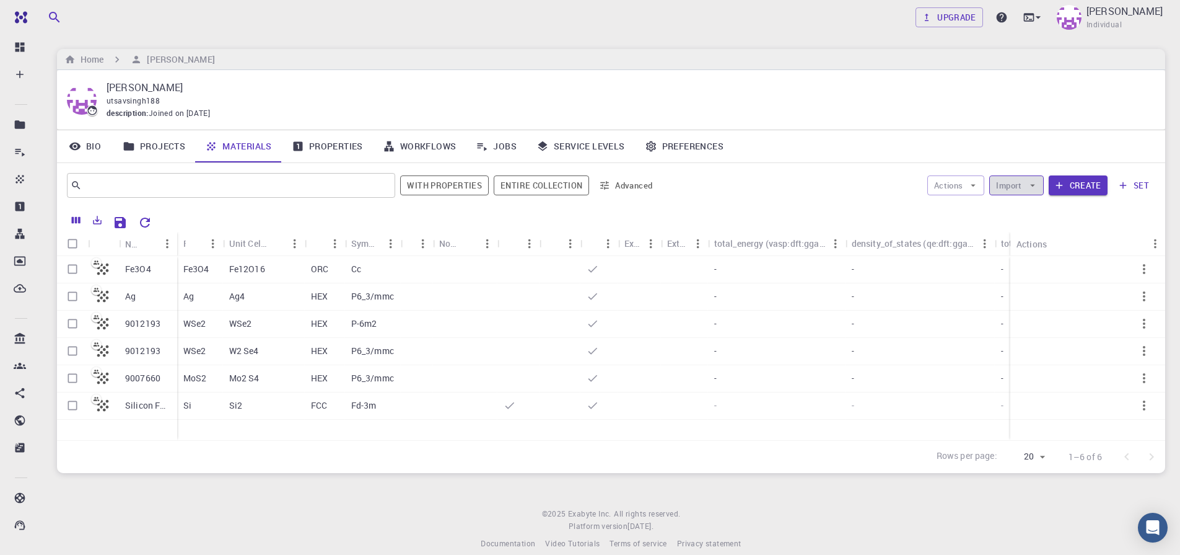
click at [1016, 183] on button "Import" at bounding box center [1017, 185] width 54 height 20
click at [1026, 205] on span "Upload File" at bounding box center [1062, 210] width 79 height 12
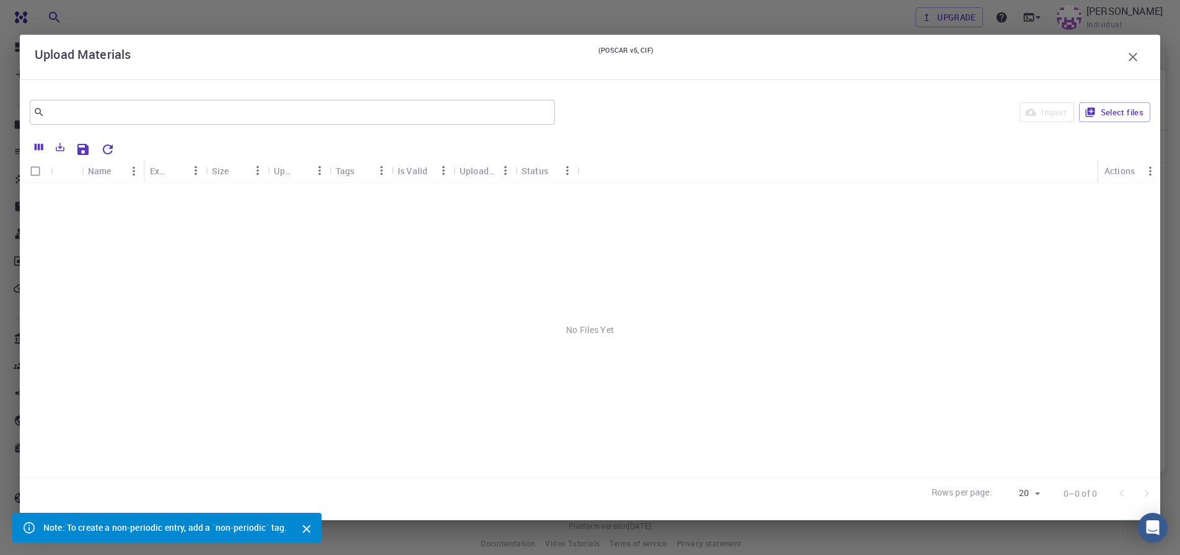
scroll to position [15, 0]
click at [1114, 113] on button "Select files" at bounding box center [1114, 112] width 71 height 20
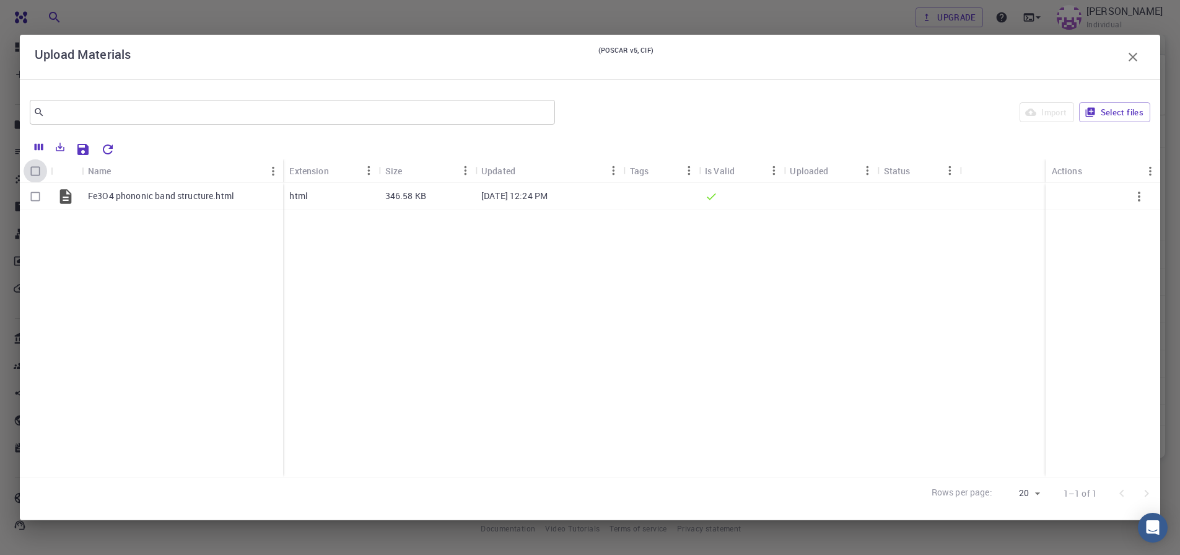
click at [35, 171] on input "Select all rows" at bounding box center [36, 171] width 24 height 24
checkbox input "true"
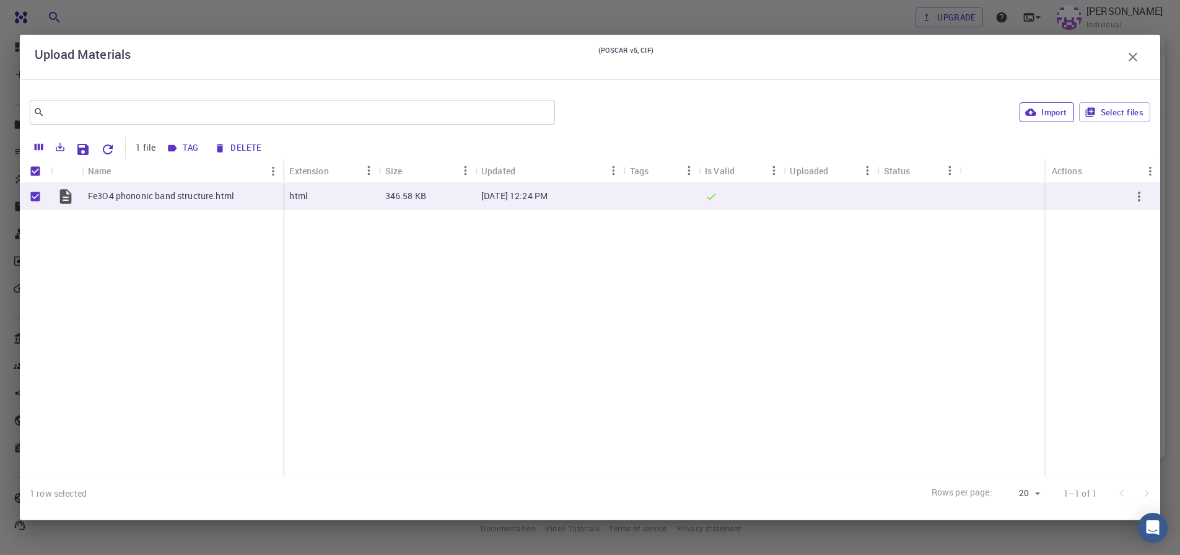
click at [1048, 115] on button "Import" at bounding box center [1047, 112] width 54 height 20
checkbox input "false"
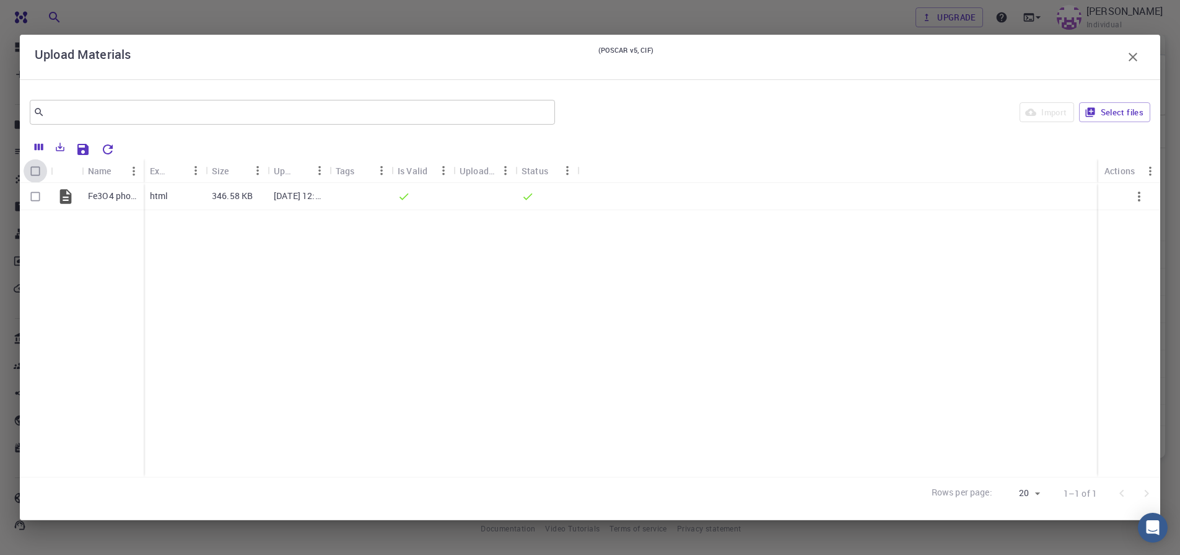
click at [33, 174] on input "Select all rows" at bounding box center [36, 171] width 24 height 24
checkbox input "true"
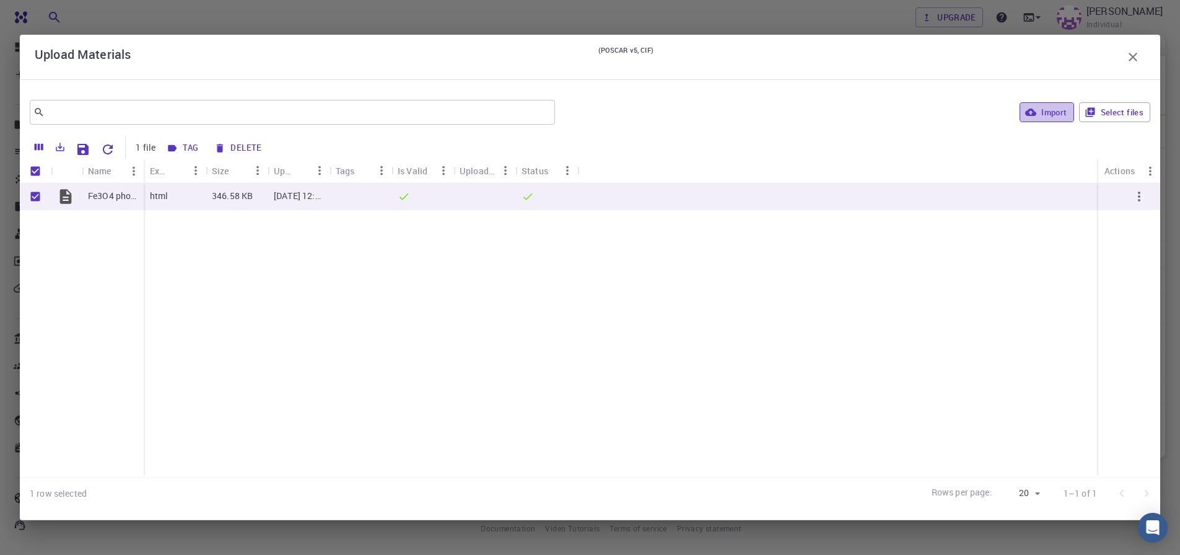
click at [1045, 113] on button "Import" at bounding box center [1047, 112] width 54 height 20
checkbox input "false"
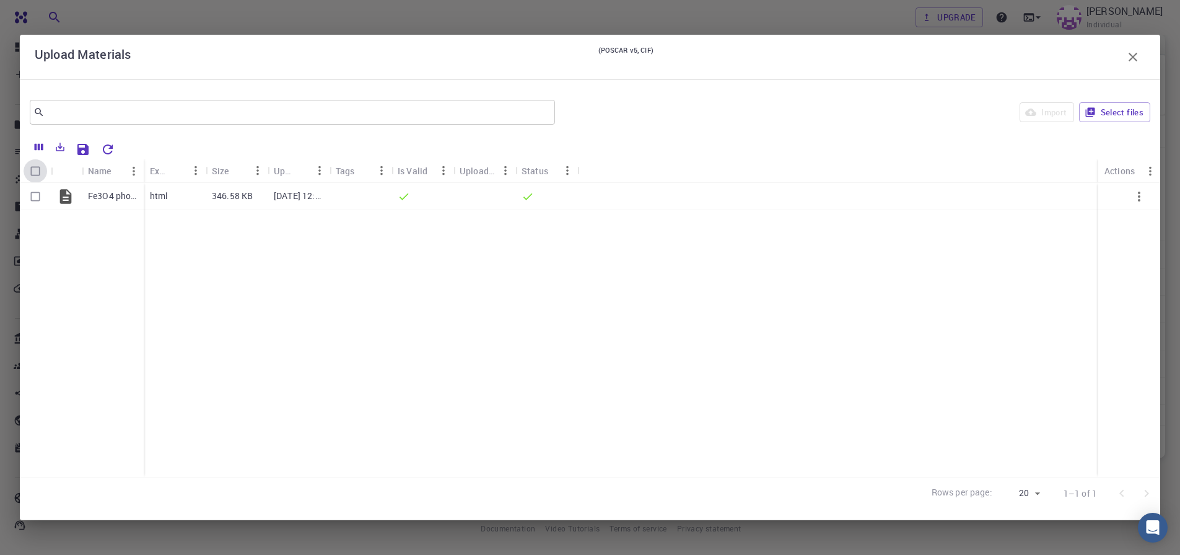
click at [35, 173] on input "Select all rows" at bounding box center [36, 171] width 24 height 24
checkbox input "true"
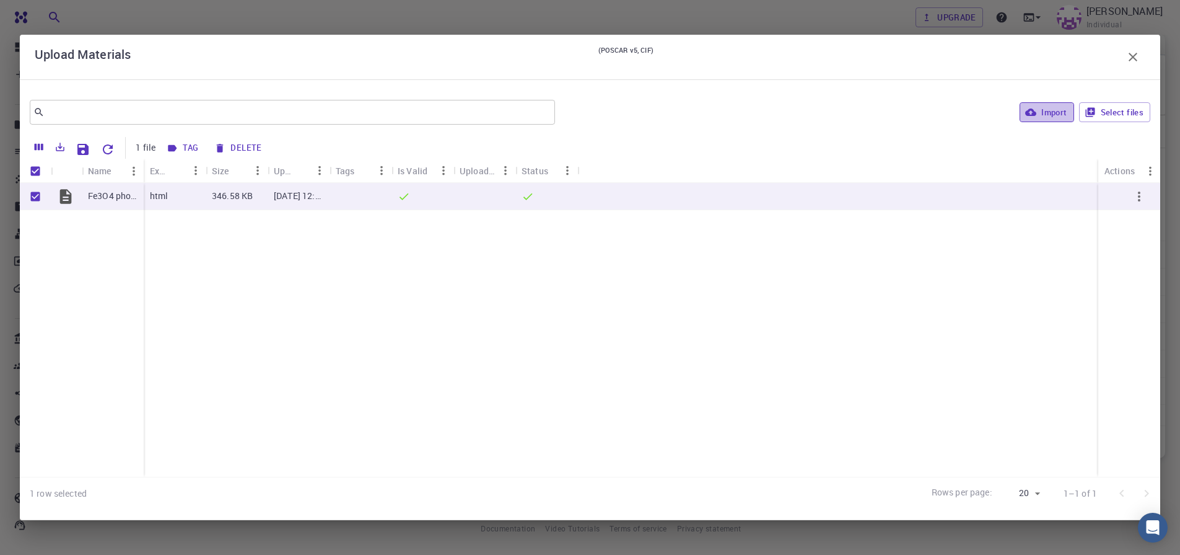
click at [1055, 107] on button "Import" at bounding box center [1047, 112] width 54 height 20
checkbox input "false"
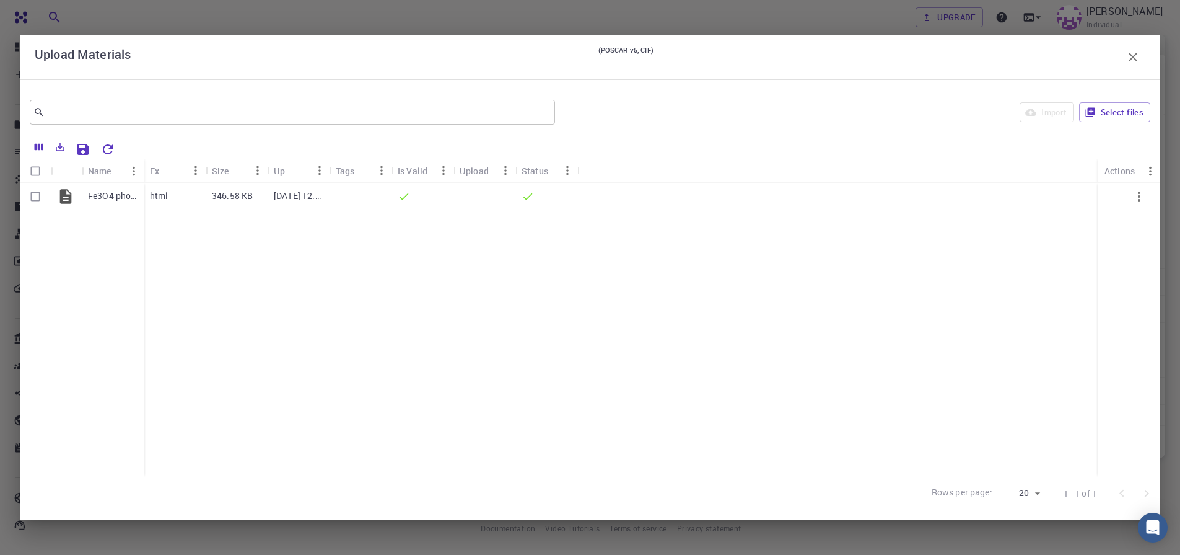
click at [1135, 54] on icon "button" at bounding box center [1133, 57] width 15 height 15
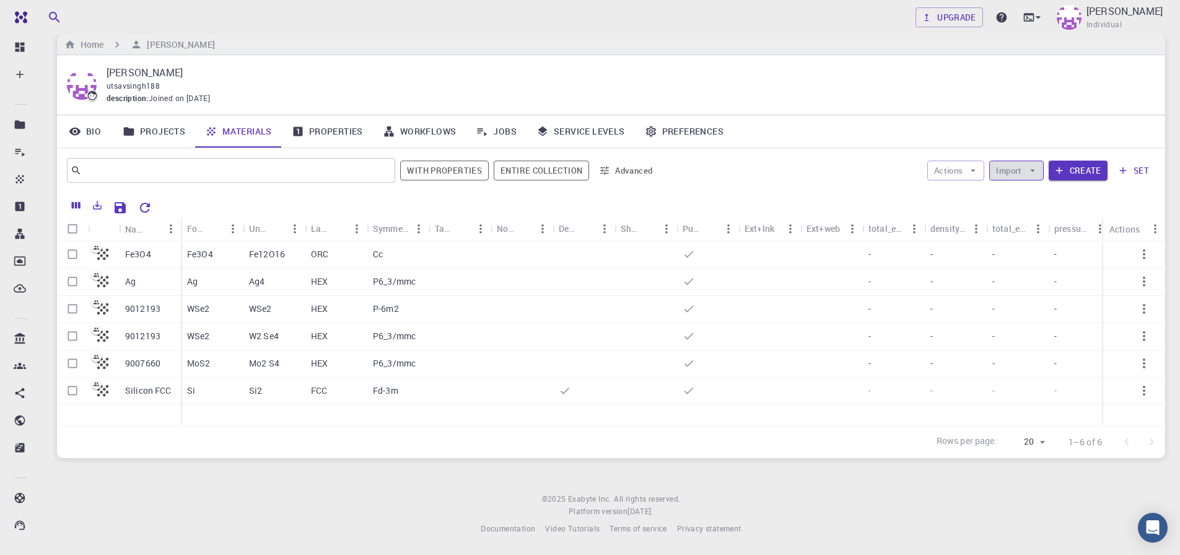
click at [1008, 177] on button "Import" at bounding box center [1017, 170] width 54 height 20
click at [1018, 197] on div at bounding box center [1012, 195] width 22 height 12
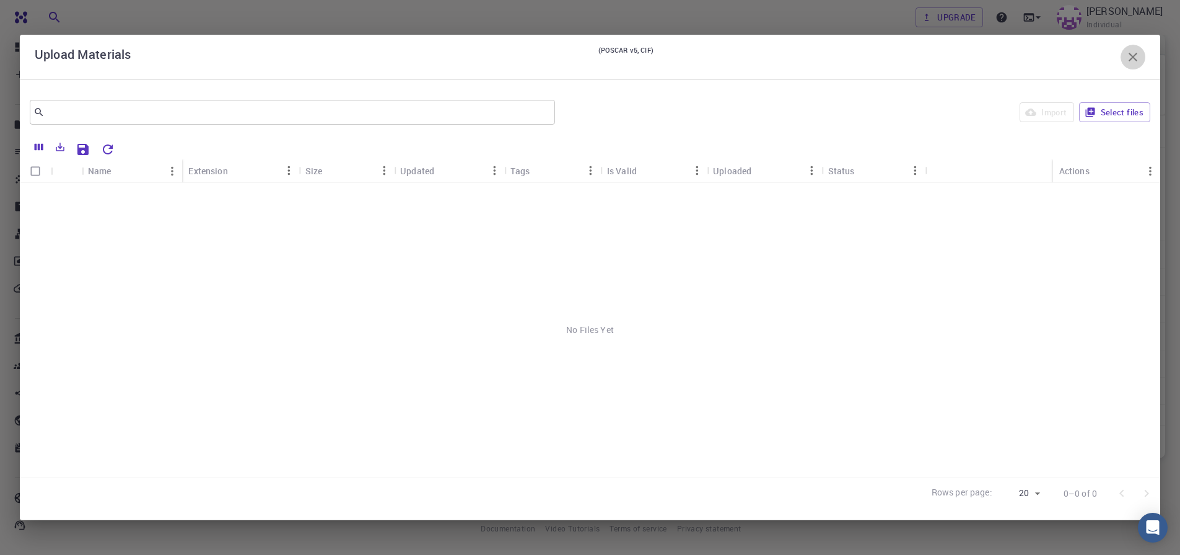
click at [1135, 54] on icon "button" at bounding box center [1133, 57] width 9 height 9
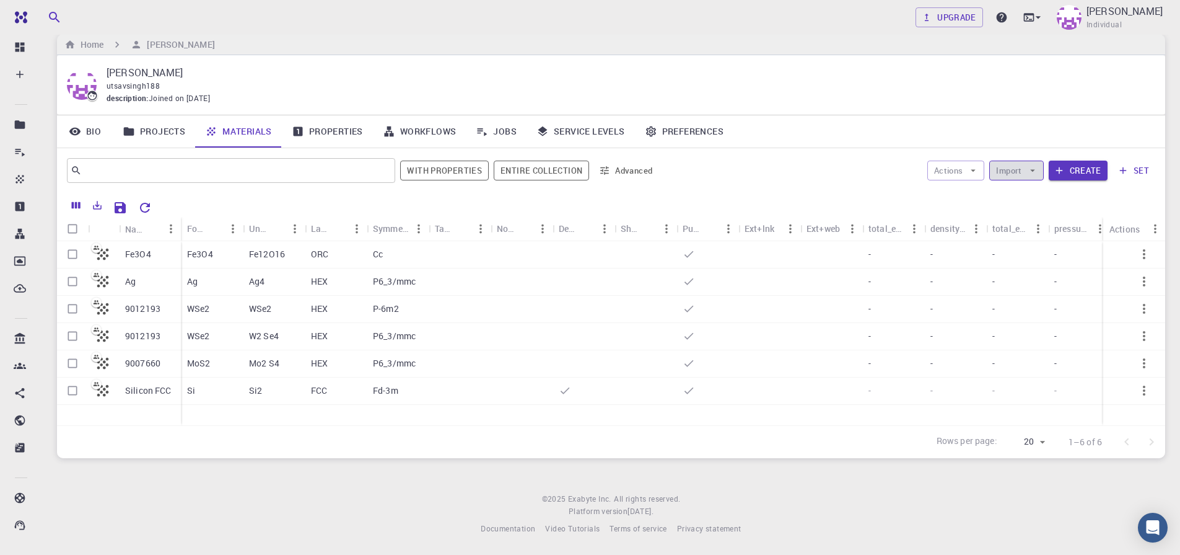
click at [1029, 172] on icon "button" at bounding box center [1032, 170] width 11 height 11
click at [1054, 195] on span "Upload File" at bounding box center [1062, 195] width 79 height 12
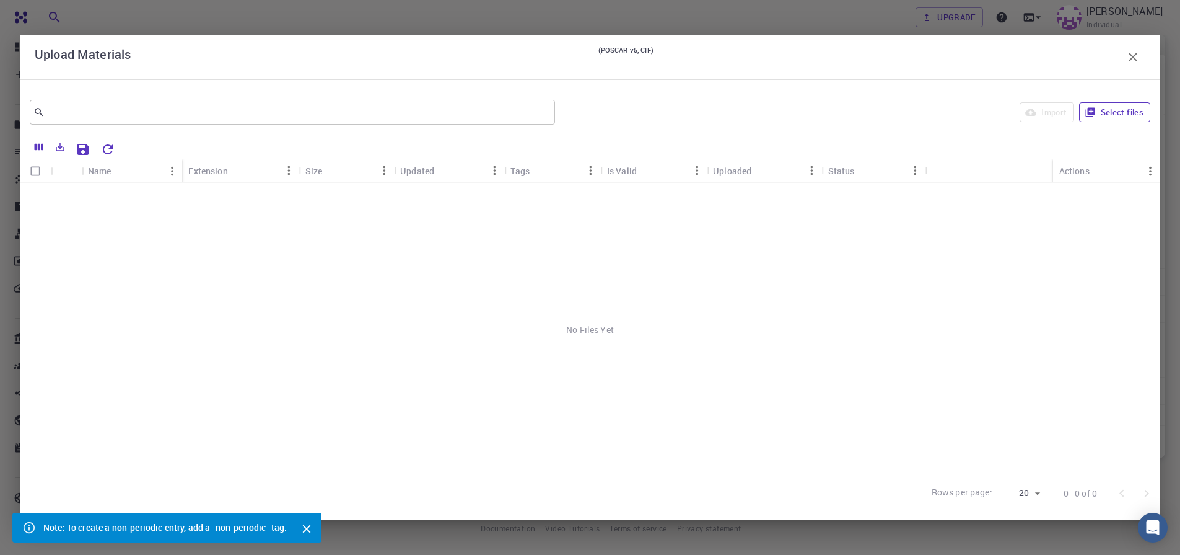
click at [1105, 108] on button "Select files" at bounding box center [1114, 112] width 71 height 20
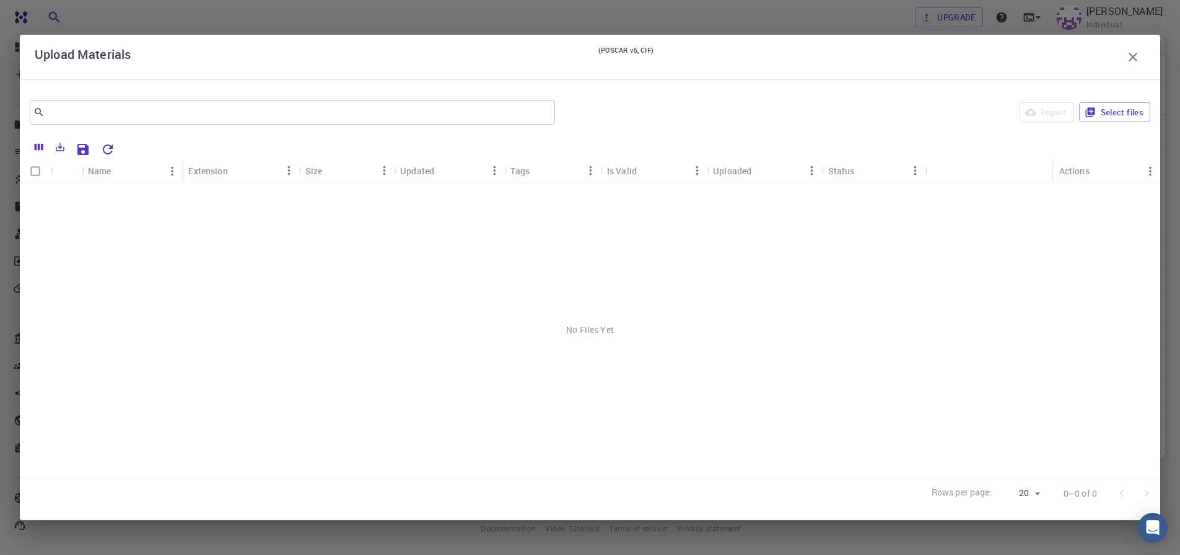
click at [1131, 51] on icon "button" at bounding box center [1133, 57] width 15 height 15
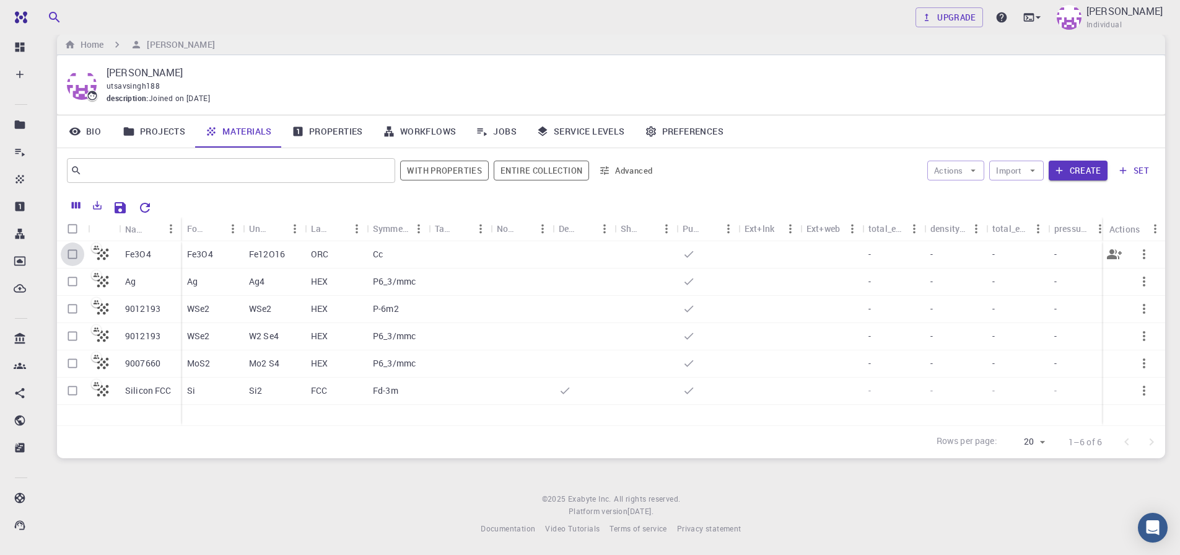
click at [73, 254] on input "Select row" at bounding box center [73, 254] width 24 height 24
checkbox input "true"
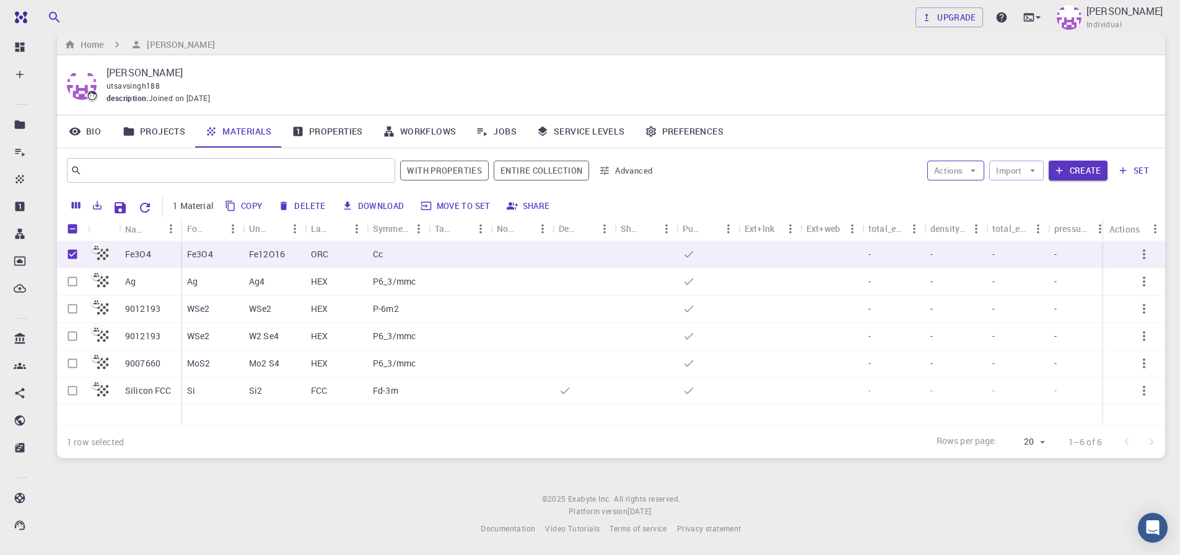
click at [972, 170] on icon "button" at bounding box center [973, 170] width 11 height 11
click at [970, 193] on span "Create Job" at bounding box center [979, 195] width 39 height 12
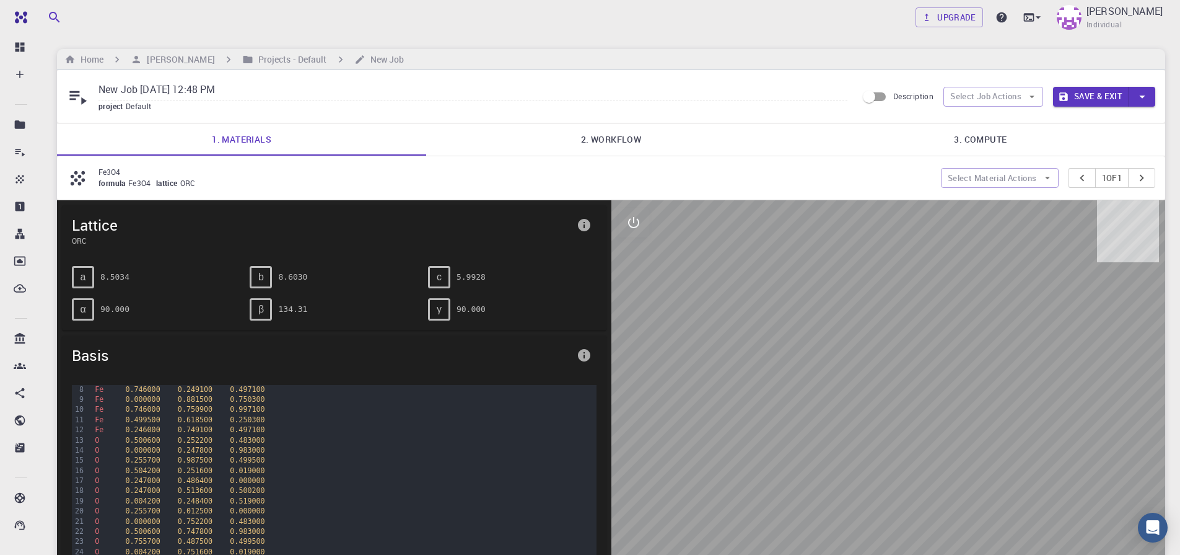
click at [297, 20] on div "Upgrade [PERSON_NAME] Individual" at bounding box center [611, 17] width 1138 height 32
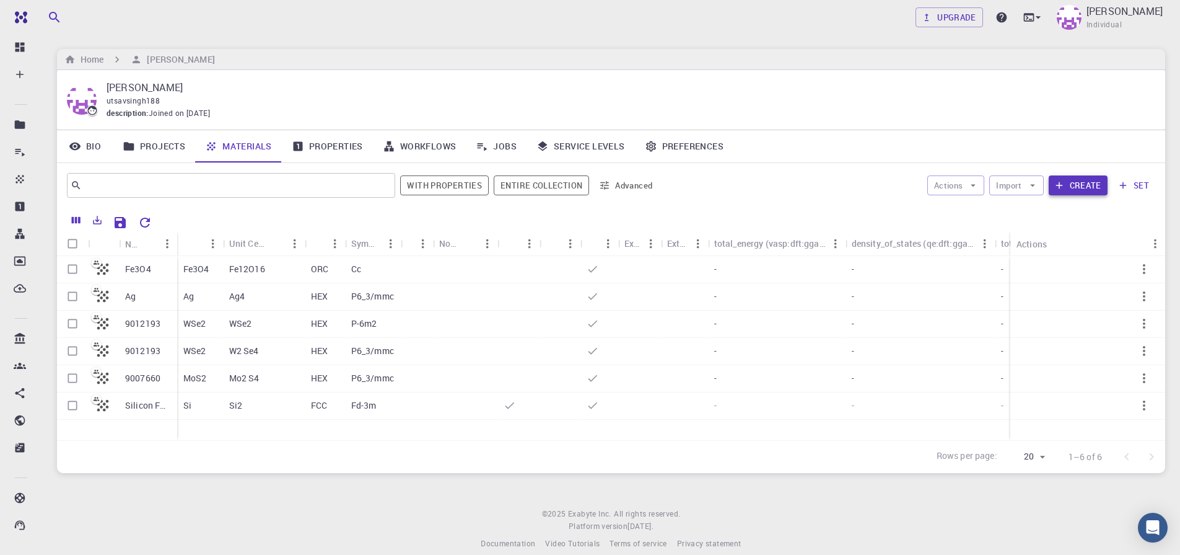
click at [900, 183] on button "Create" at bounding box center [1078, 185] width 59 height 20
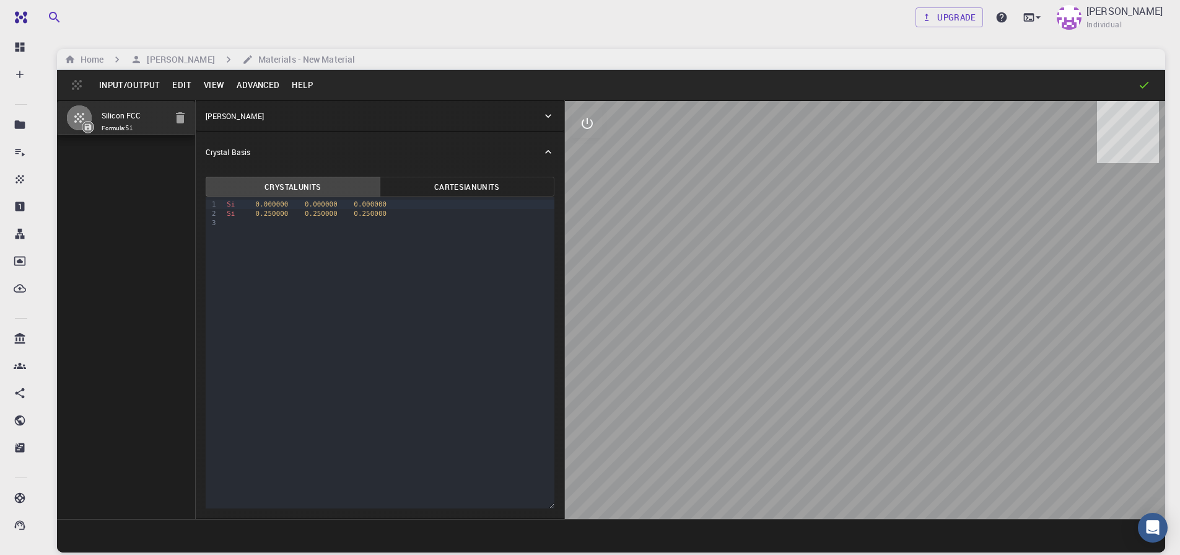
click at [117, 88] on button "Input/Output" at bounding box center [129, 85] width 73 height 20
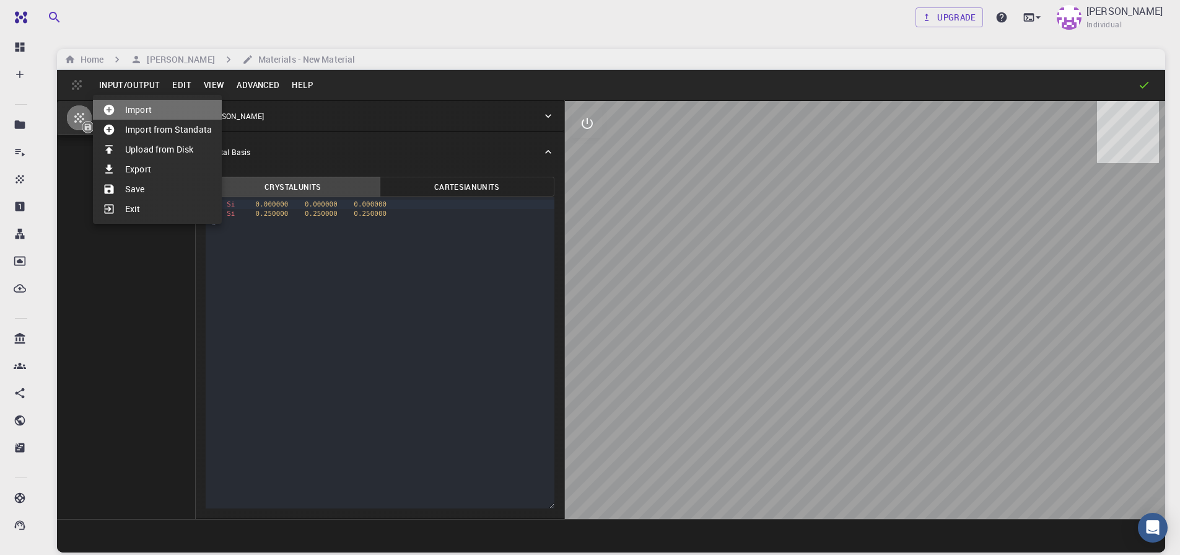
click at [128, 109] on li "Import" at bounding box center [157, 110] width 129 height 20
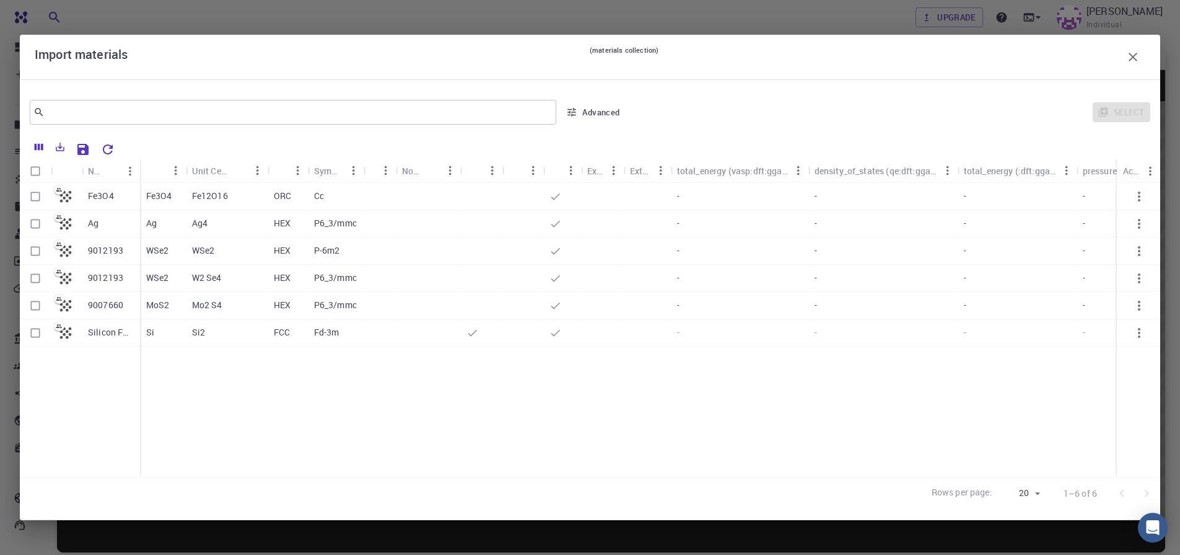
click at [38, 195] on input "Select row" at bounding box center [36, 197] width 24 height 24
checkbox input "true"
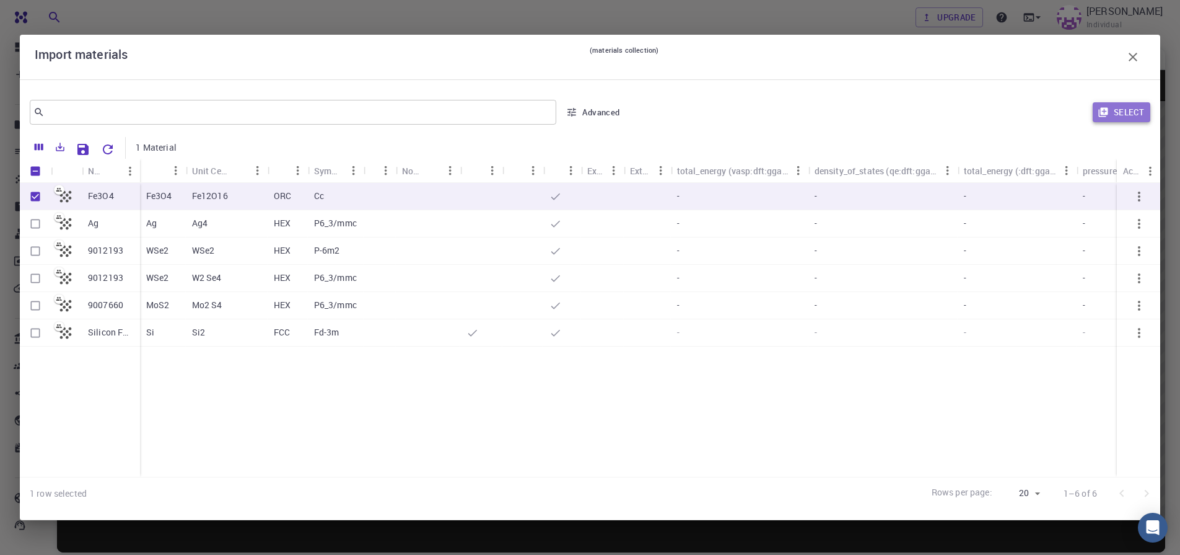
click at [900, 107] on button "Select" at bounding box center [1122, 112] width 58 height 20
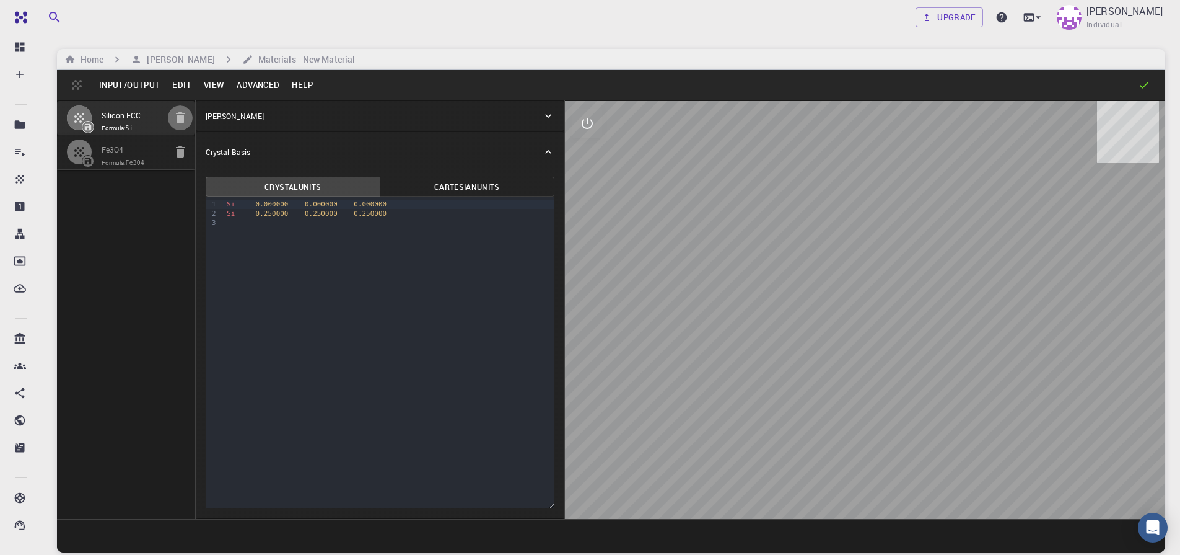
click at [183, 121] on icon "button" at bounding box center [180, 117] width 9 height 11
type input "ORC"
type input "8.50338567793964"
type input "8.602983"
type input "5.992798"
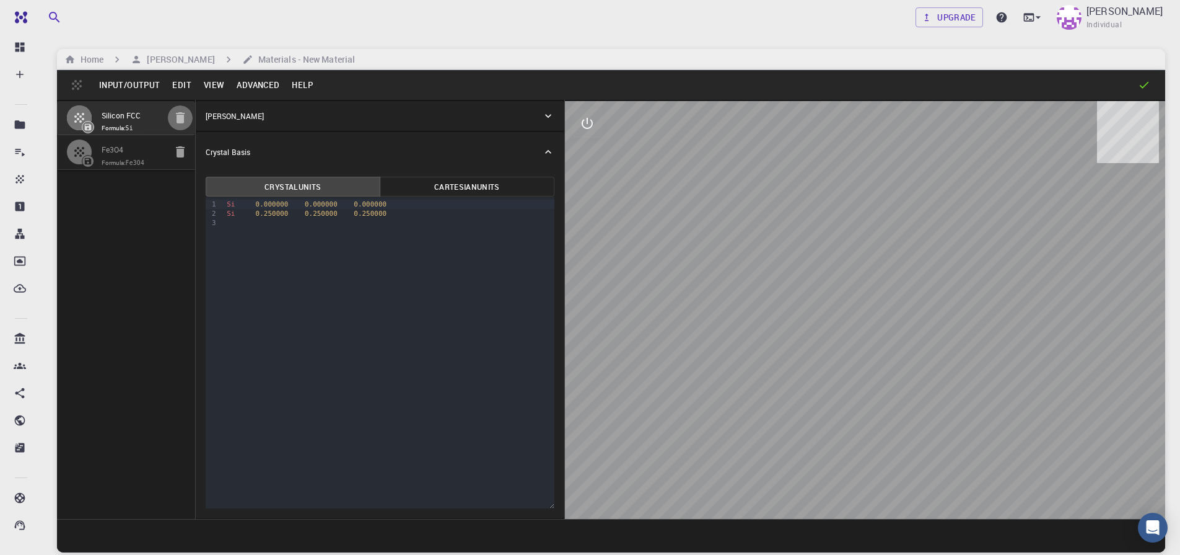
type input "90"
type input "134.3122446951688"
type input "90"
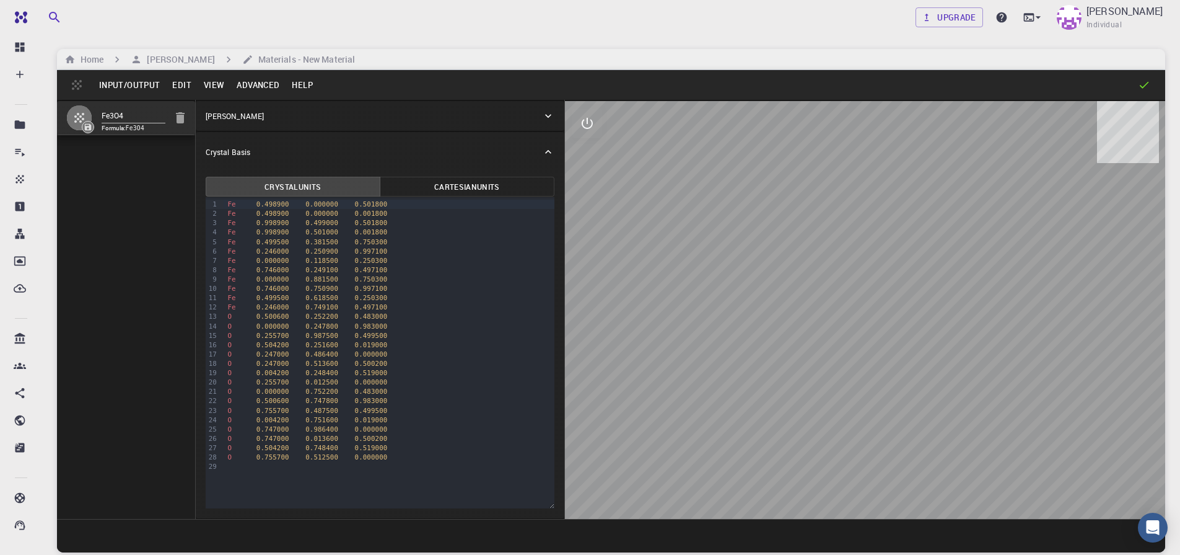
click at [139, 87] on button "Input/Output" at bounding box center [129, 85] width 73 height 20
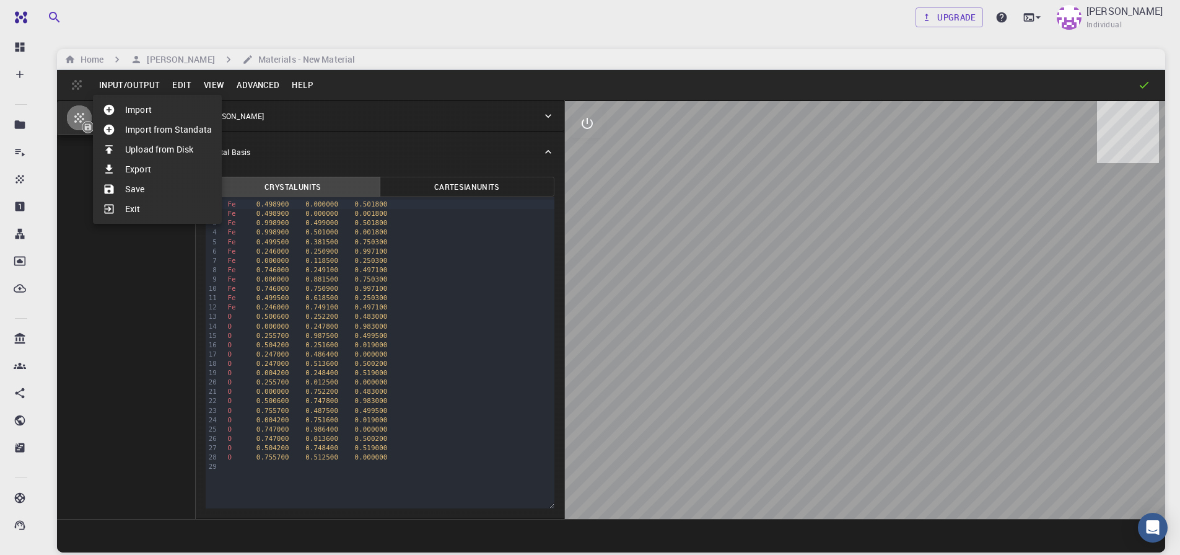
click at [120, 186] on div at bounding box center [114, 189] width 22 height 12
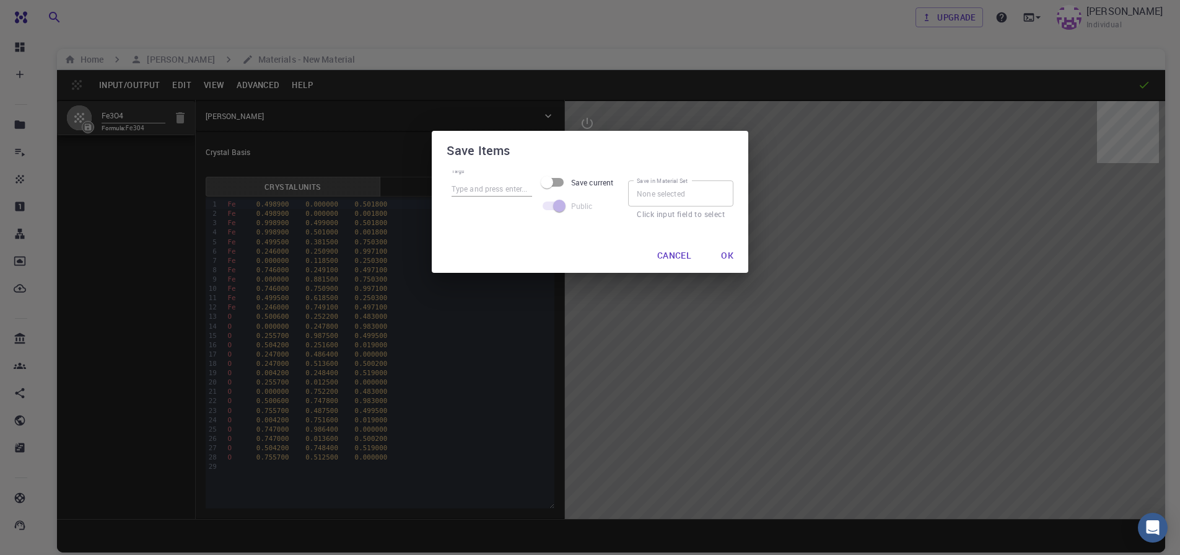
click at [125, 215] on div "Save Items Tags Save current Public Save in Material Set Save in Material Set C…" at bounding box center [590, 277] width 1180 height 555
click at [730, 254] on button "Ok" at bounding box center [727, 255] width 32 height 25
click at [139, 239] on div "Save Items Tags Save current Public Save in Material Set Save in Material Set C…" at bounding box center [590, 277] width 1180 height 555
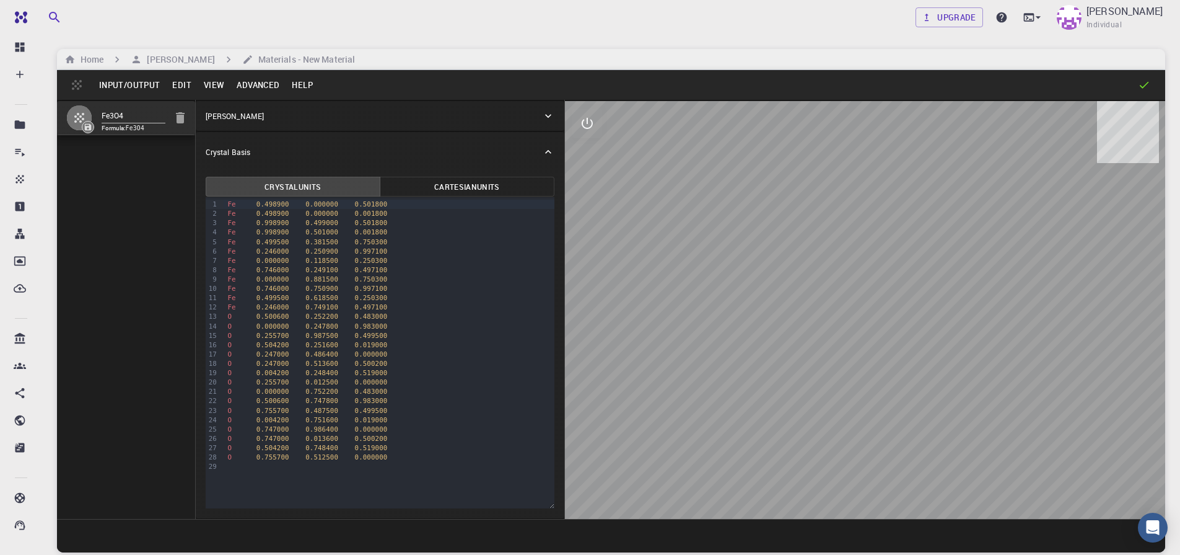
click at [135, 112] on input "Fe3O4" at bounding box center [134, 116] width 64 height 14
type input "Fe3O4, B.S"
click at [124, 84] on button "Input/Output" at bounding box center [129, 85] width 73 height 20
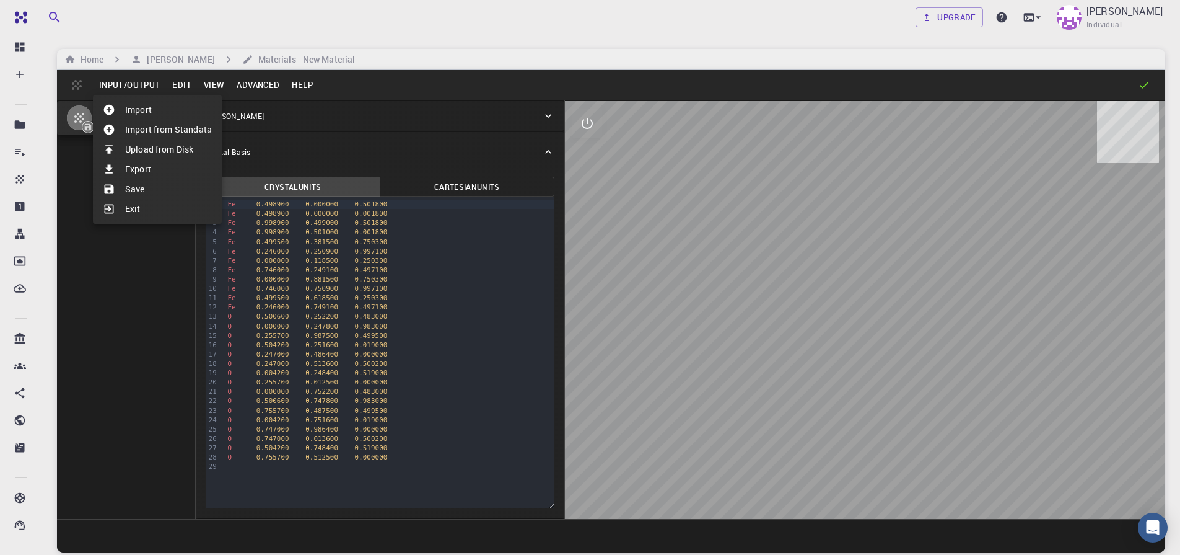
click at [154, 188] on li "Save" at bounding box center [157, 189] width 129 height 20
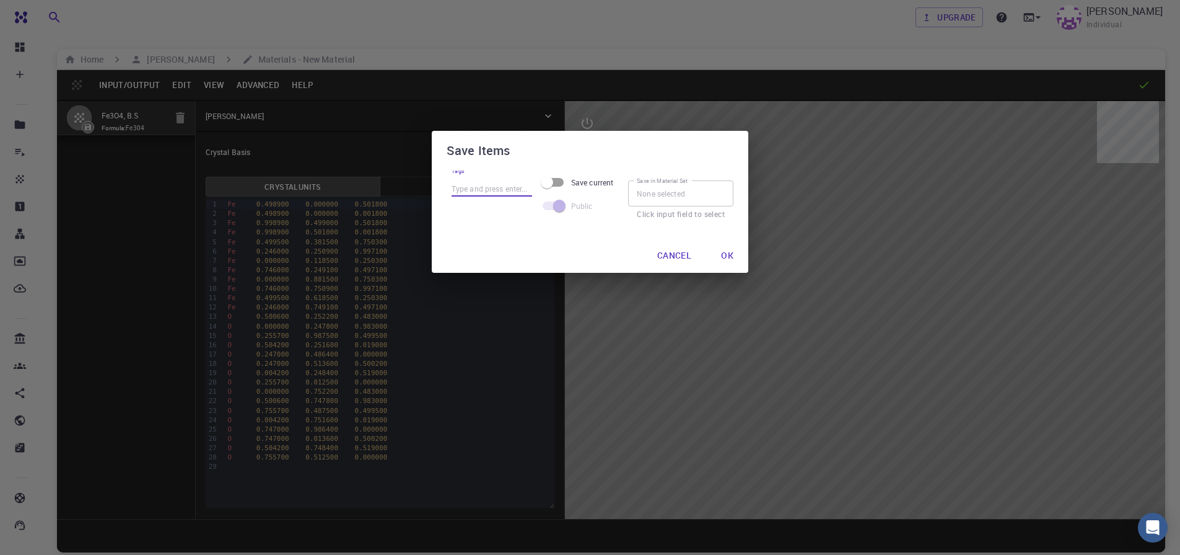
click at [487, 191] on input "Tags" at bounding box center [492, 188] width 81 height 16
click at [477, 191] on input "Tags" at bounding box center [492, 188] width 81 height 16
type input "Fe3O4,B.S"
click at [732, 257] on button "Ok" at bounding box center [727, 255] width 32 height 25
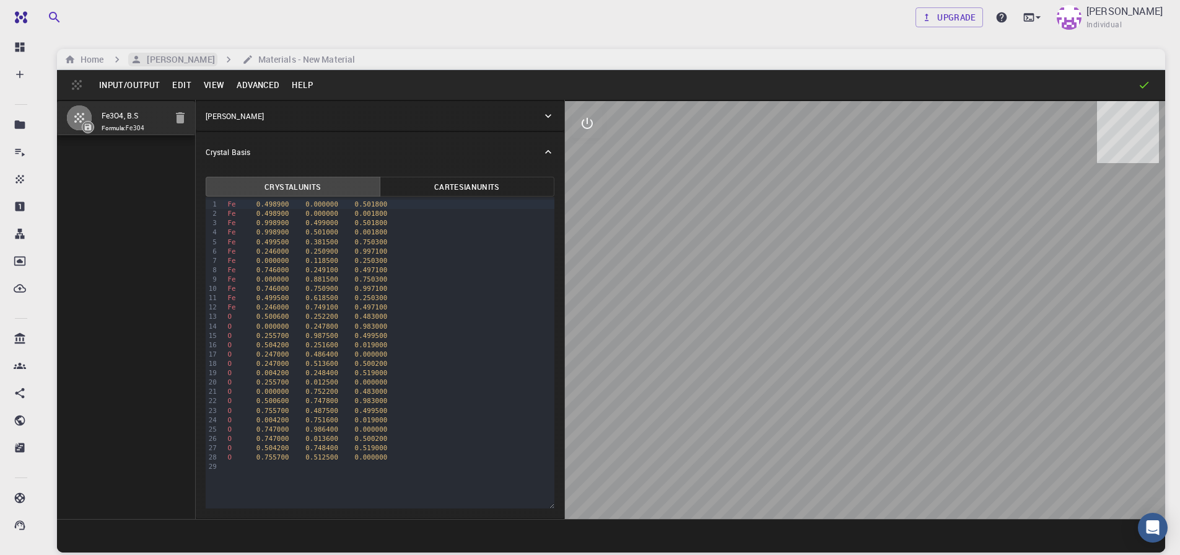
click at [195, 60] on h6 "[PERSON_NAME]" at bounding box center [178, 60] width 73 height 14
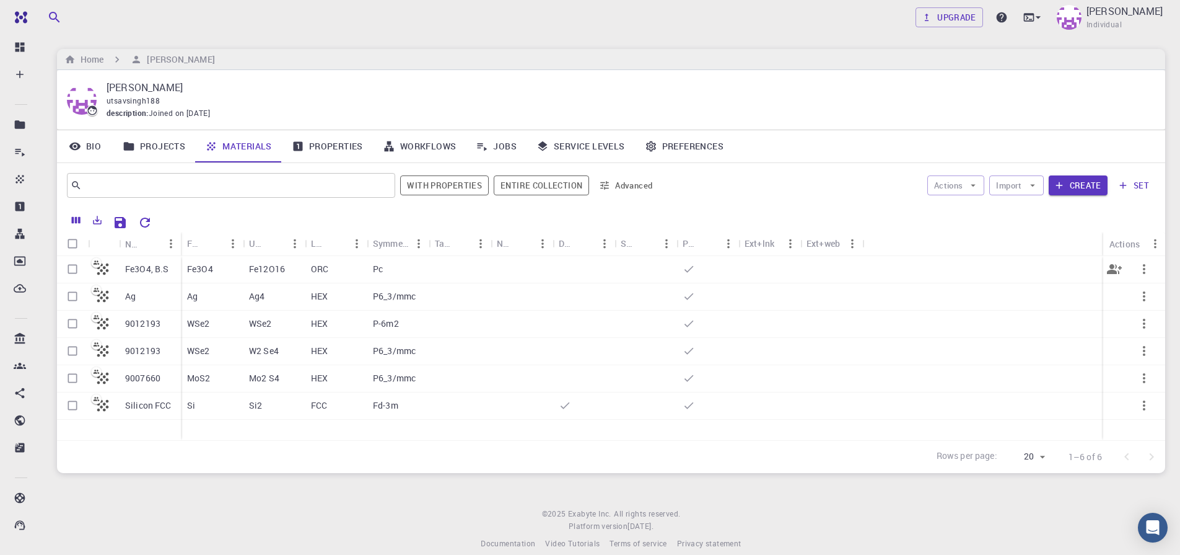
click at [71, 268] on input "Select row" at bounding box center [73, 269] width 24 height 24
checkbox input "true"
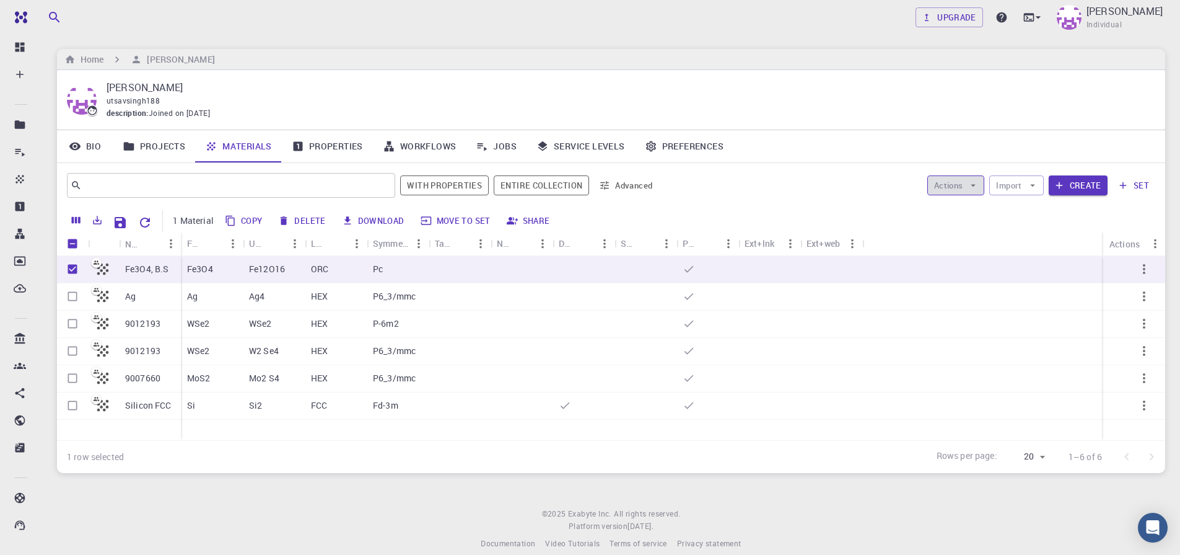
click at [900, 184] on button "Actions" at bounding box center [957, 185] width 58 height 20
click at [900, 214] on div at bounding box center [949, 210] width 22 height 12
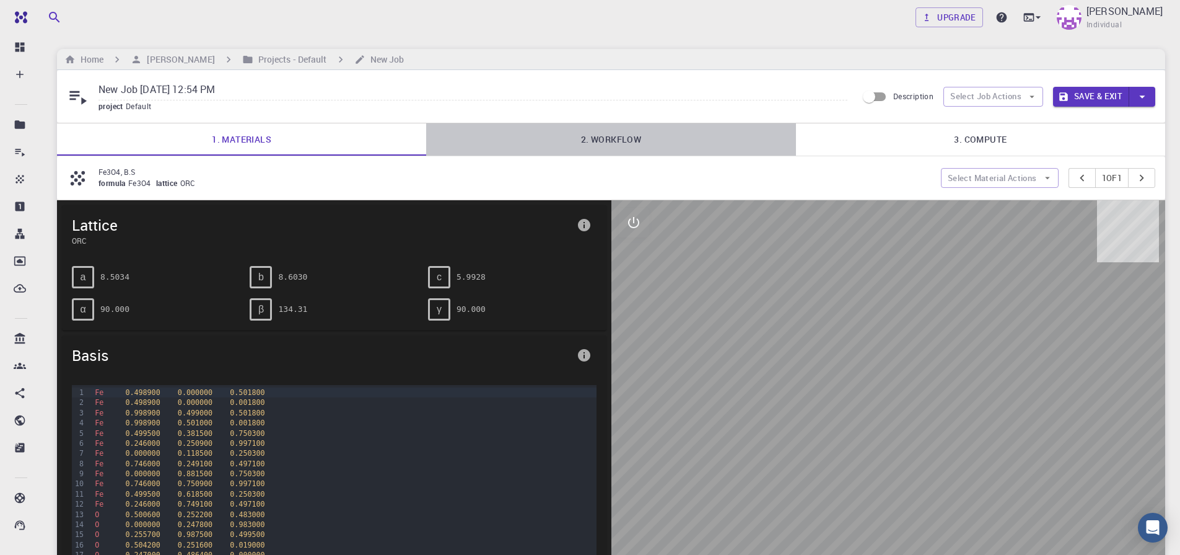
click at [626, 143] on link "2. Workflow" at bounding box center [610, 139] width 369 height 32
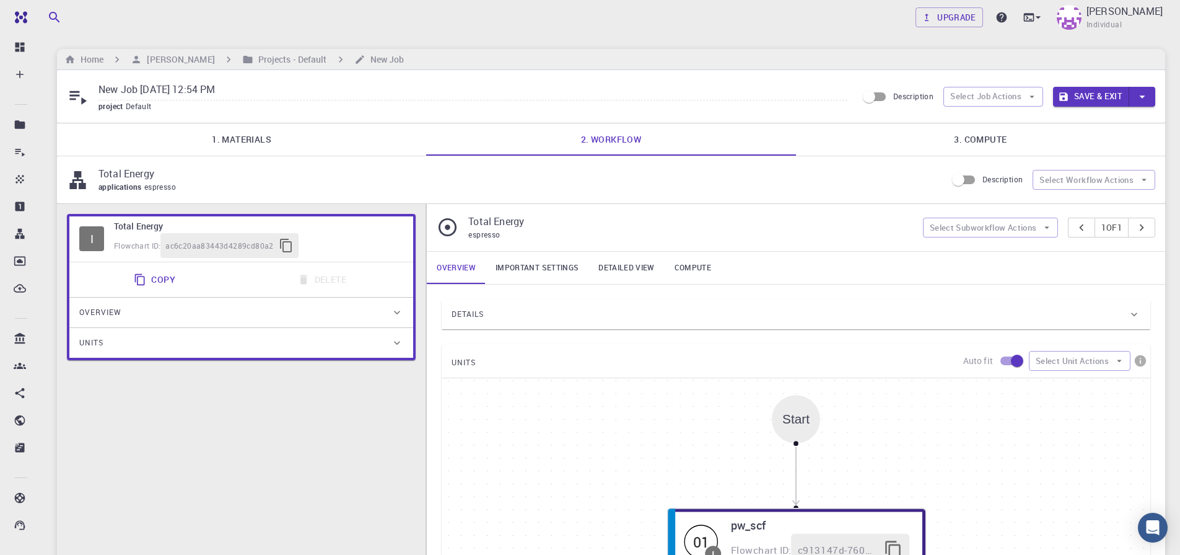
scroll to position [149, 0]
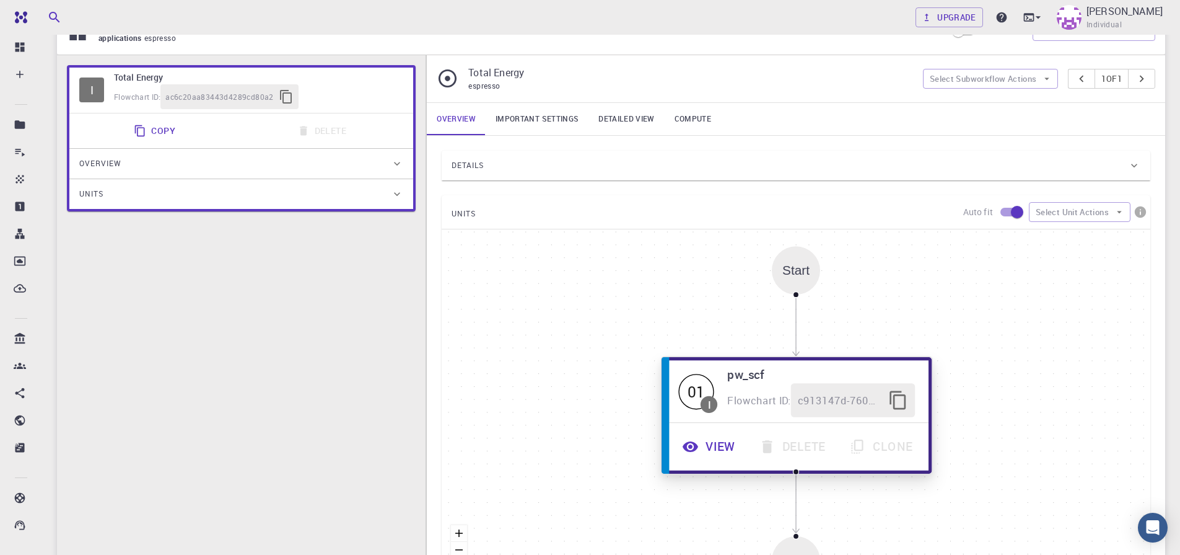
click at [699, 449] on button "View" at bounding box center [710, 446] width 77 height 34
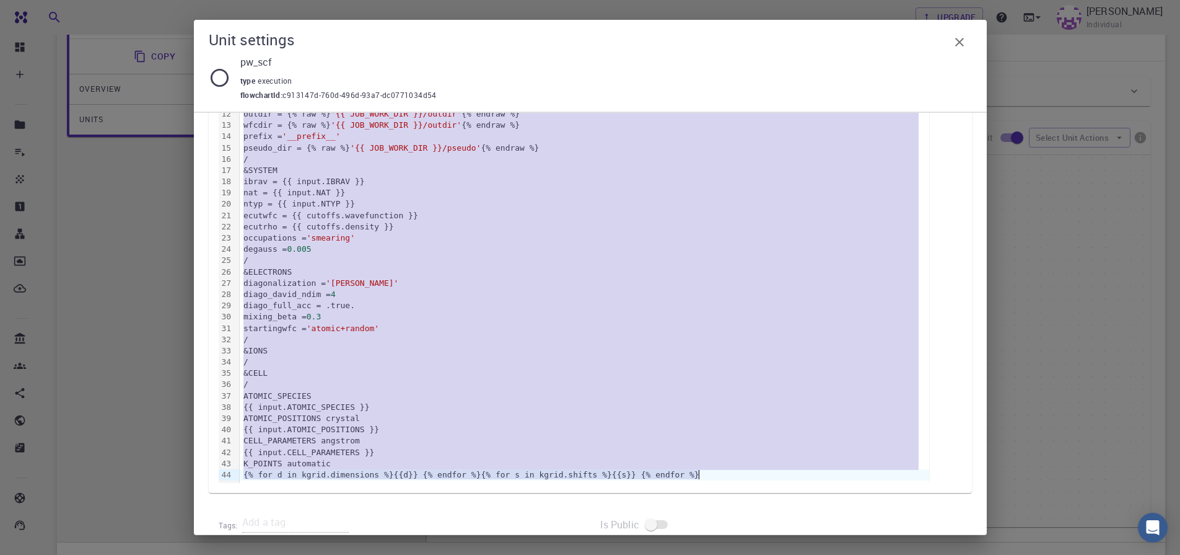
scroll to position [359, 0]
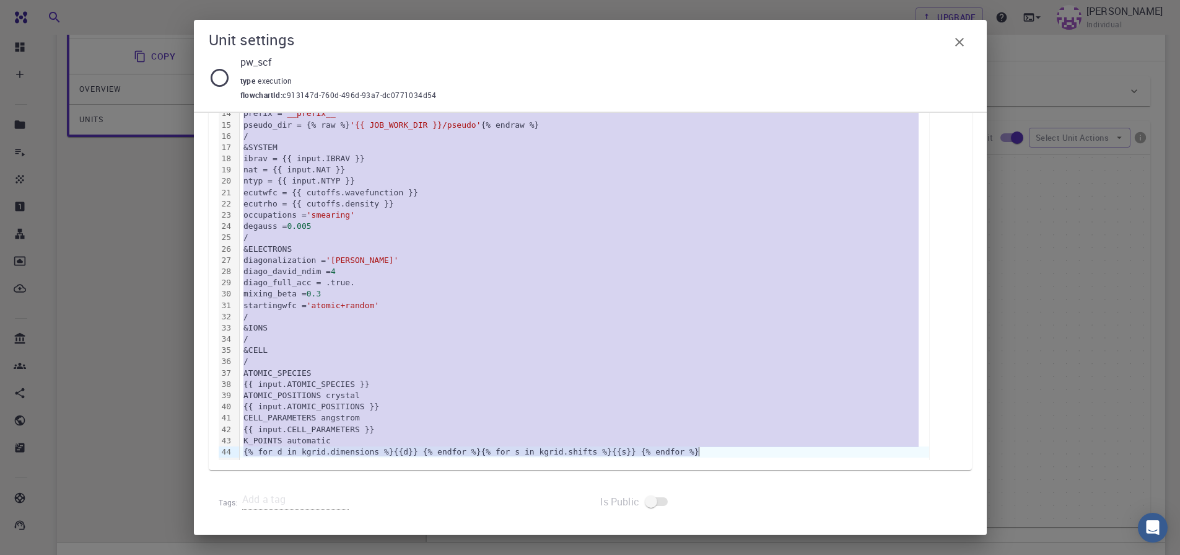
drag, startPoint x: 240, startPoint y: 208, endPoint x: 776, endPoint y: 386, distance: 564.8
click at [791, 554] on html "Free Dashboard Create New Job New Material Create Material Upload File Import f…" at bounding box center [590, 230] width 1180 height 907
copy div "&CONTROL calculation = 'scf' title = '' verbosity = 'low' restart_mode = '{{ in…"
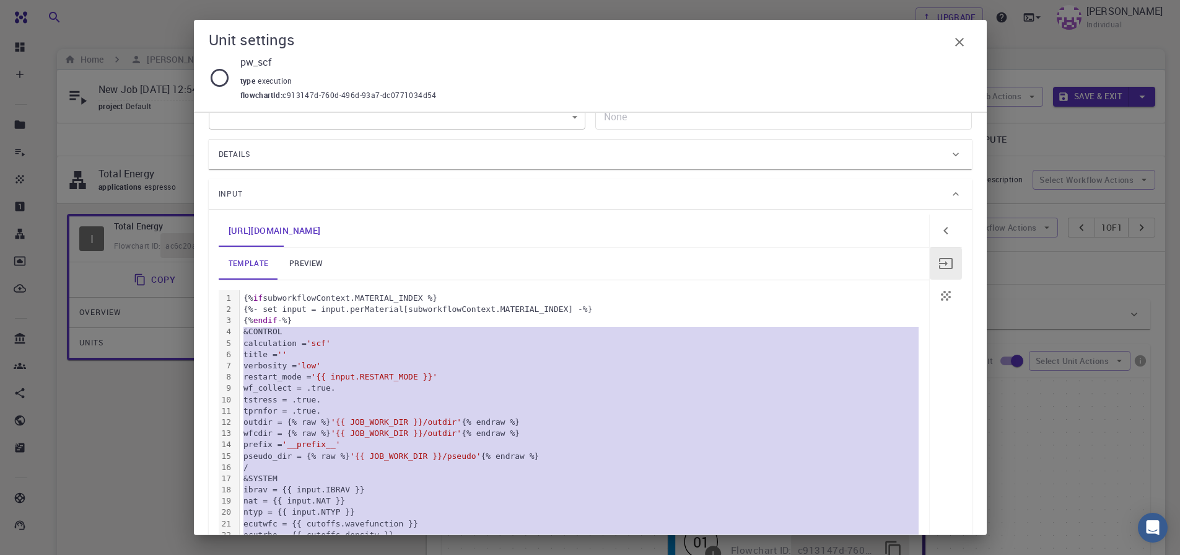
scroll to position [0, 0]
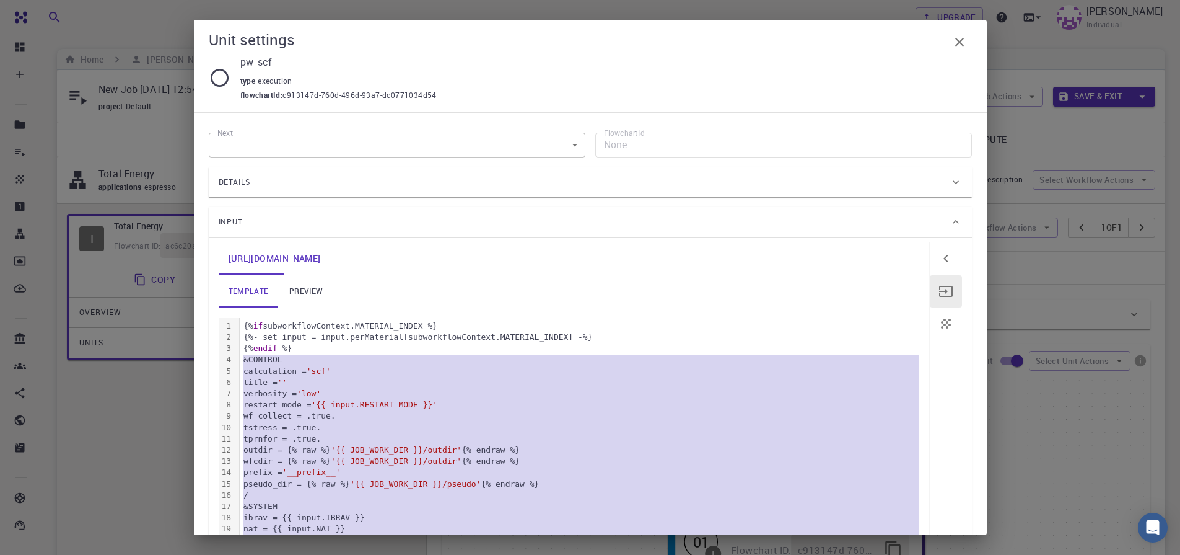
click at [305, 287] on link "preview" at bounding box center [306, 291] width 56 height 32
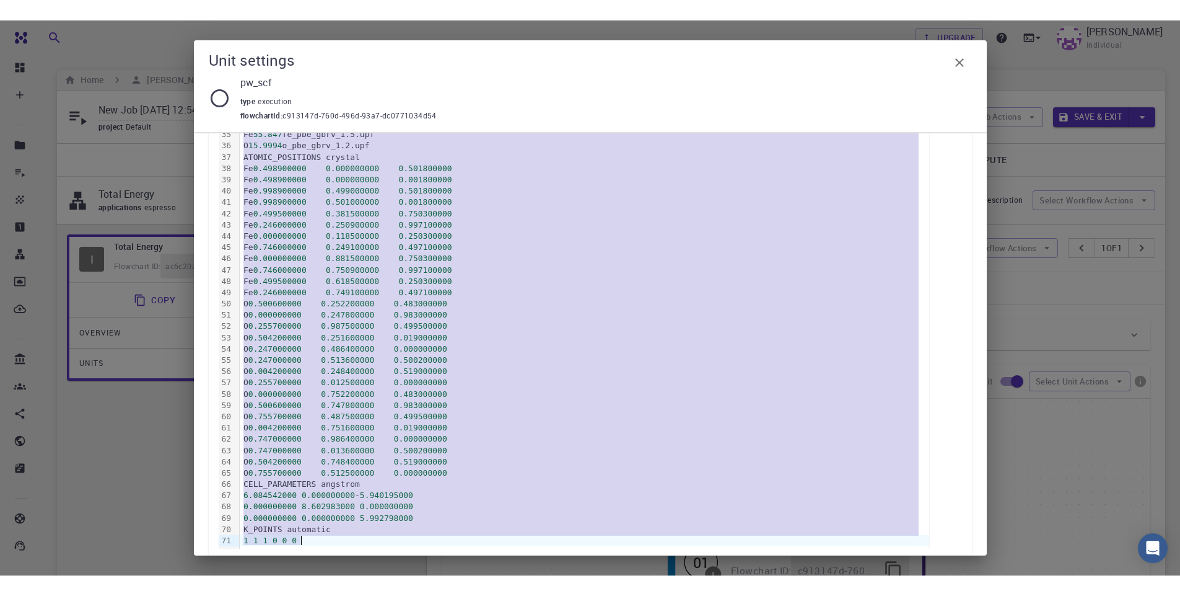
scroll to position [663, 0]
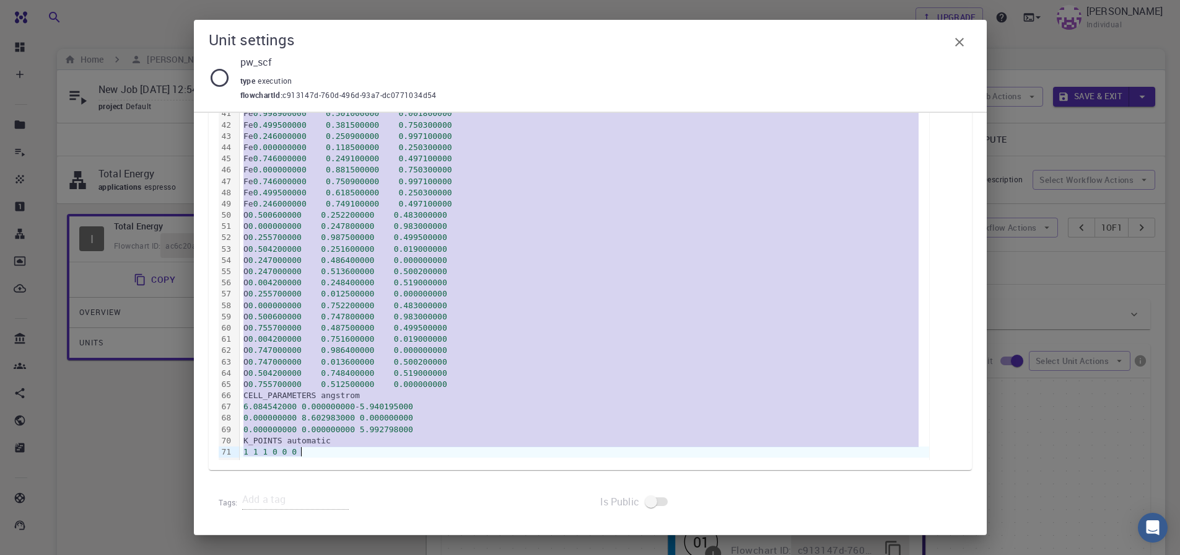
drag, startPoint x: 244, startPoint y: 324, endPoint x: 599, endPoint y: 595, distance: 446.6
click at [599, 554] on html "Free Dashboard Create New Job New Material Create Material Upload File Import f…" at bounding box center [590, 453] width 1180 height 907
copy div "&CONTROL calculation = 'scf' title = '' verbosity = 'low' restart_mode = 'from_…"
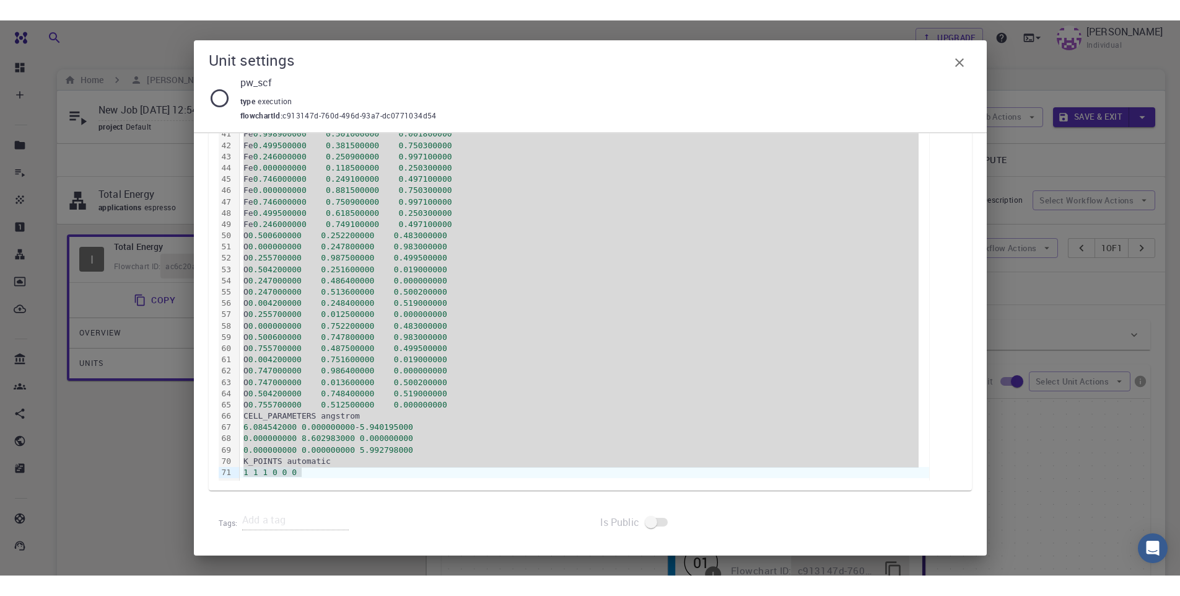
scroll to position [622, 0]
